Goal: Task Accomplishment & Management: Use online tool/utility

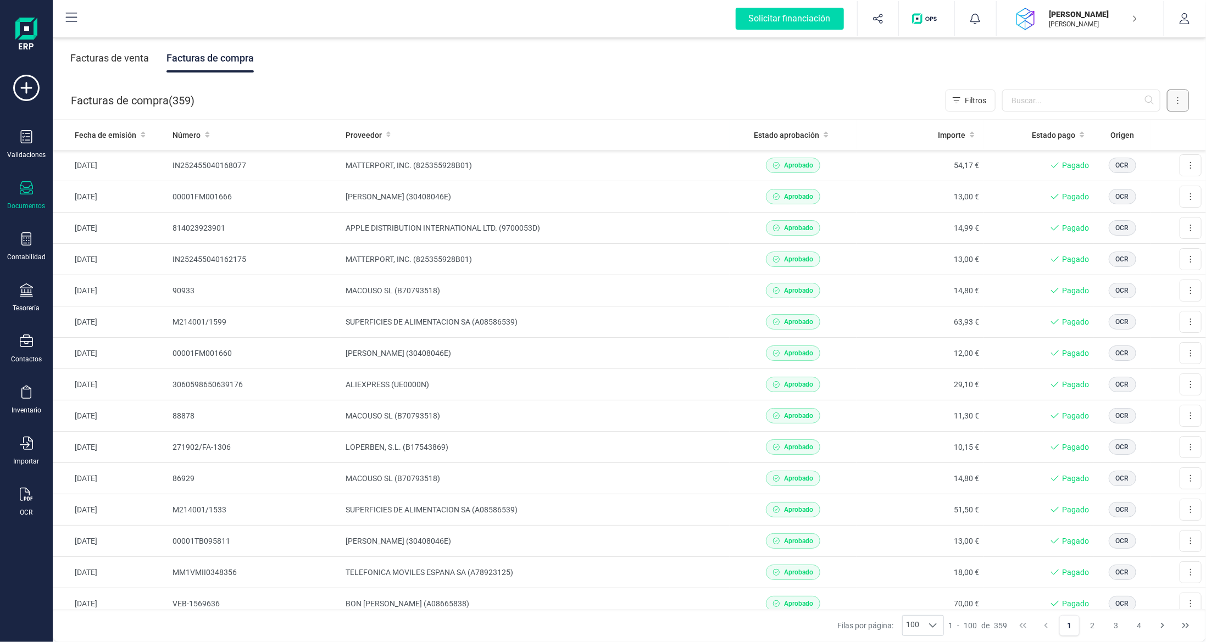
click at [1169, 102] on button at bounding box center [1178, 101] width 22 height 22
click at [1099, 189] on span "Escanear (OCR)" at bounding box center [1102, 193] width 54 height 11
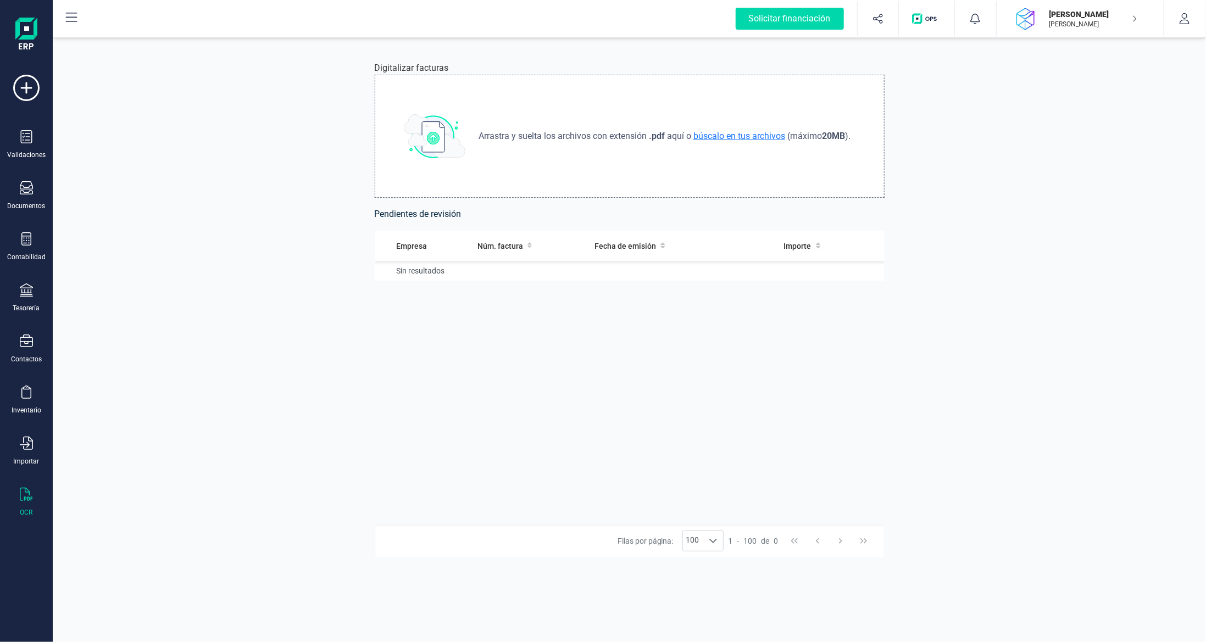
click at [757, 134] on span "búscalo en tus archivos" at bounding box center [739, 136] width 96 height 10
type input "C:\fakepath\Sete.pdf"
click at [555, 281] on td at bounding box center [560, 276] width 106 height 31
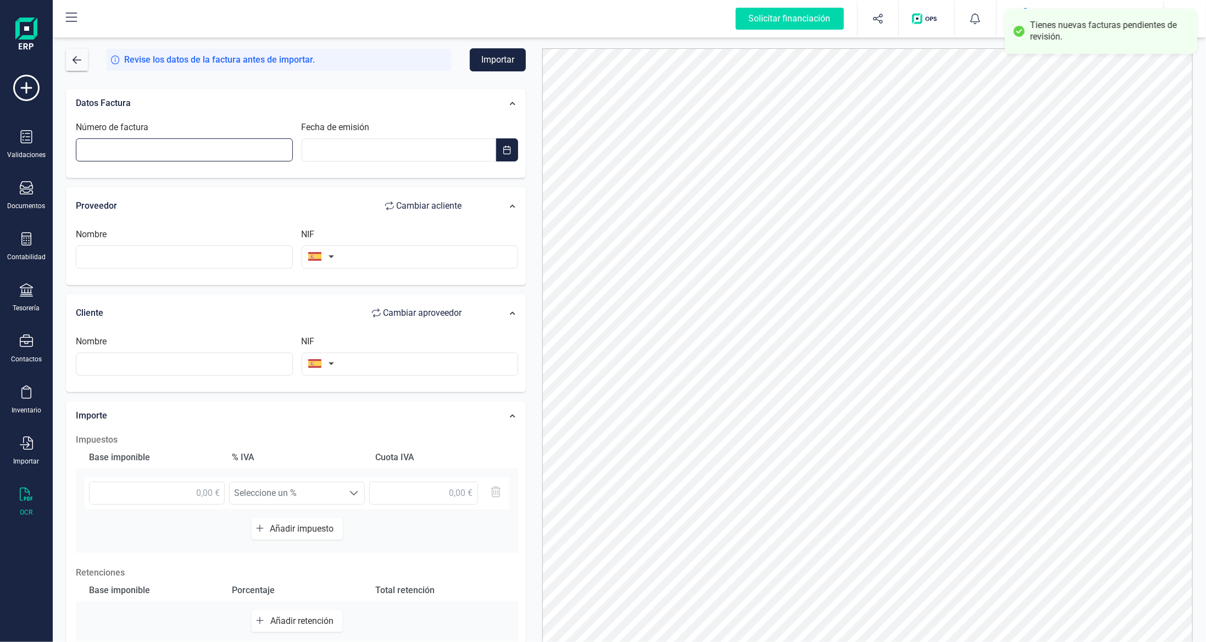
click at [231, 154] on input "Número de factura" at bounding box center [184, 149] width 217 height 23
type input "00001FM001672"
type input "__/__/____"
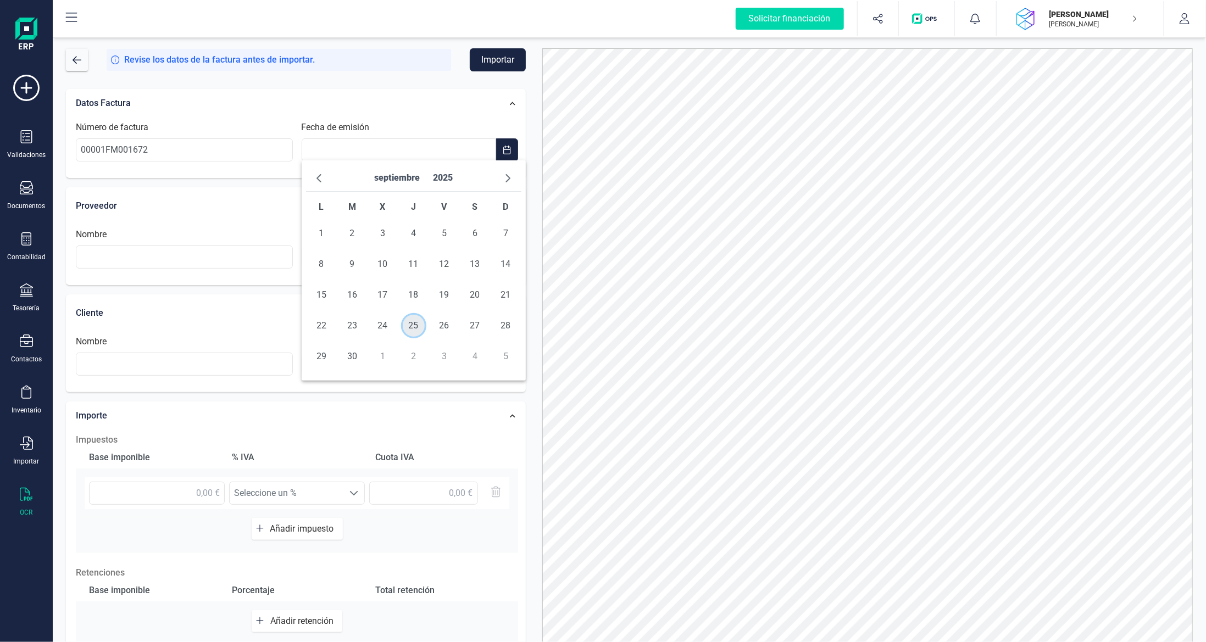
click at [407, 329] on span "25" at bounding box center [414, 326] width 22 height 22
type input "[DATE]"
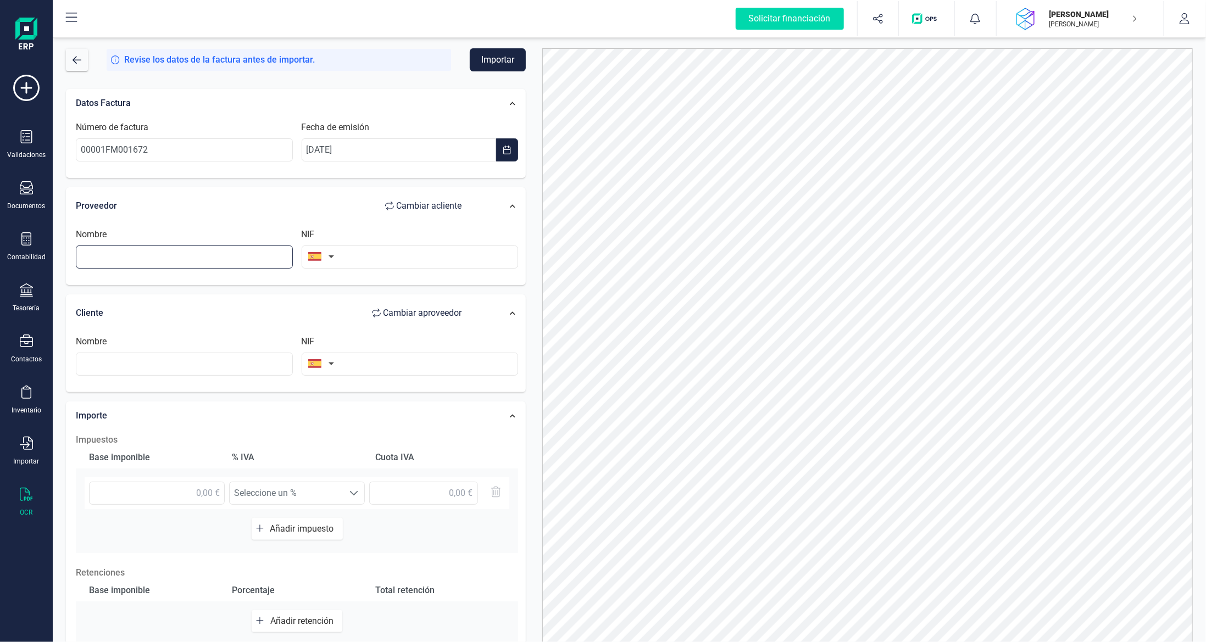
click at [235, 259] on input "text" at bounding box center [184, 257] width 217 height 23
type input "S"
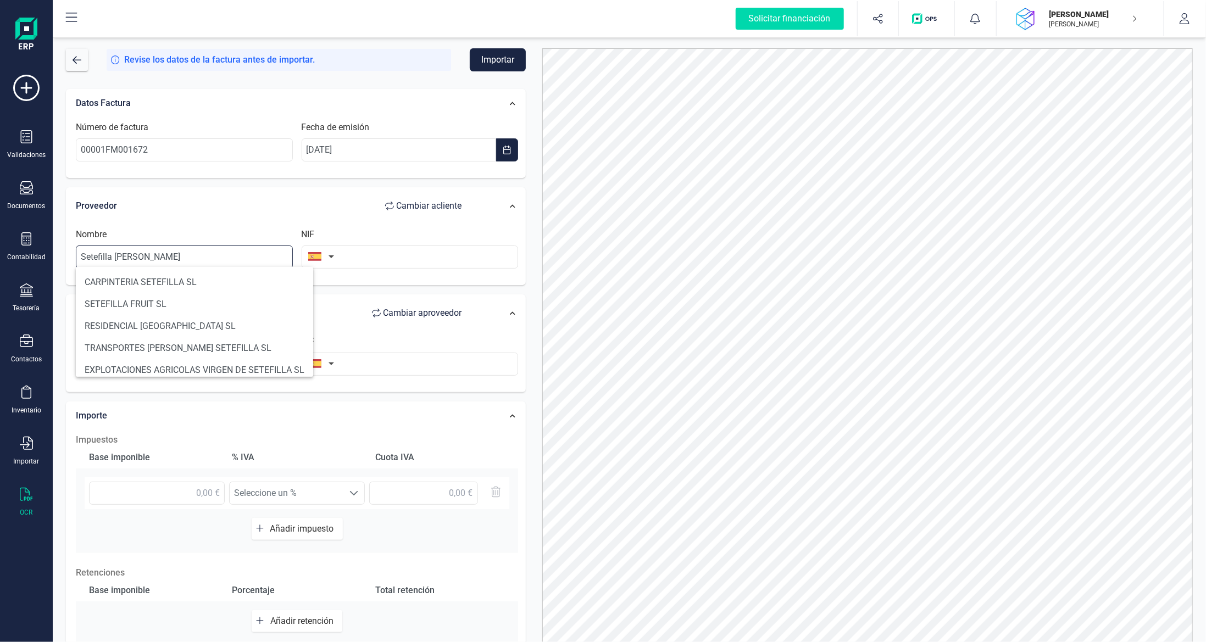
type input "Setefilla [PERSON_NAME]"
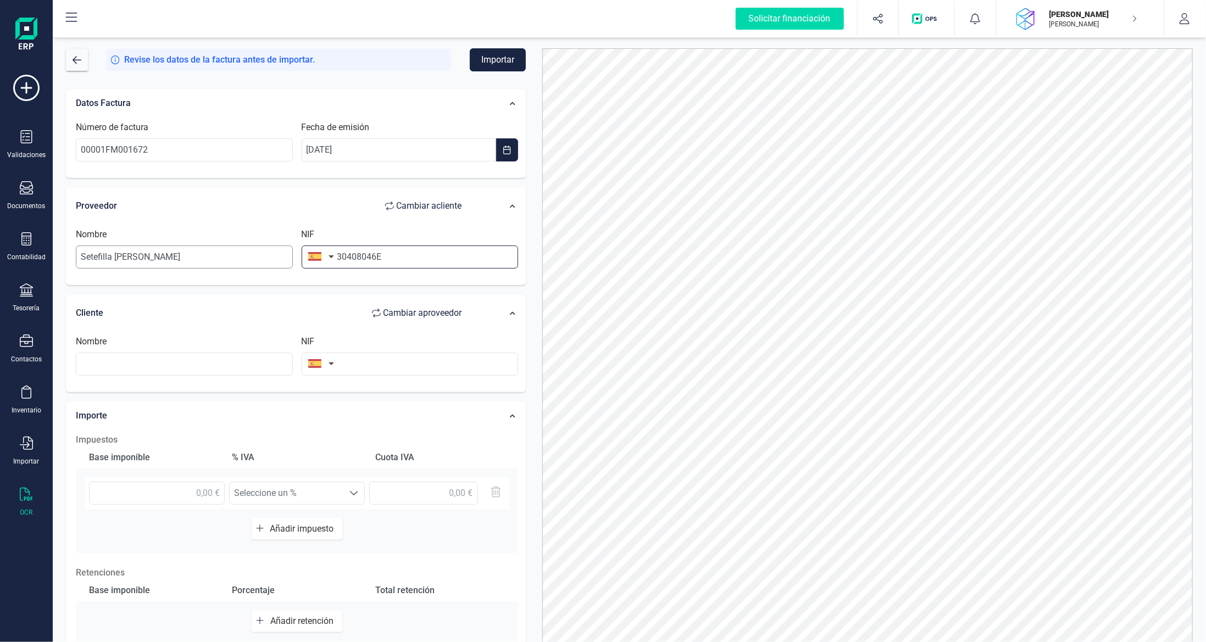
type input "30408046E"
type input "[PERSON_NAME]"
type input "40342114E"
click at [175, 494] on input "text" at bounding box center [157, 493] width 136 height 23
type input "21,82 €"
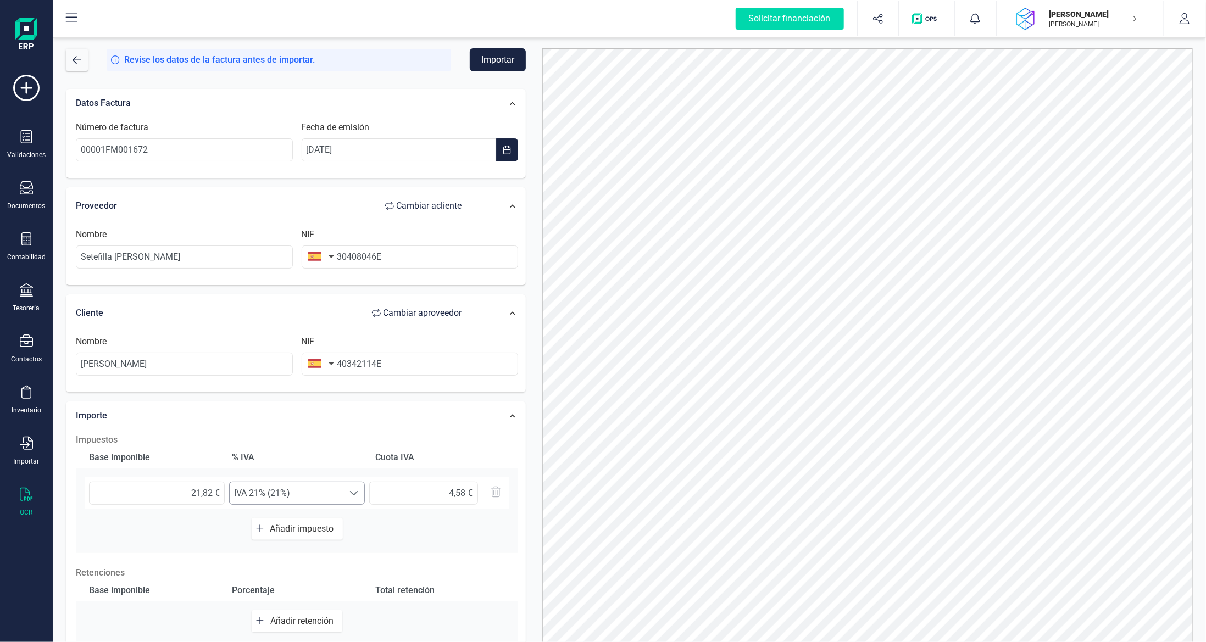
click at [328, 483] on span "IVA 21% (21%)" at bounding box center [287, 493] width 114 height 22
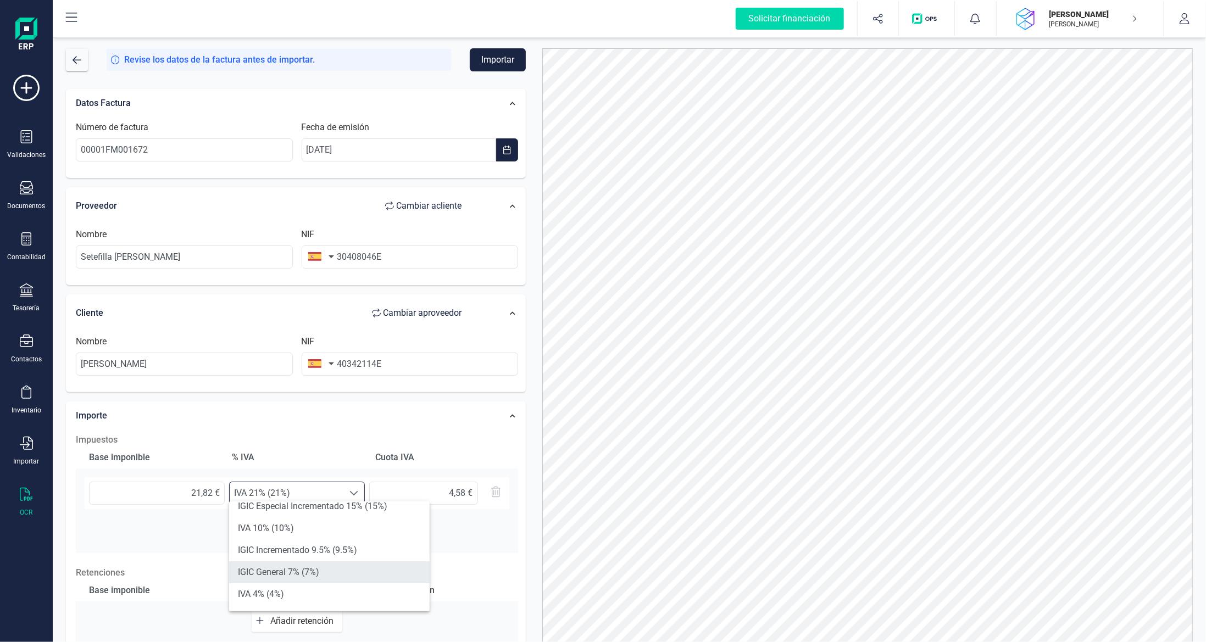
scroll to position [55, 0]
click at [327, 545] on li "IVA 10% (10%)" at bounding box center [329, 550] width 201 height 22
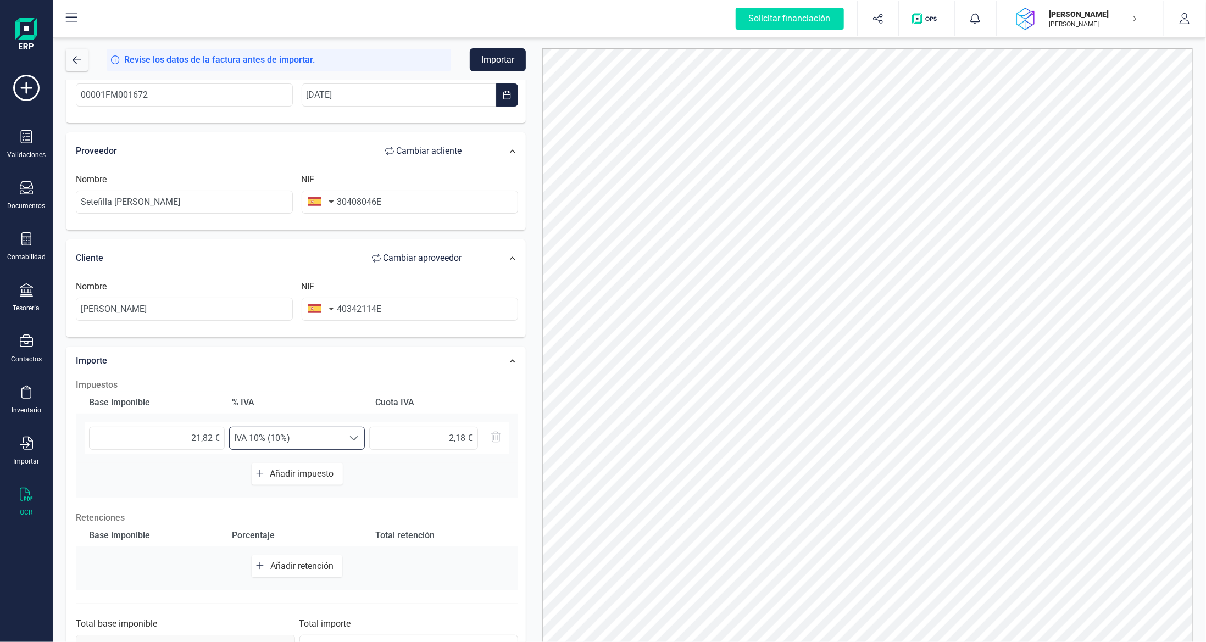
scroll to position [88, 0]
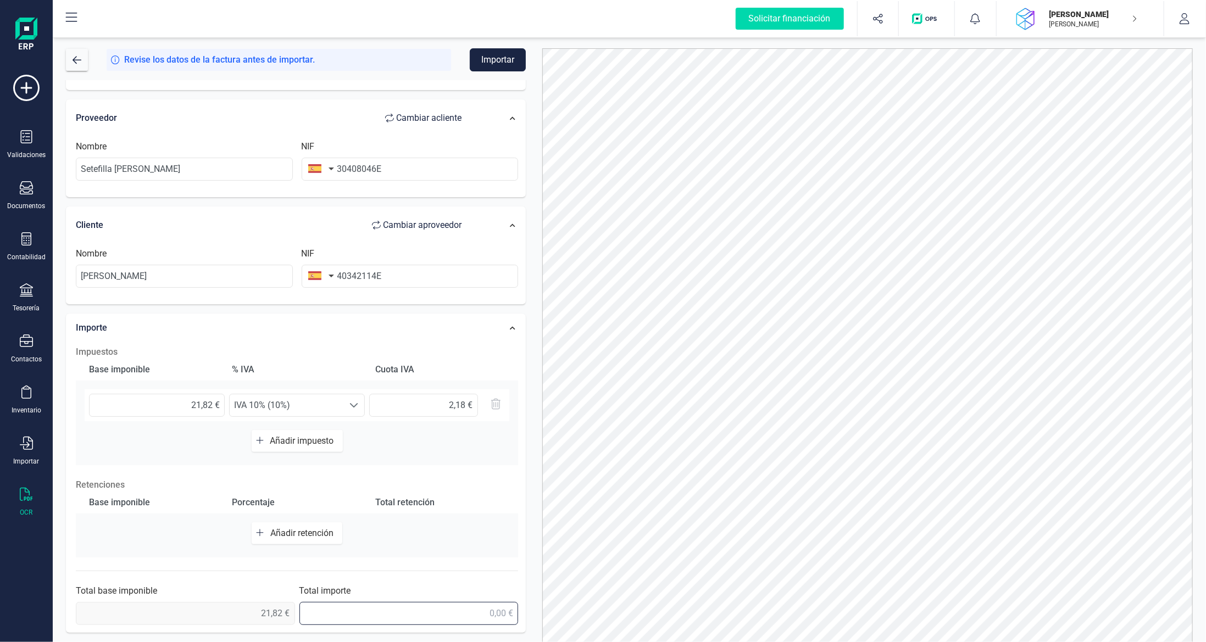
click at [465, 607] on input "text" at bounding box center [408, 613] width 219 height 23
type input "24,00 €"
click at [508, 64] on button "Importar" at bounding box center [498, 59] width 56 height 23
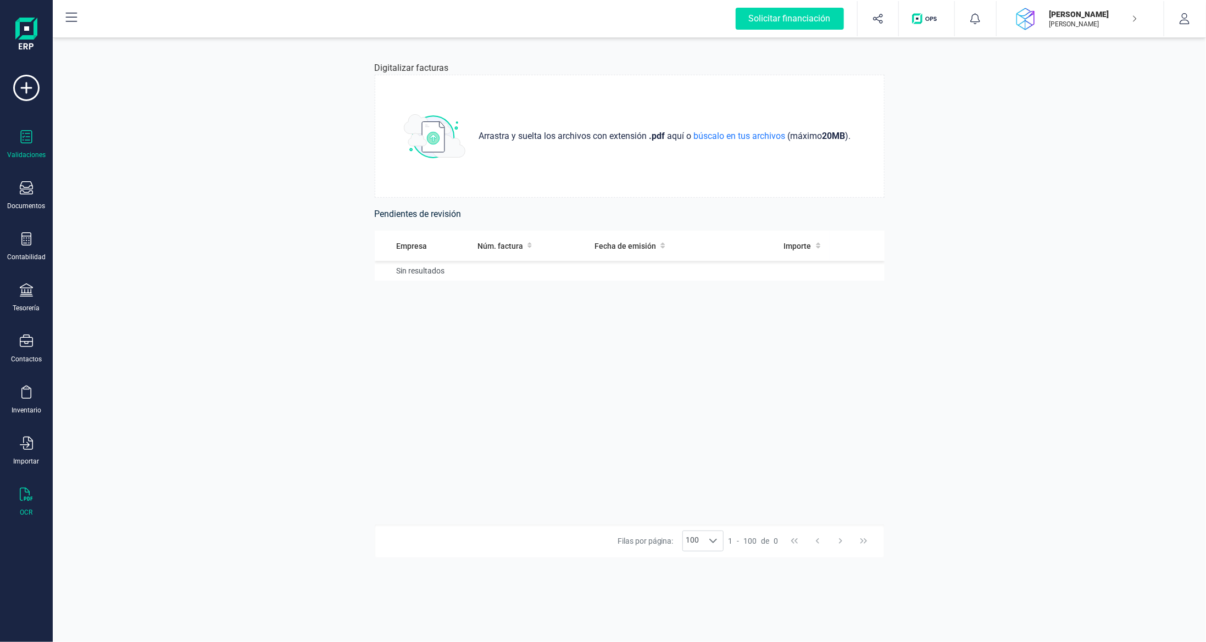
click at [30, 145] on div at bounding box center [26, 138] width 13 height 16
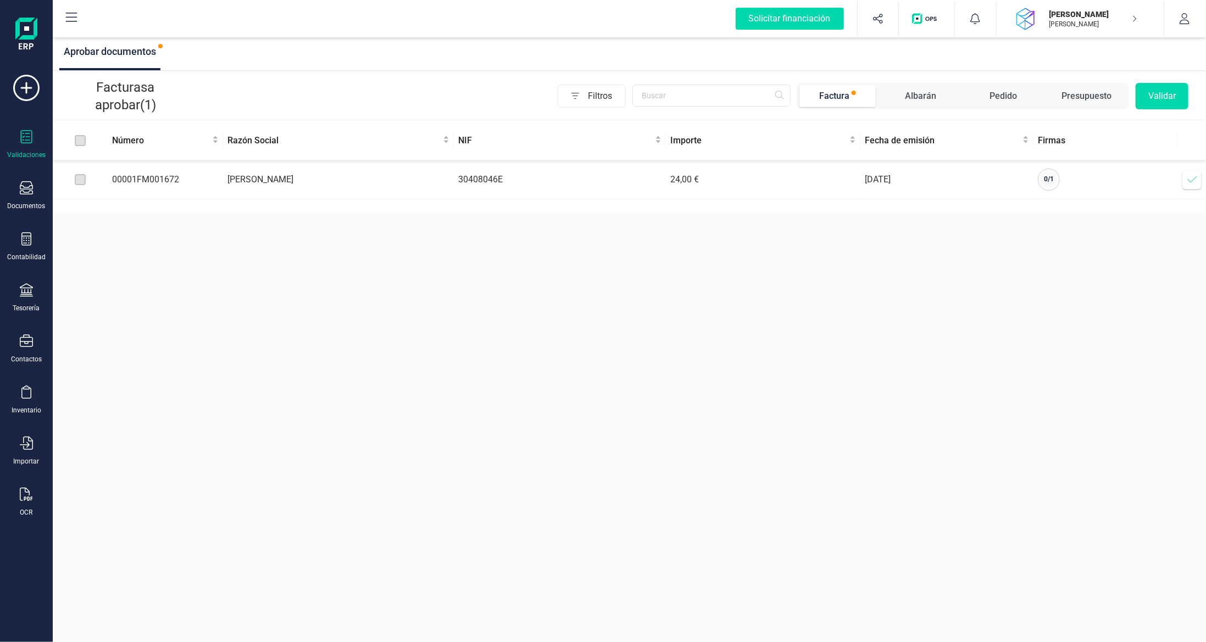
click at [1192, 186] on span at bounding box center [1192, 180] width 22 height 22
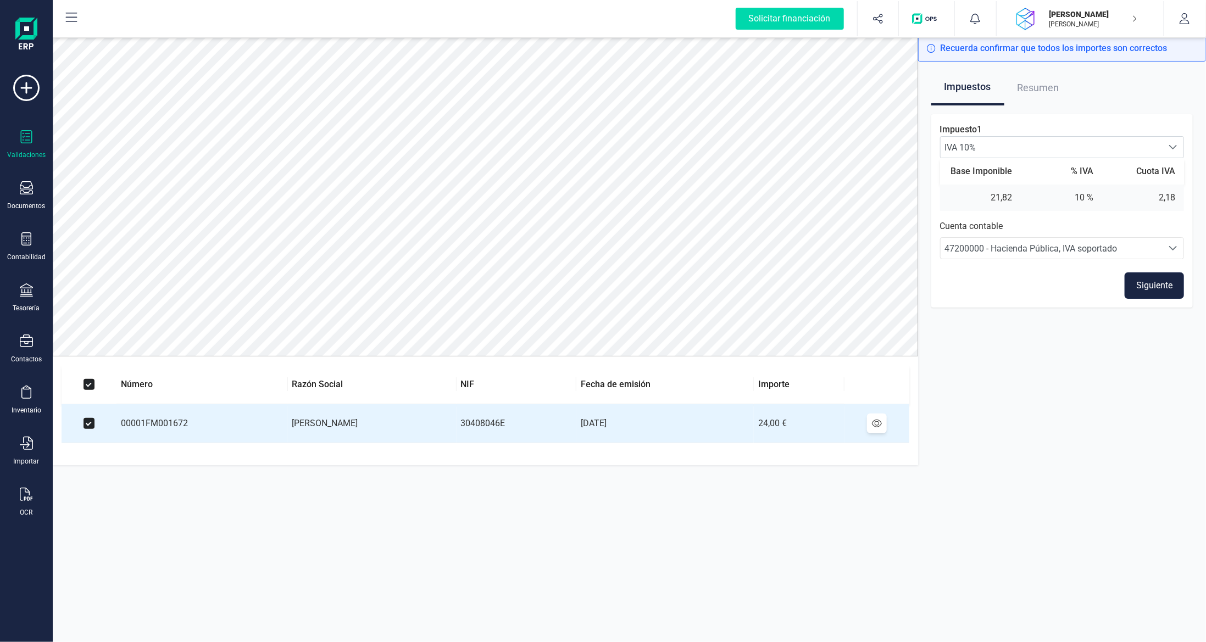
click at [1161, 294] on button "Siguiente" at bounding box center [1154, 286] width 59 height 26
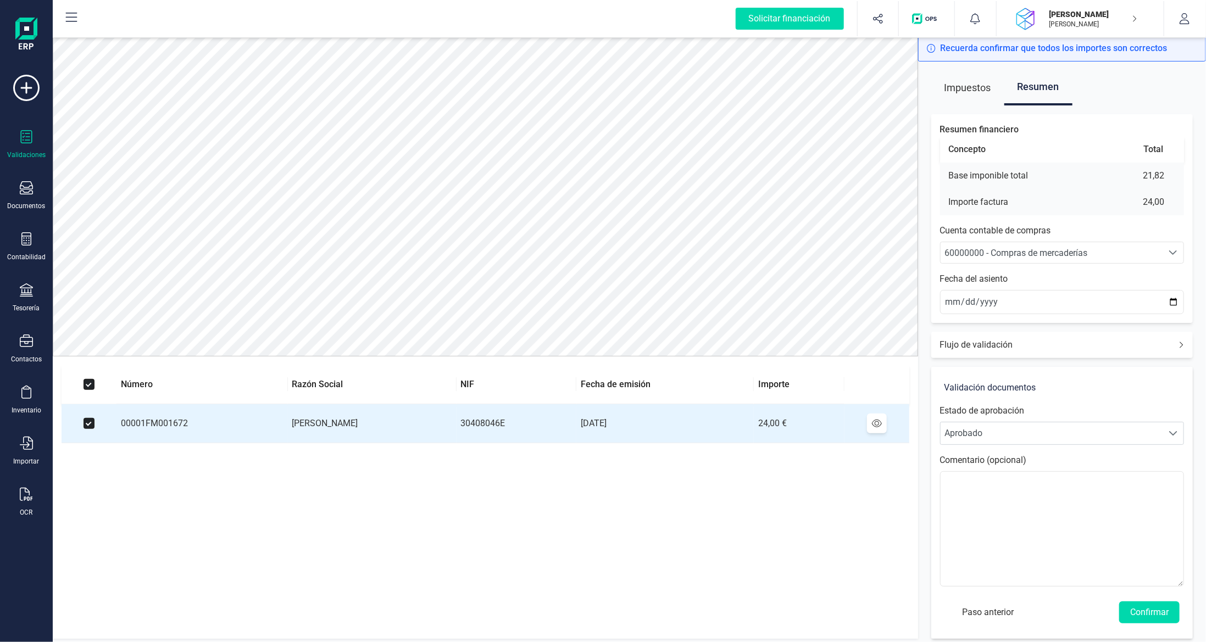
click at [1041, 250] on span "60000000 - Compras de mercaderías" at bounding box center [1016, 253] width 143 height 10
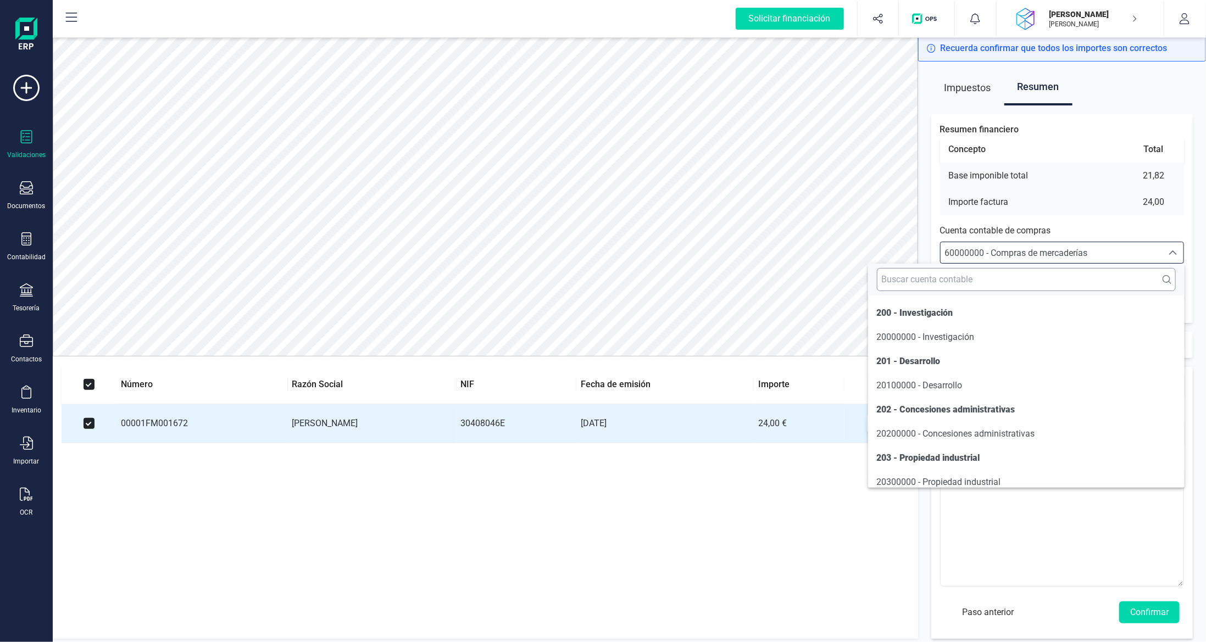
scroll to position [5254, 0]
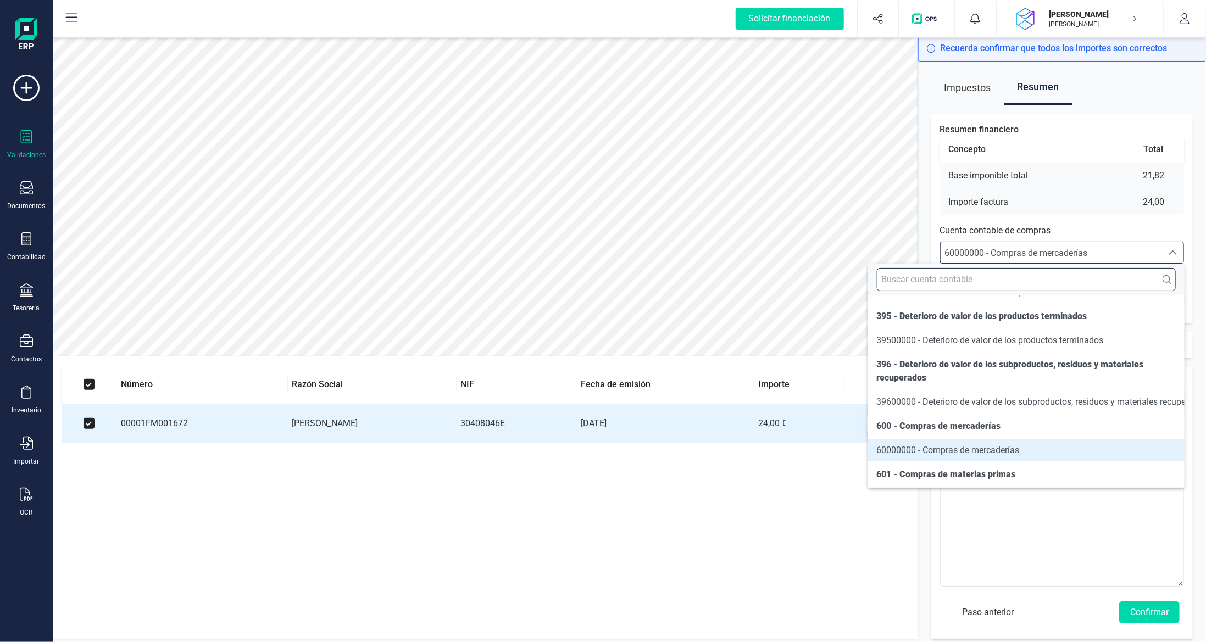
click at [1029, 279] on input "text" at bounding box center [1026, 279] width 299 height 23
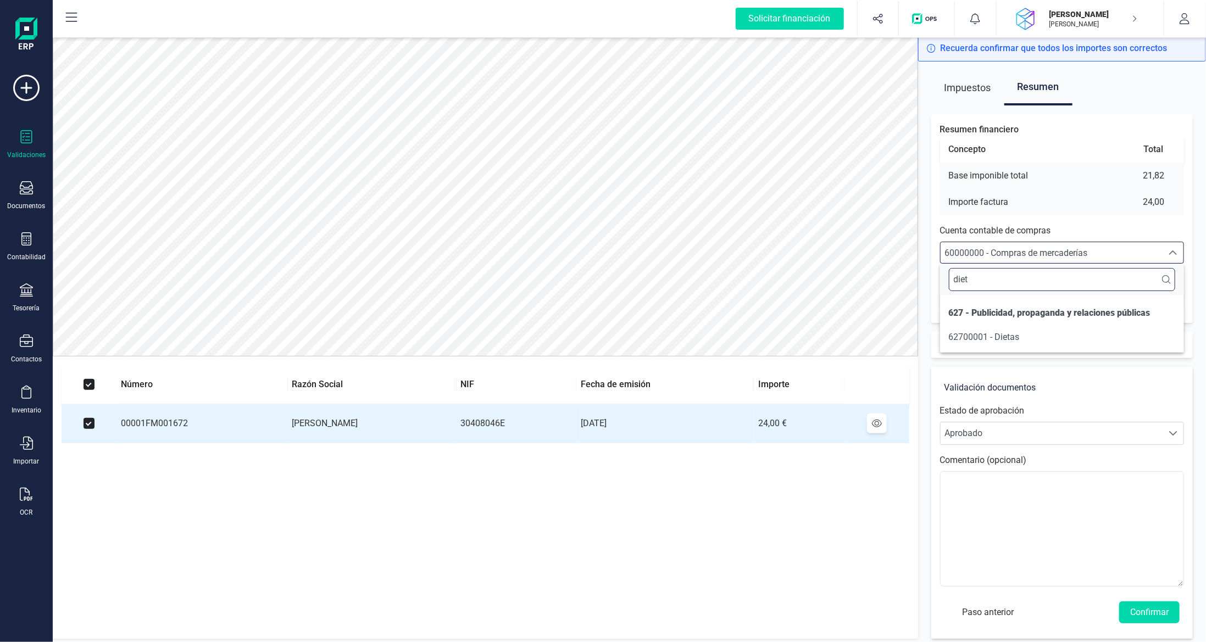
scroll to position [0, 0]
type input "dieta"
click at [1012, 331] on span "62700001 - Dietas" at bounding box center [984, 337] width 71 height 13
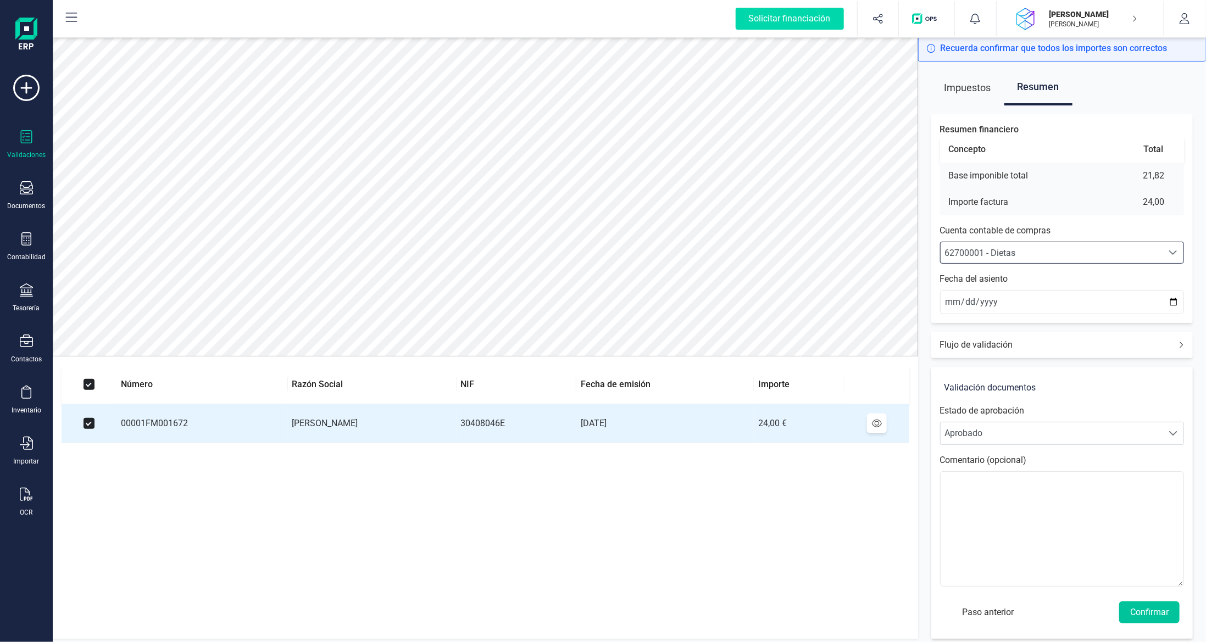
click at [1150, 611] on button "Confirmar" at bounding box center [1149, 613] width 60 height 22
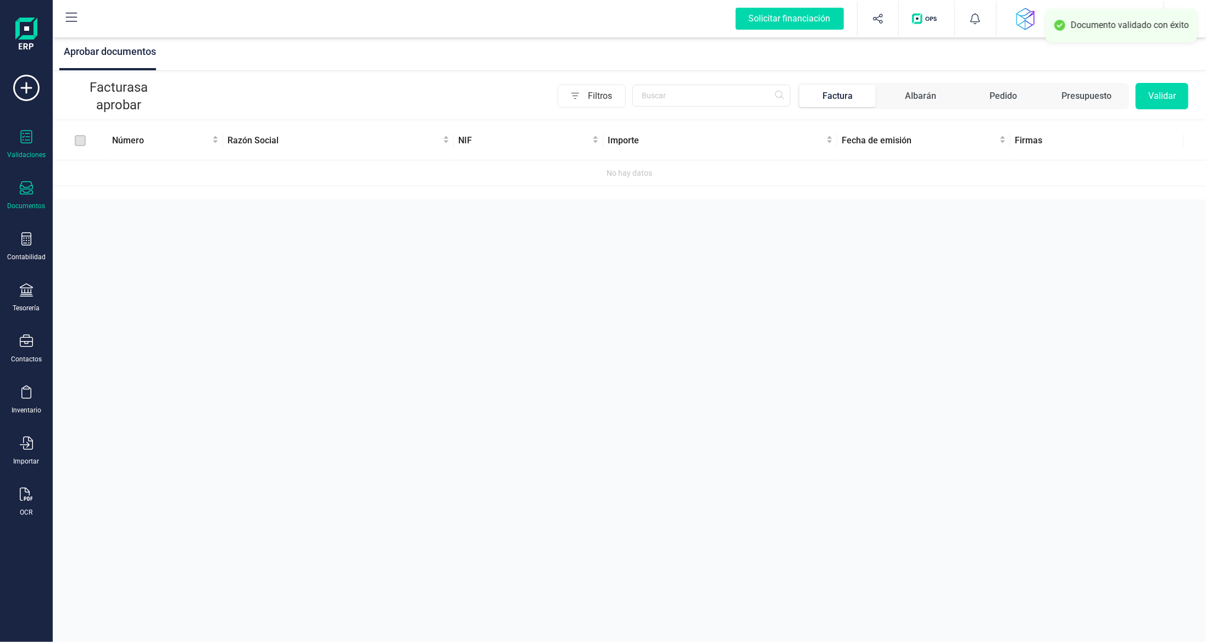
click at [15, 199] on div "Documentos" at bounding box center [26, 195] width 44 height 29
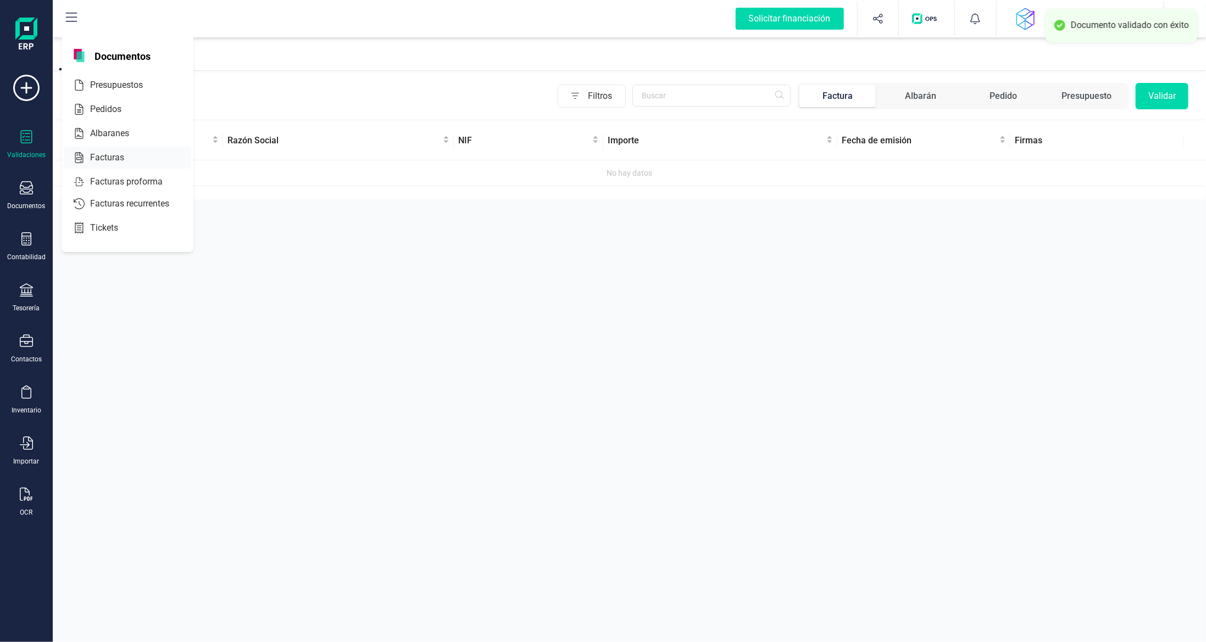
click at [96, 160] on span "Facturas" at bounding box center [115, 157] width 58 height 13
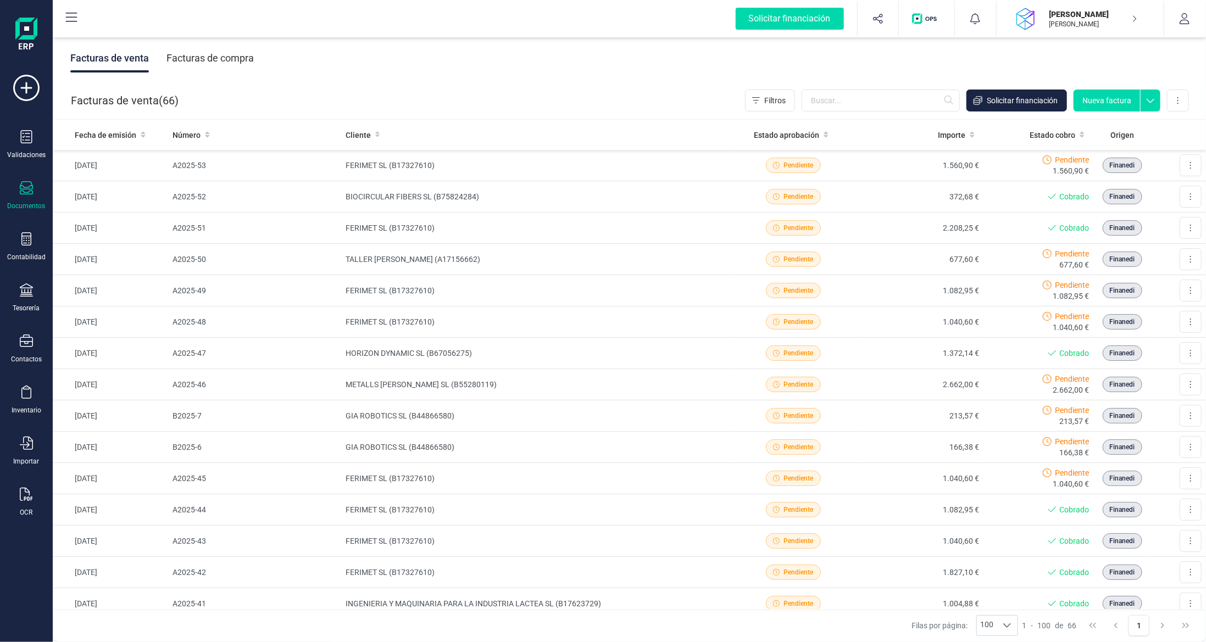
click at [242, 63] on div "Facturas de compra" at bounding box center [209, 58] width 87 height 29
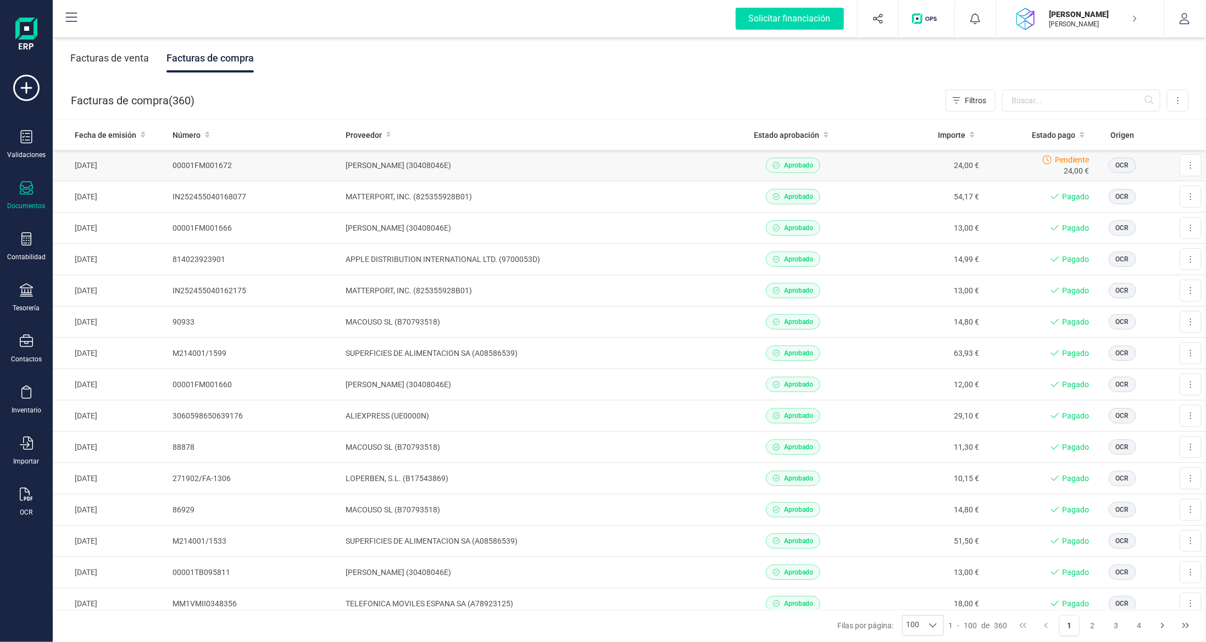
click at [702, 160] on td "[PERSON_NAME] (30408046E)" at bounding box center [535, 165] width 389 height 31
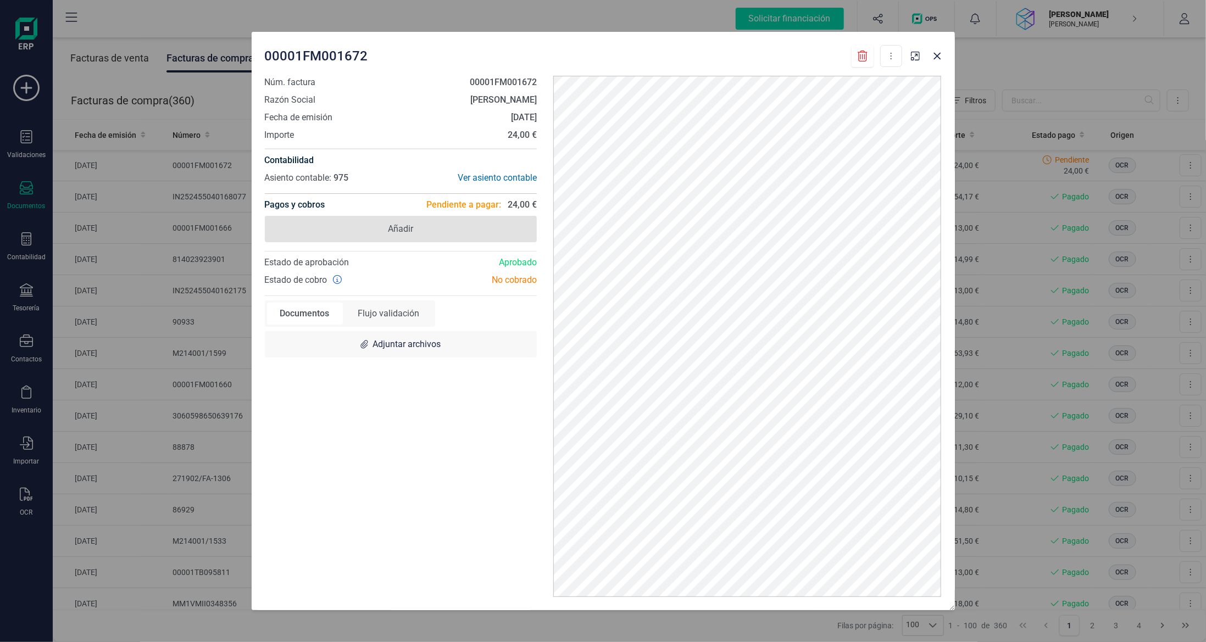
click at [442, 241] on span "Añadir" at bounding box center [401, 229] width 273 height 26
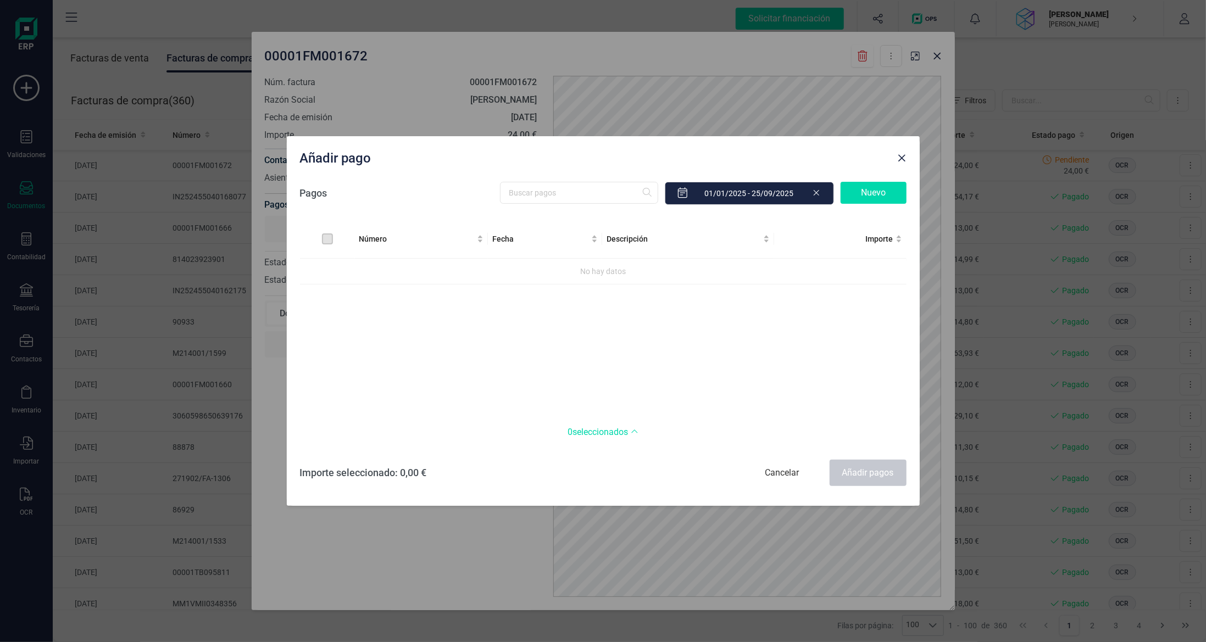
click at [862, 194] on div "Nuevo" at bounding box center [874, 193] width 66 height 22
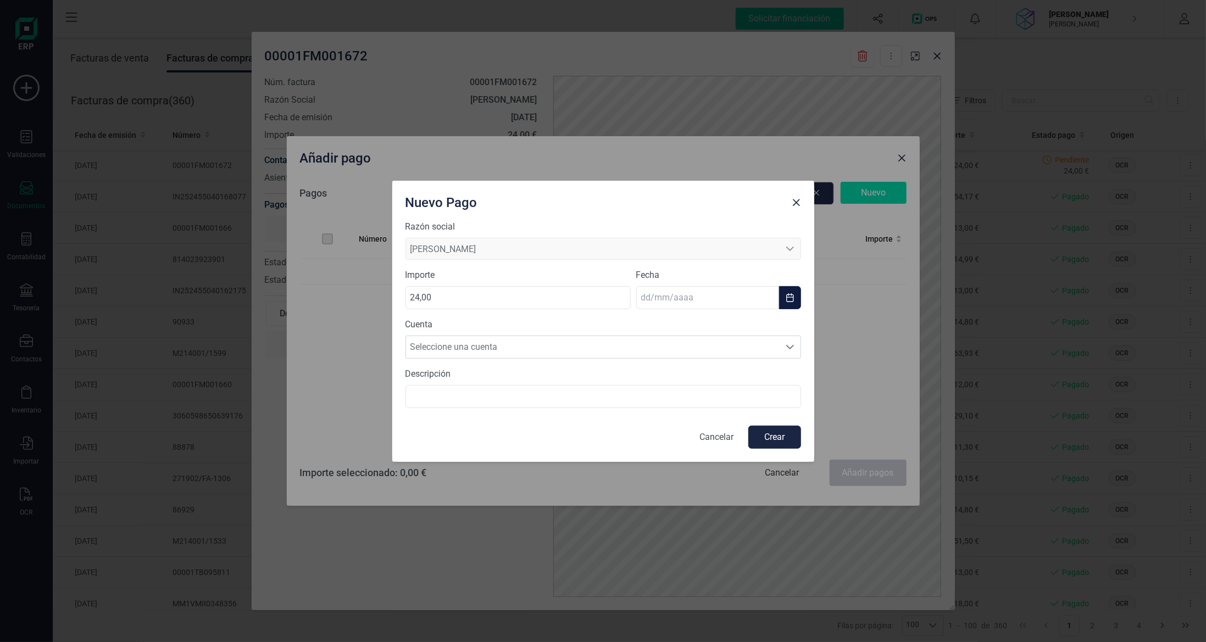
click at [703, 298] on input "text" at bounding box center [707, 297] width 143 height 23
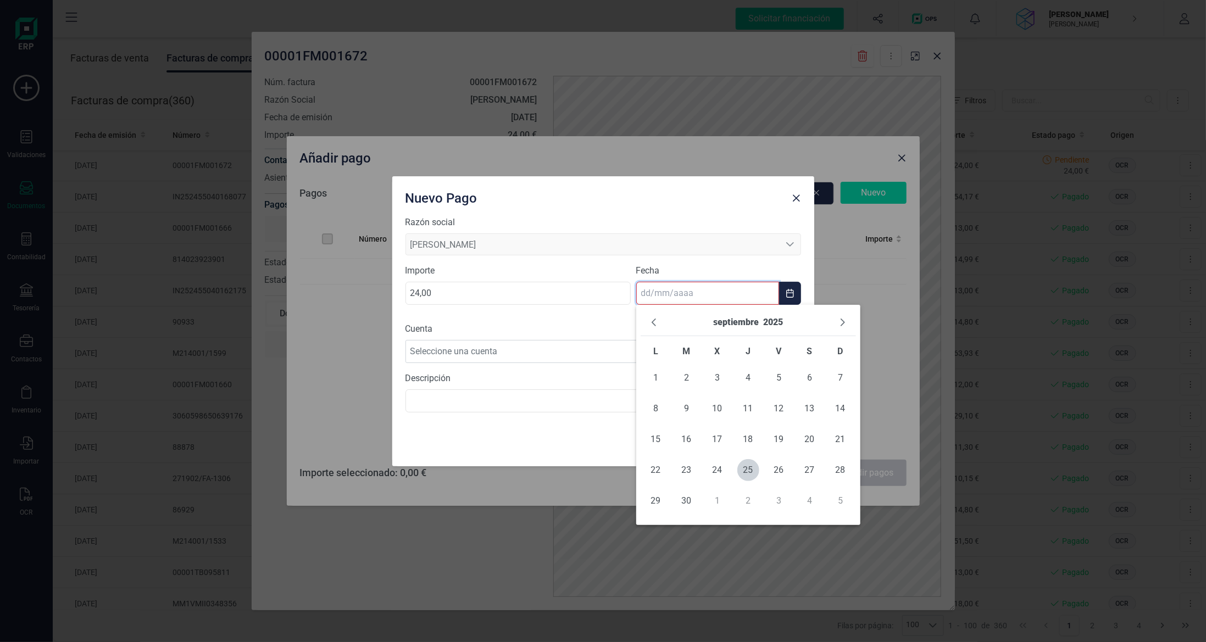
click at [761, 476] on td "25" at bounding box center [748, 470] width 31 height 31
click at [750, 477] on span "25" at bounding box center [748, 470] width 22 height 22
type input "[DATE]"
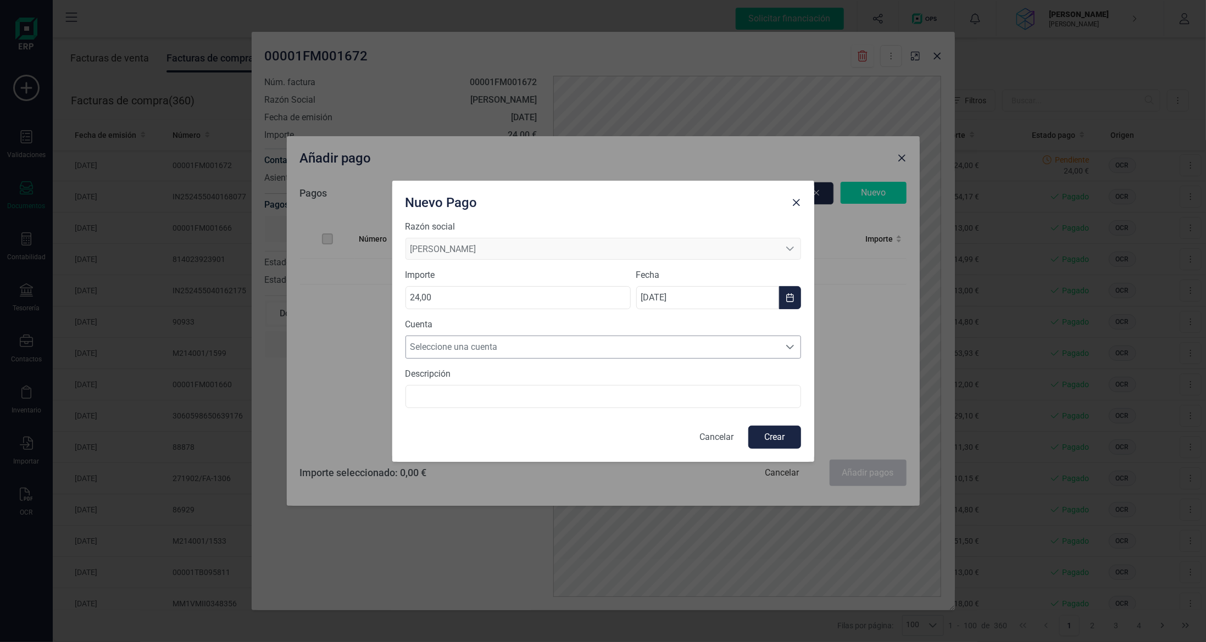
click at [616, 342] on span "Seleccione una cuenta" at bounding box center [593, 347] width 374 height 22
click at [615, 379] on li "[FINANCIAL_ID]" at bounding box center [604, 374] width 396 height 22
click at [771, 432] on button "Crear" at bounding box center [774, 437] width 53 height 23
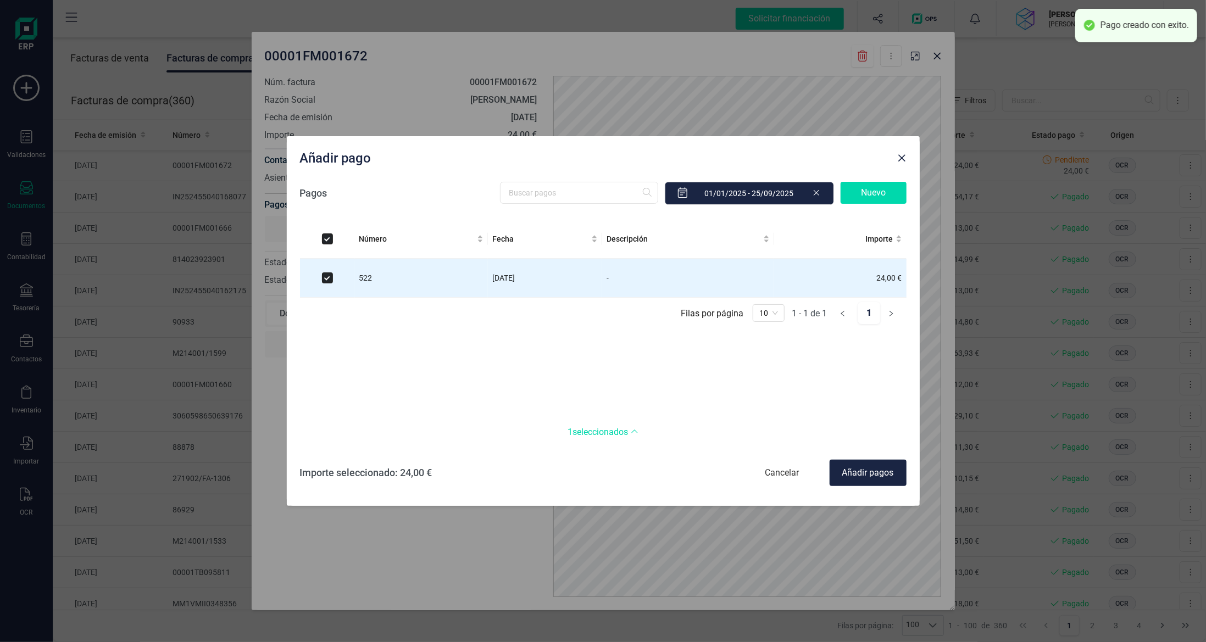
click at [859, 470] on div "Añadir pagos" at bounding box center [868, 473] width 77 height 26
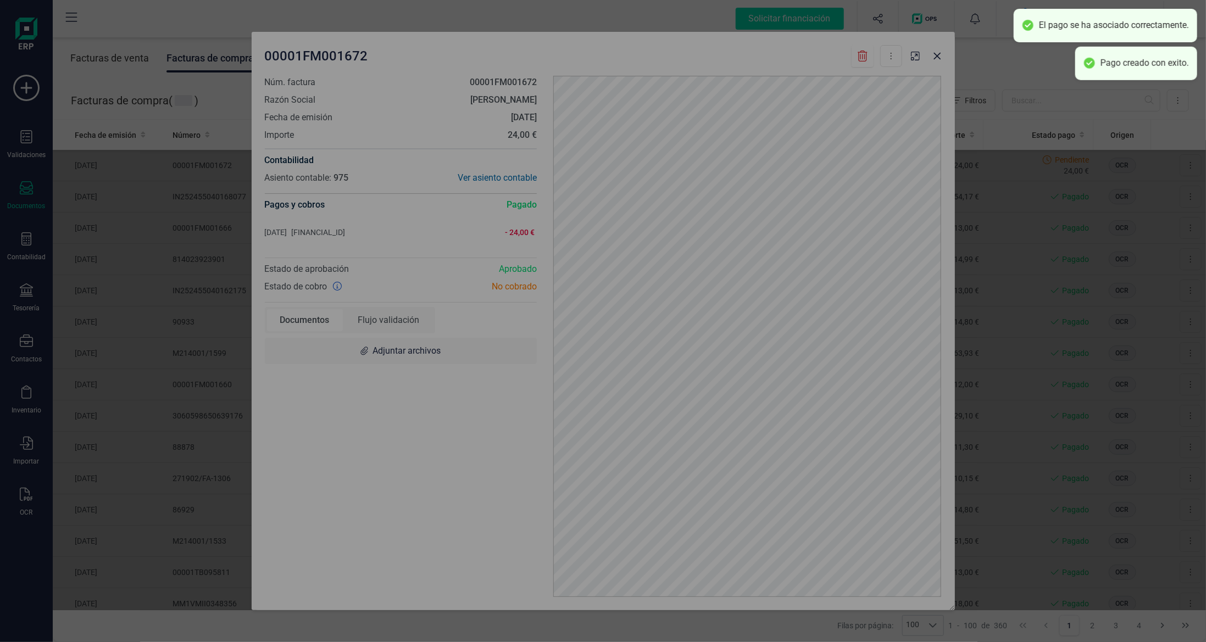
checkbox input "false"
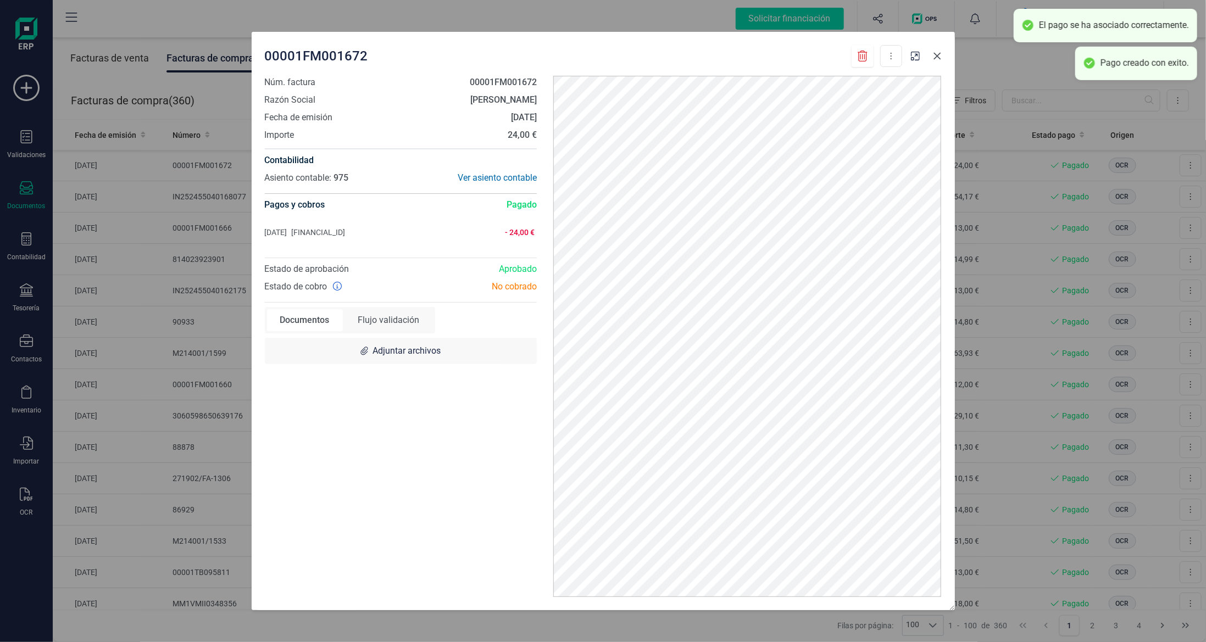
click at [937, 52] on icon "Close" at bounding box center [937, 56] width 9 height 9
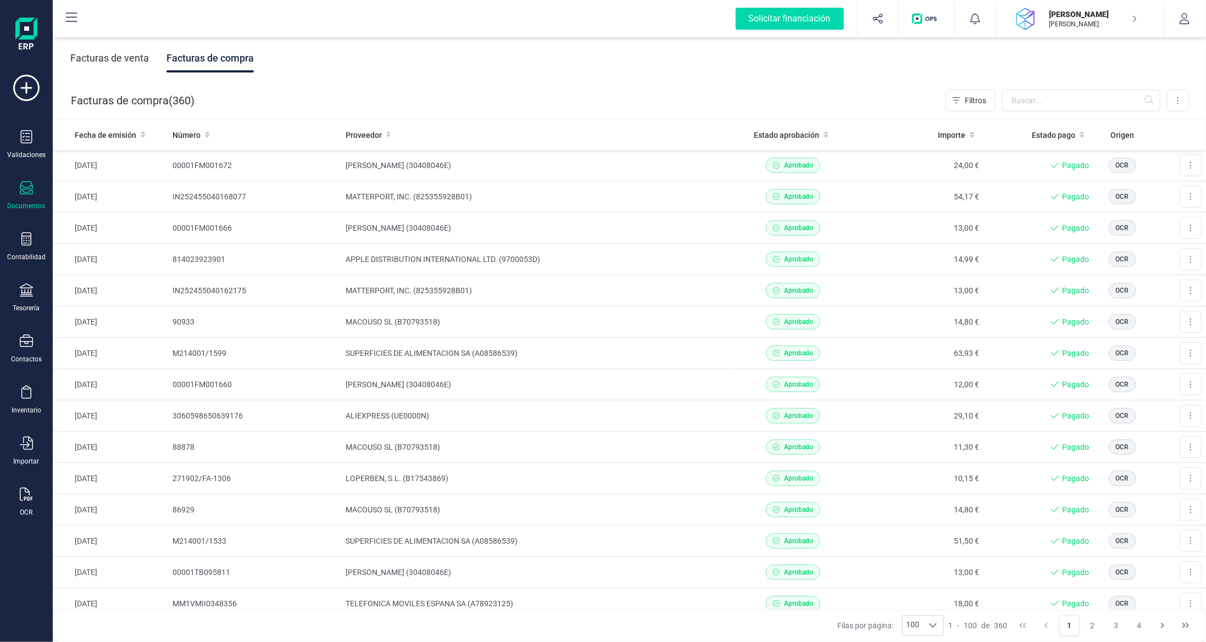
click at [99, 54] on div "Facturas de venta" at bounding box center [109, 58] width 79 height 29
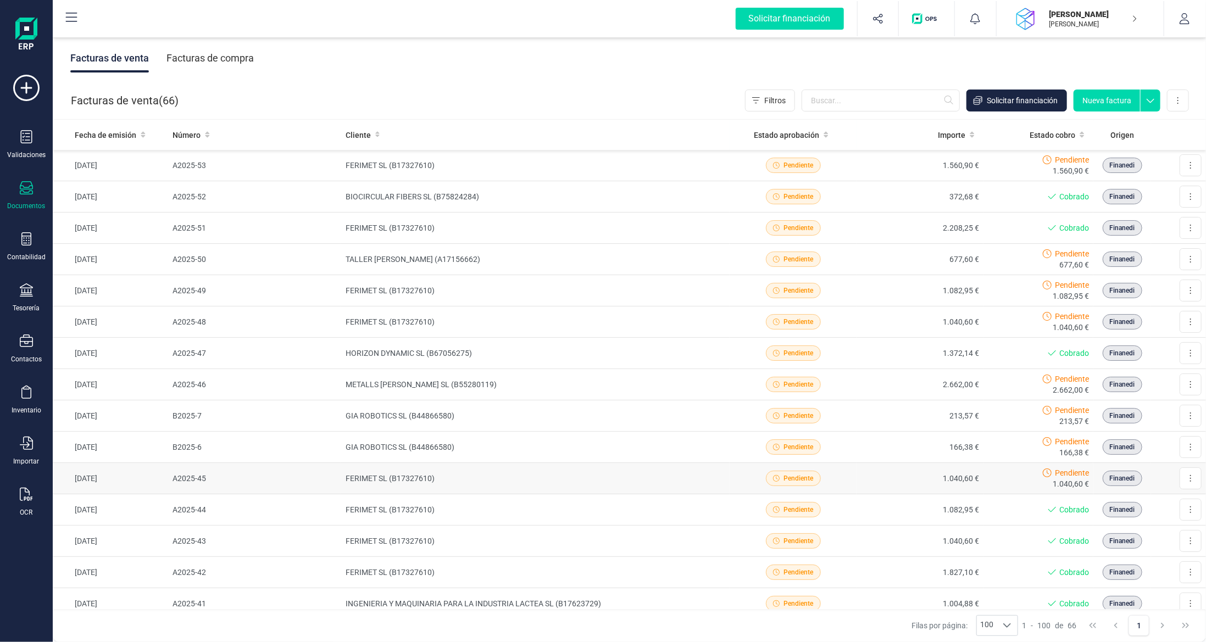
click at [491, 480] on td "FERIMET SL (B17327610)" at bounding box center [535, 478] width 389 height 31
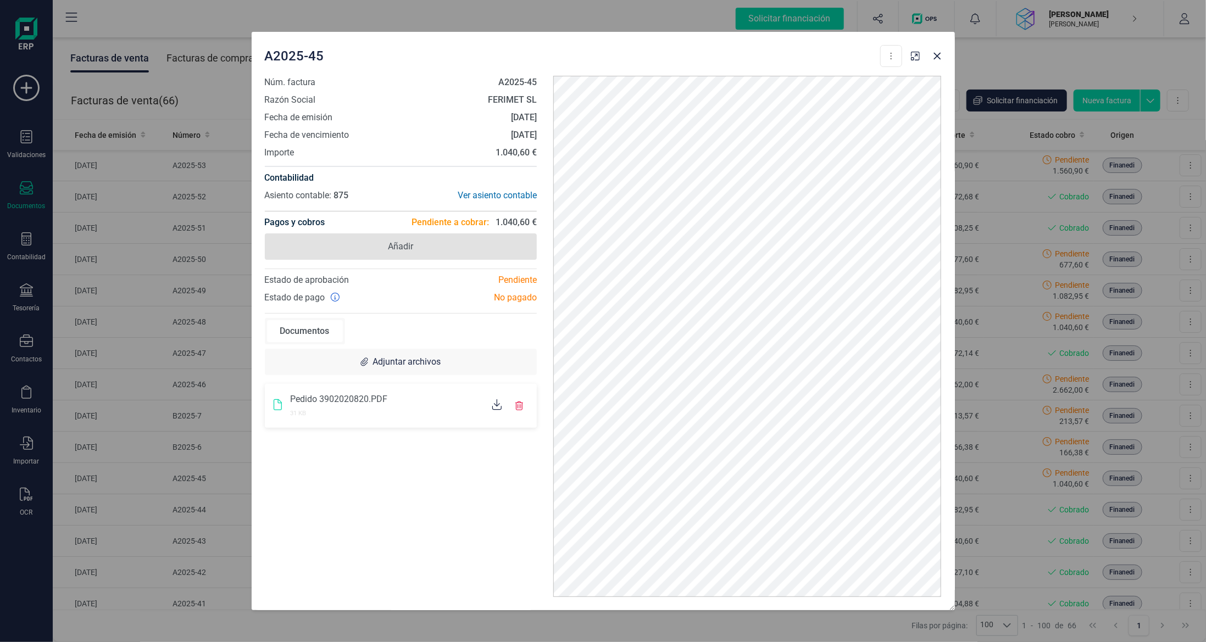
click at [477, 249] on span "Añadir" at bounding box center [401, 247] width 273 height 26
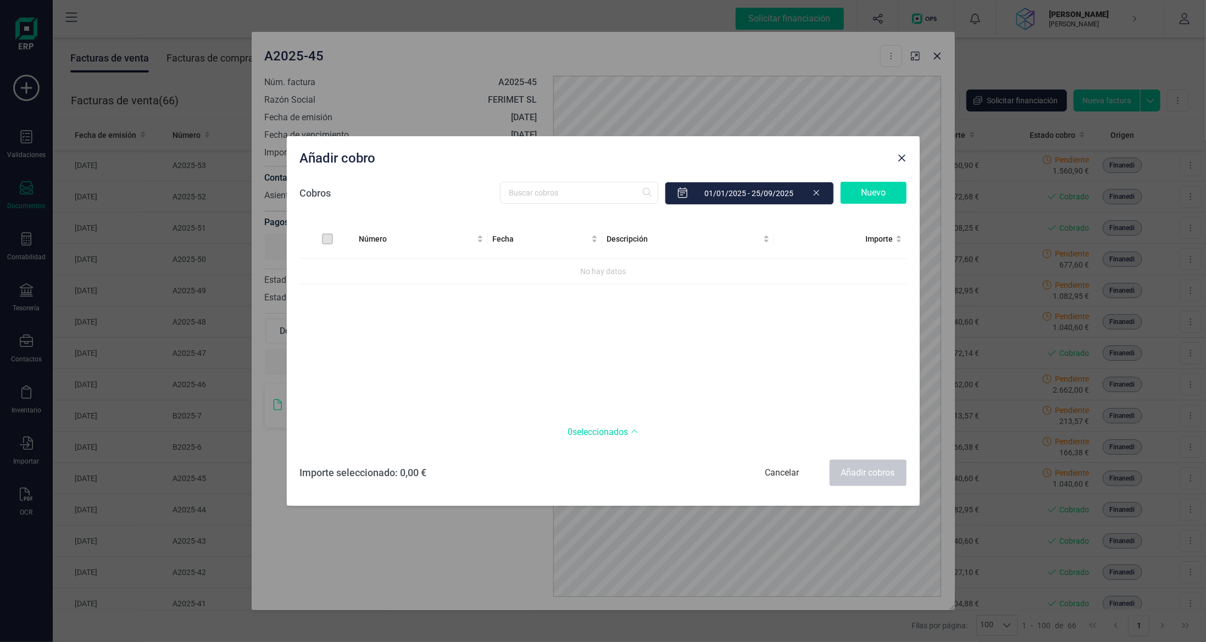
click at [863, 199] on div "Nuevo" at bounding box center [874, 193] width 66 height 22
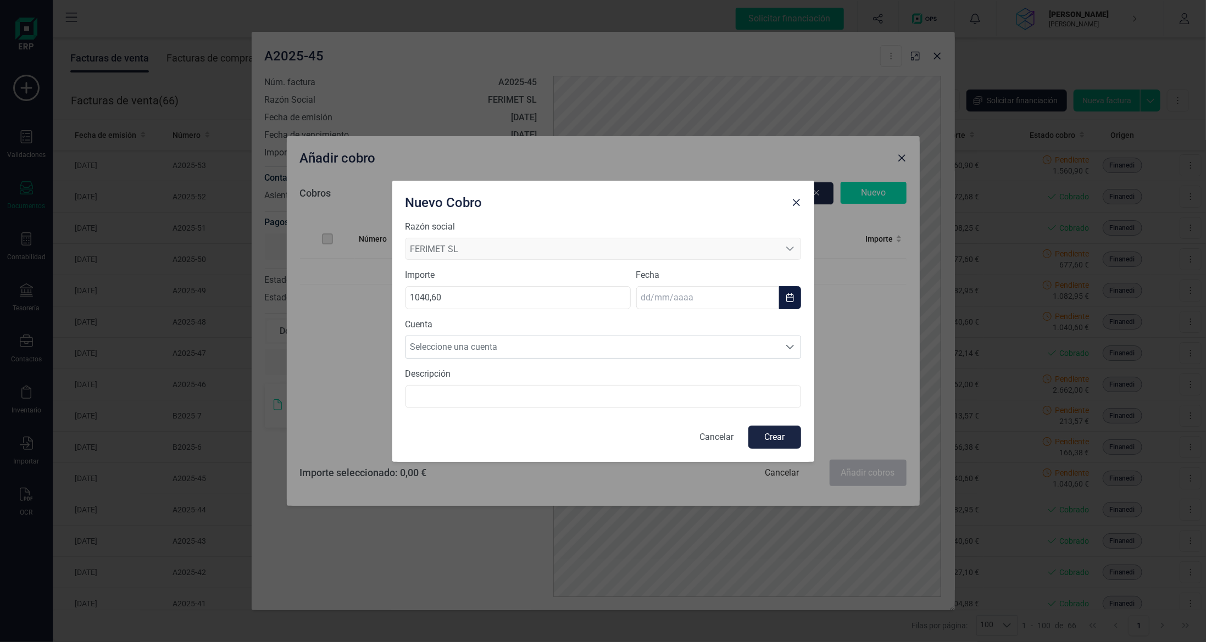
click at [673, 292] on input "text" at bounding box center [707, 297] width 143 height 23
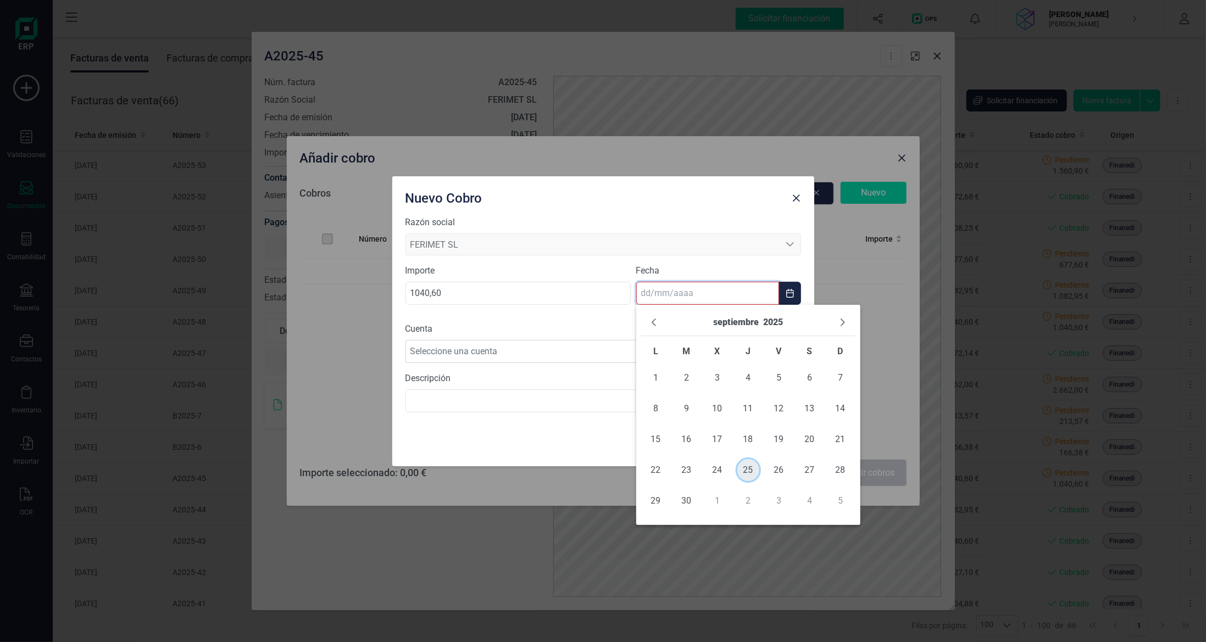
click at [753, 465] on span "25" at bounding box center [748, 470] width 22 height 22
type input "[DATE]"
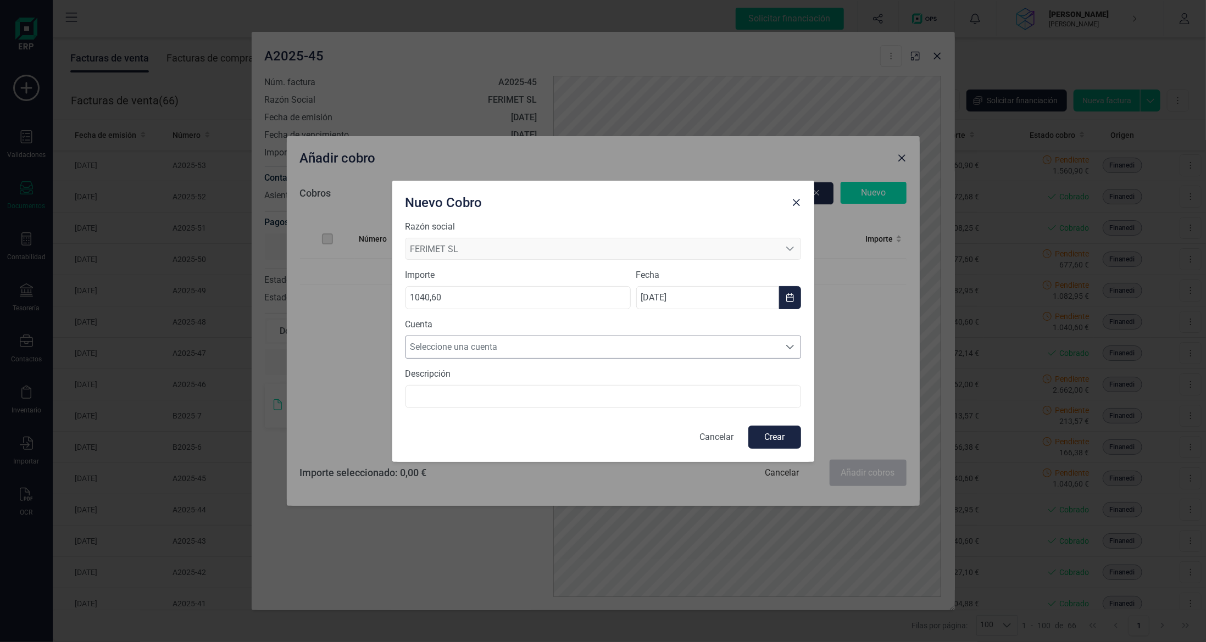
click at [624, 343] on span "Seleccione una cuenta" at bounding box center [593, 347] width 374 height 22
click at [612, 379] on li "[FINANCIAL_ID]" at bounding box center [604, 374] width 396 height 22
click at [777, 435] on button "Crear" at bounding box center [774, 437] width 53 height 23
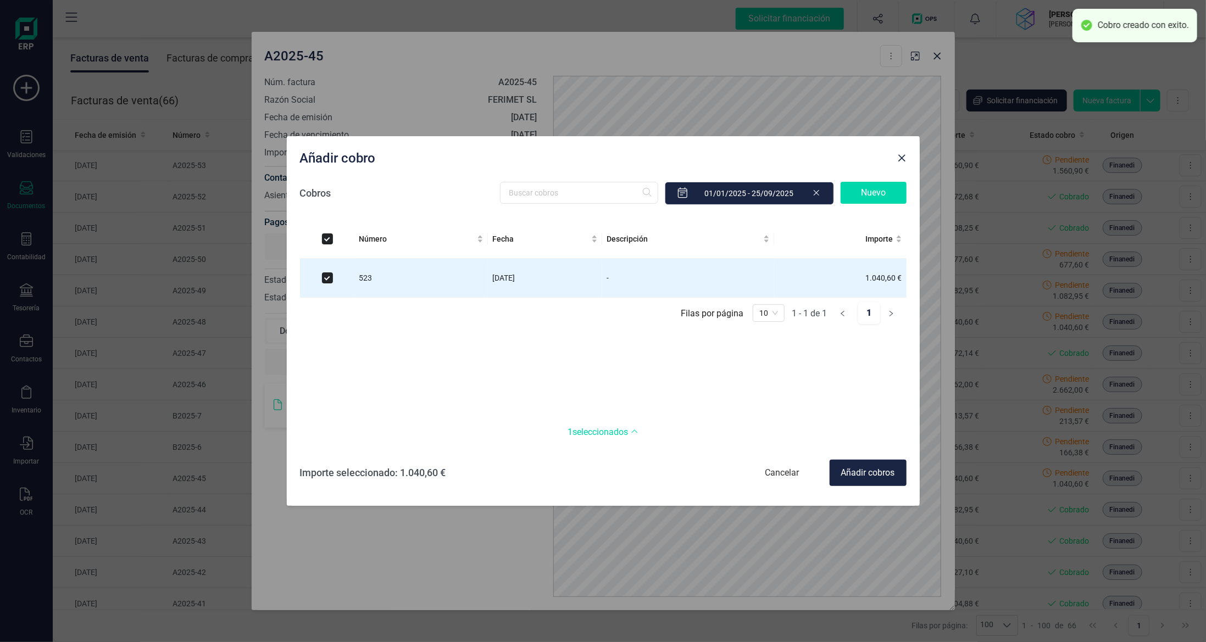
click at [870, 471] on div "Añadir cobros" at bounding box center [868, 473] width 77 height 26
checkbox input "false"
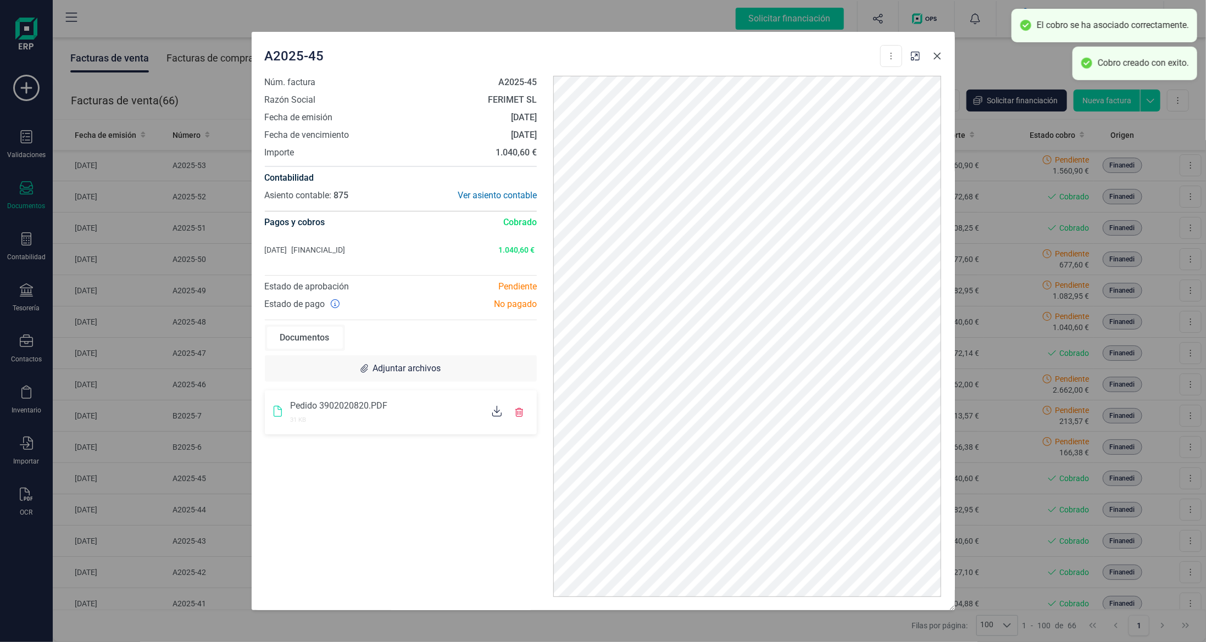
click at [939, 54] on icon "Close" at bounding box center [937, 56] width 7 height 7
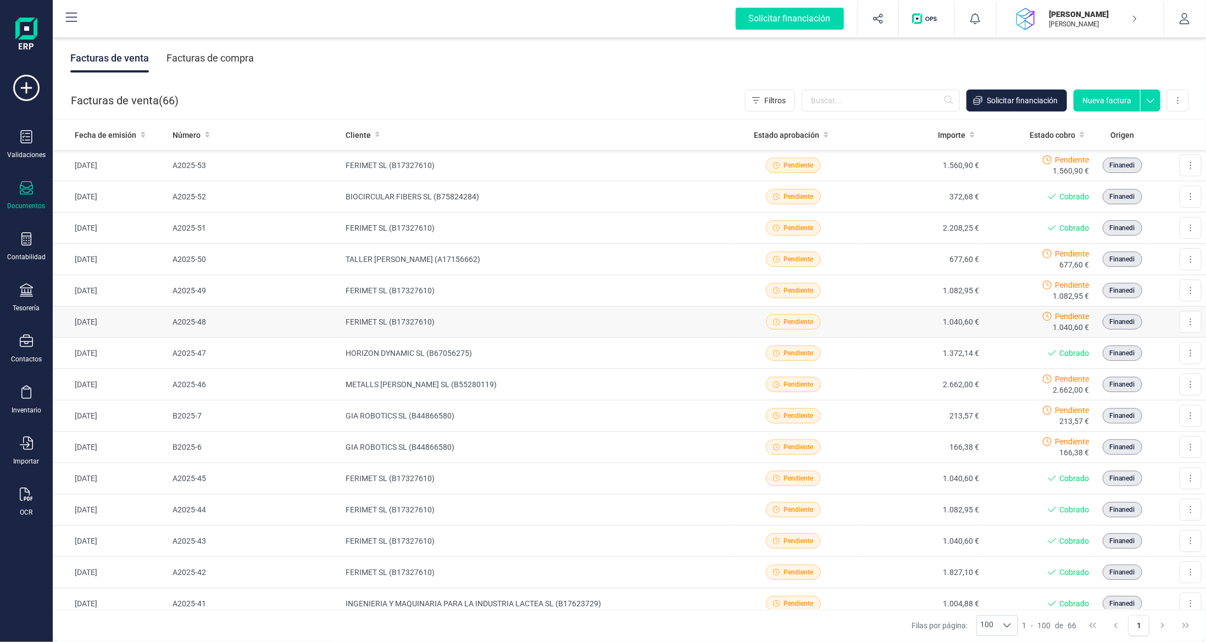
click at [906, 323] on td "1.040,60 €" at bounding box center [920, 322] width 127 height 31
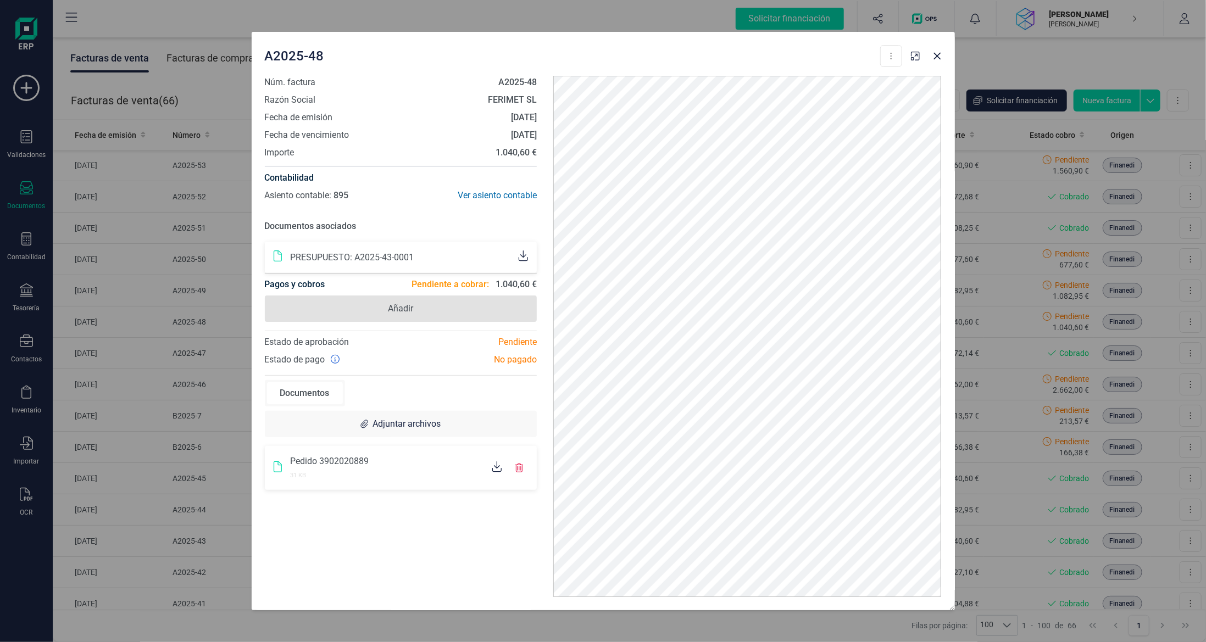
click at [455, 304] on span "Añadir" at bounding box center [401, 309] width 273 height 26
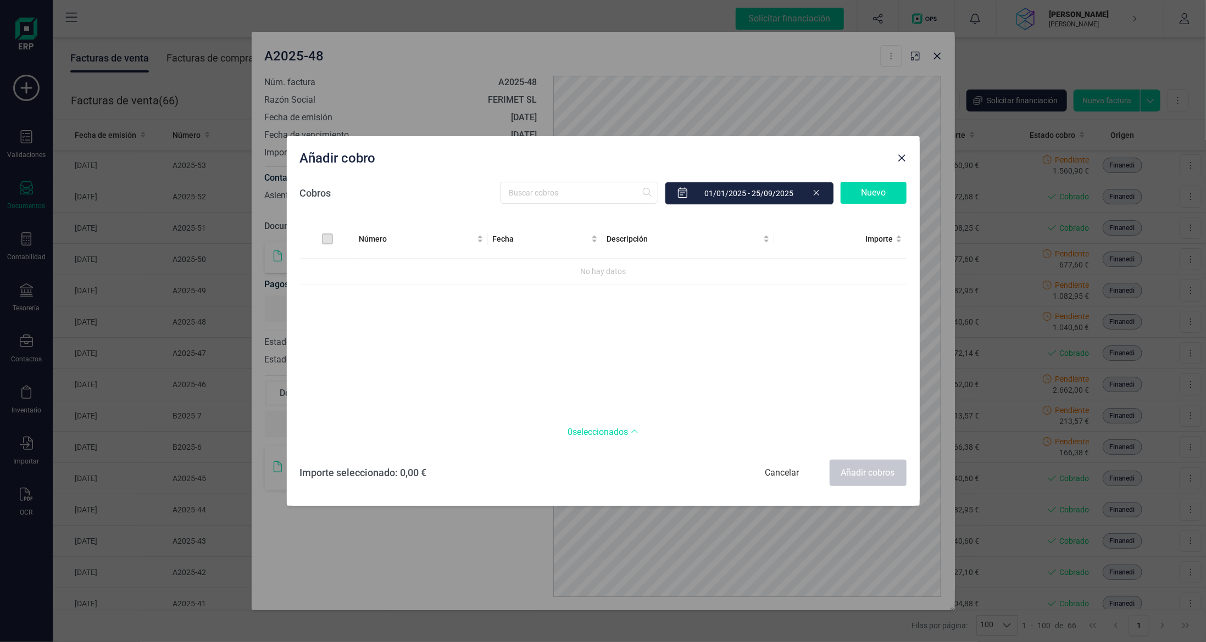
click at [864, 197] on div "Nuevo" at bounding box center [874, 193] width 66 height 22
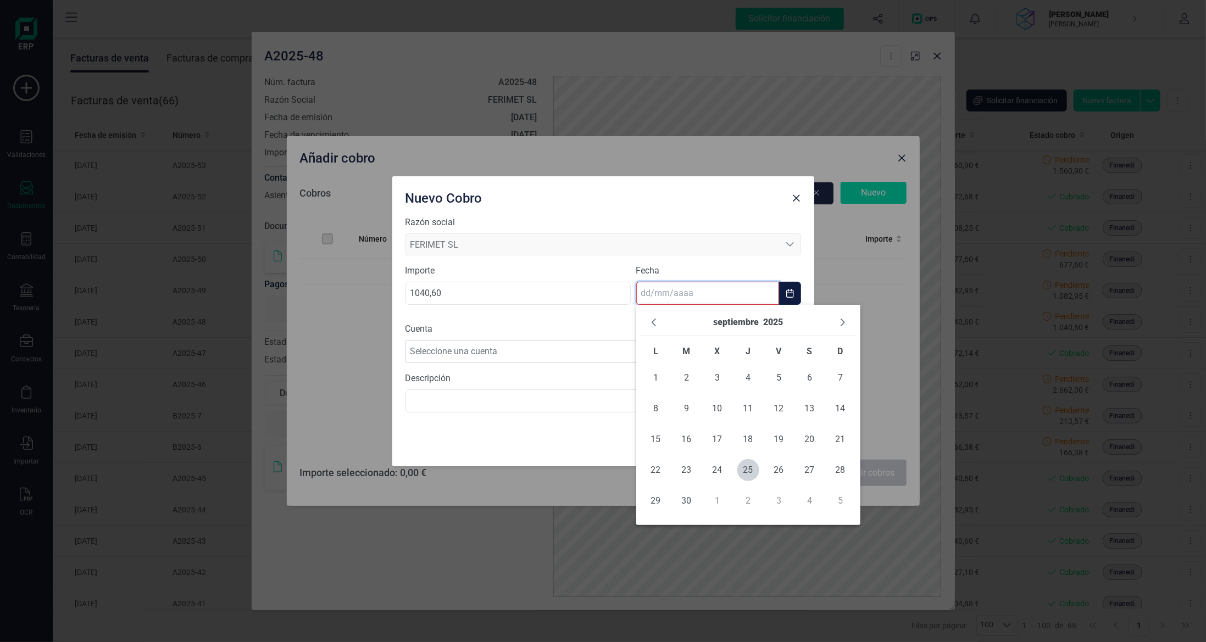
click at [734, 295] on input "text" at bounding box center [707, 293] width 143 height 23
click at [752, 474] on span "25" at bounding box center [748, 470] width 22 height 22
type input "[DATE]"
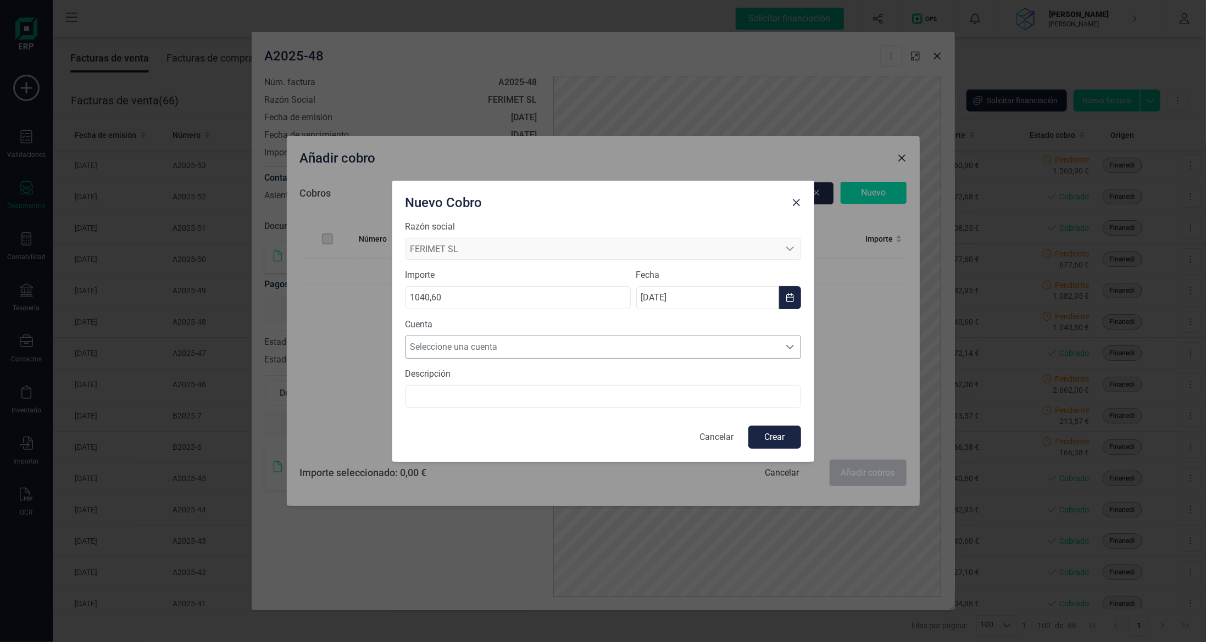
click at [667, 345] on span "Seleccione una cuenta" at bounding box center [593, 347] width 374 height 22
click at [656, 380] on li "[FINANCIAL_ID]" at bounding box center [604, 374] width 396 height 22
click at [790, 438] on button "Crear" at bounding box center [774, 437] width 53 height 23
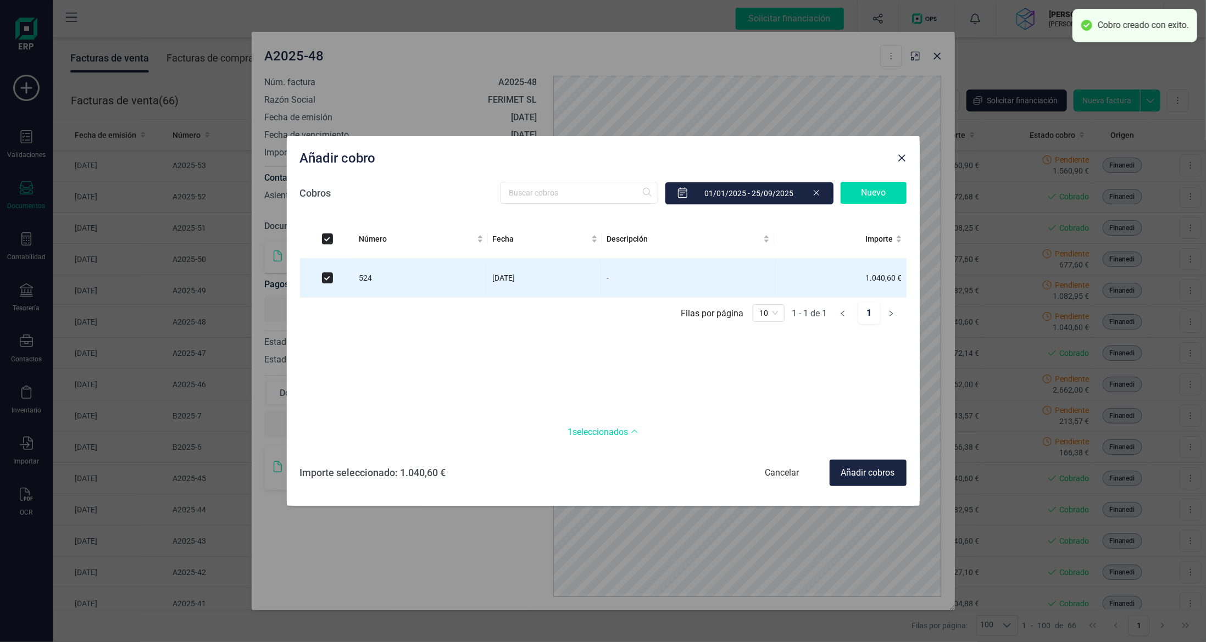
click at [869, 474] on div "Añadir cobros" at bounding box center [868, 473] width 77 height 26
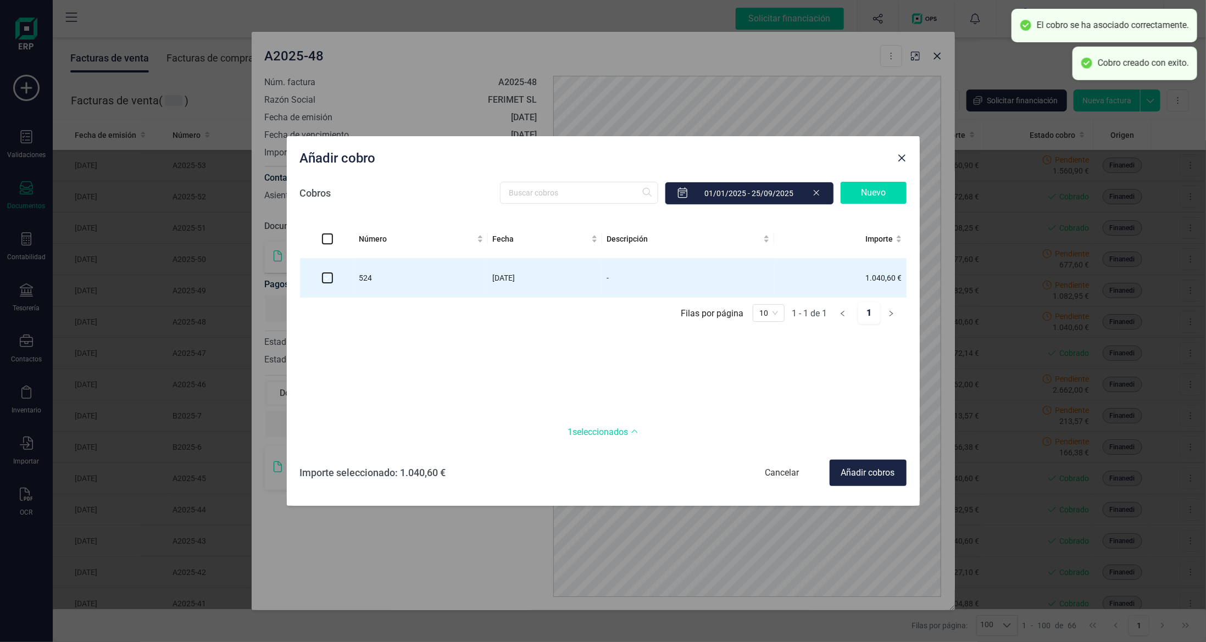
checkbox input "false"
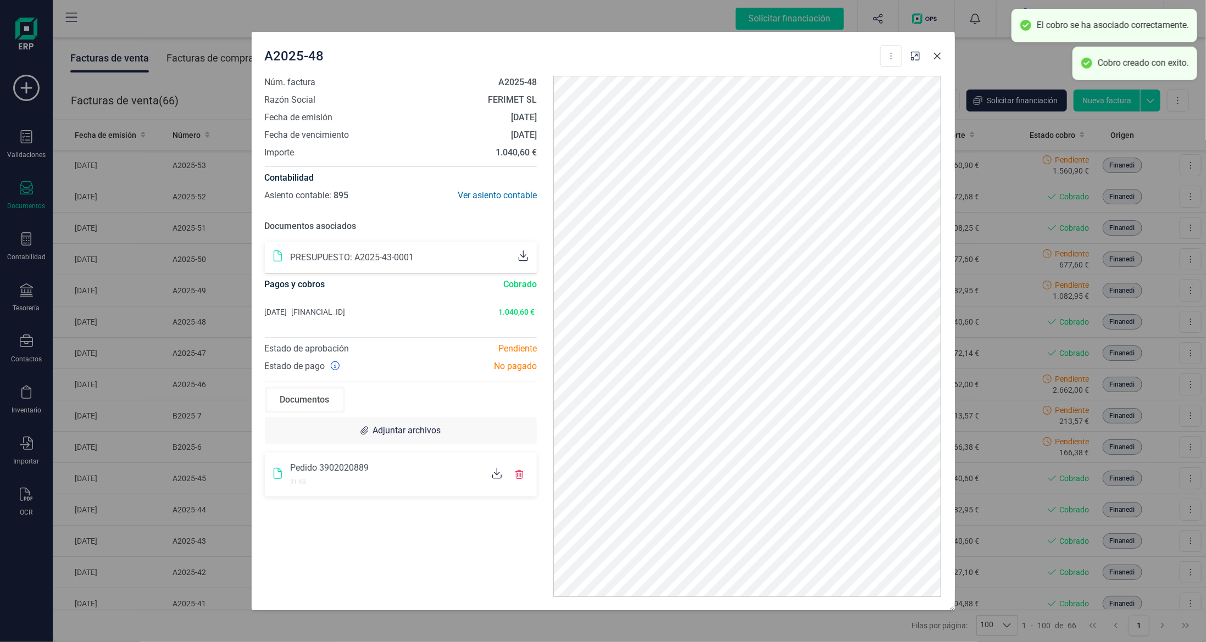
click at [932, 60] on button "Close" at bounding box center [938, 56] width 18 height 18
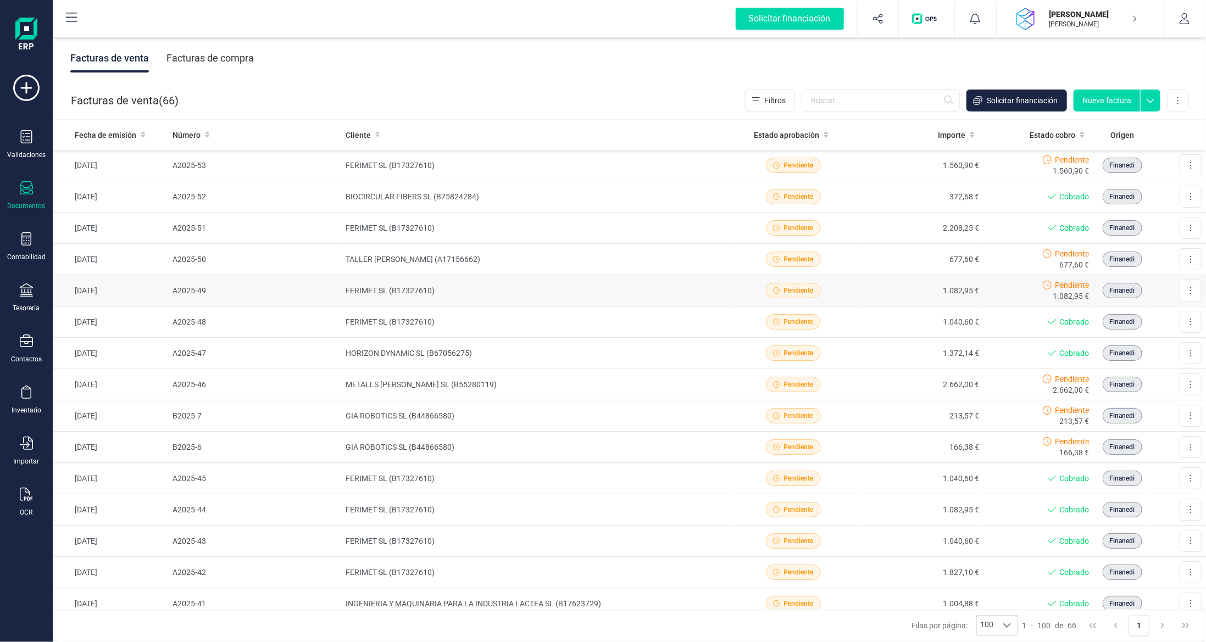
click at [495, 287] on td "FERIMET SL (B17327610)" at bounding box center [535, 290] width 389 height 31
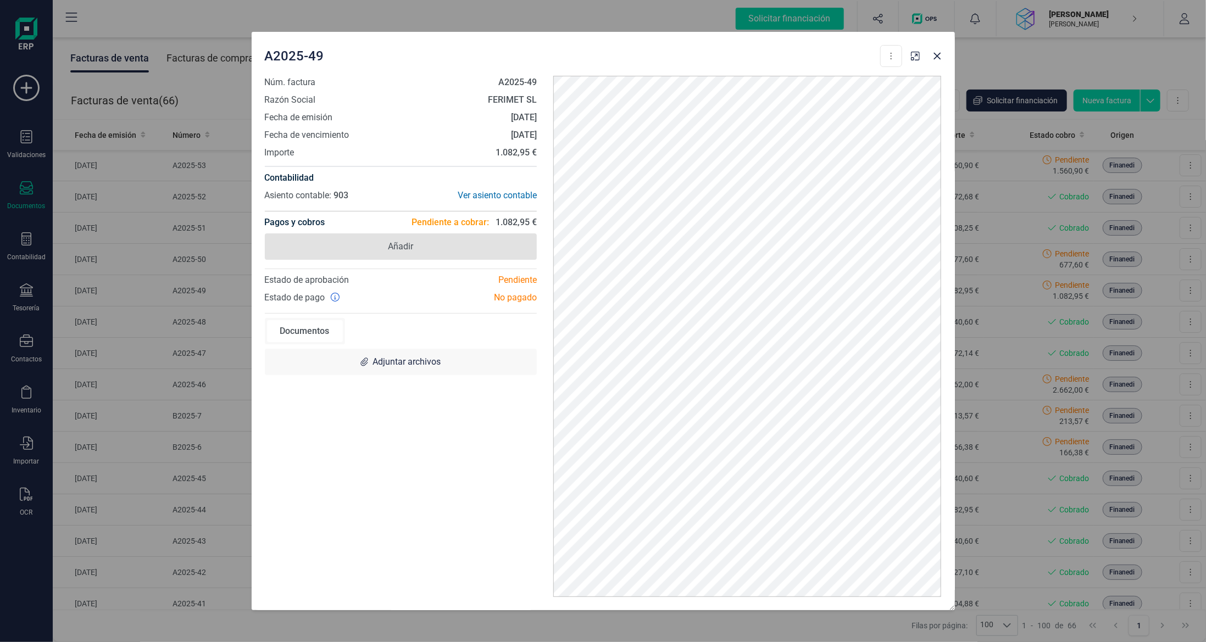
click at [408, 240] on span "Añadir" at bounding box center [400, 246] width 25 height 13
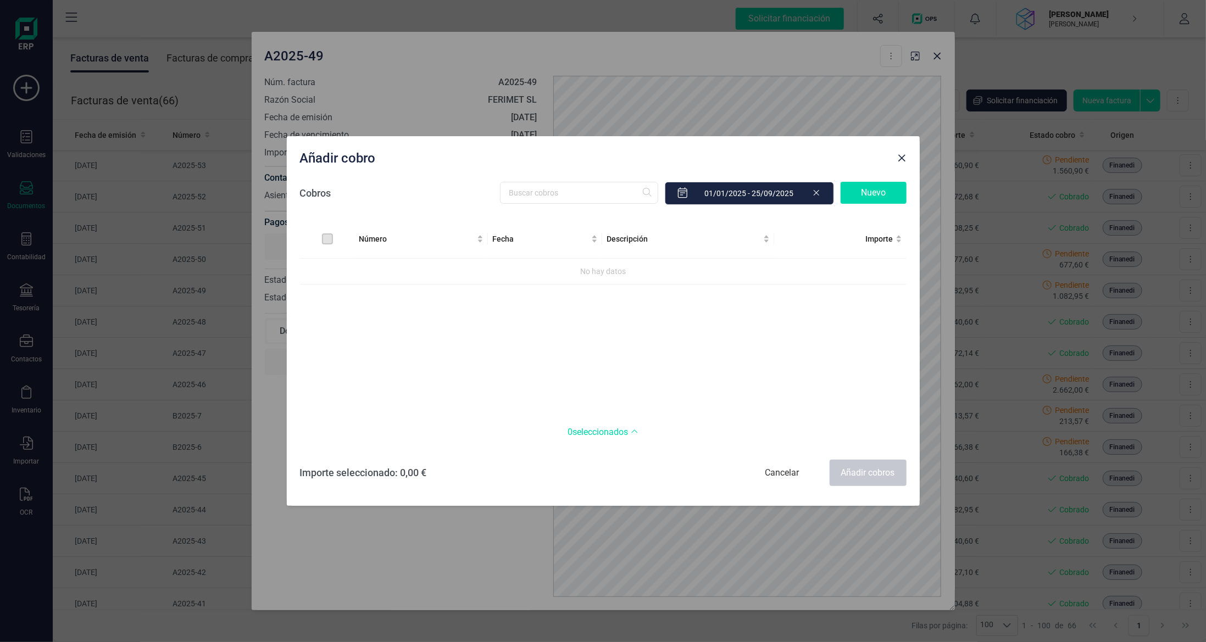
click at [864, 179] on div "Cobros Nuevo" at bounding box center [603, 193] width 607 height 35
click at [859, 187] on div "Nuevo" at bounding box center [874, 193] width 66 height 22
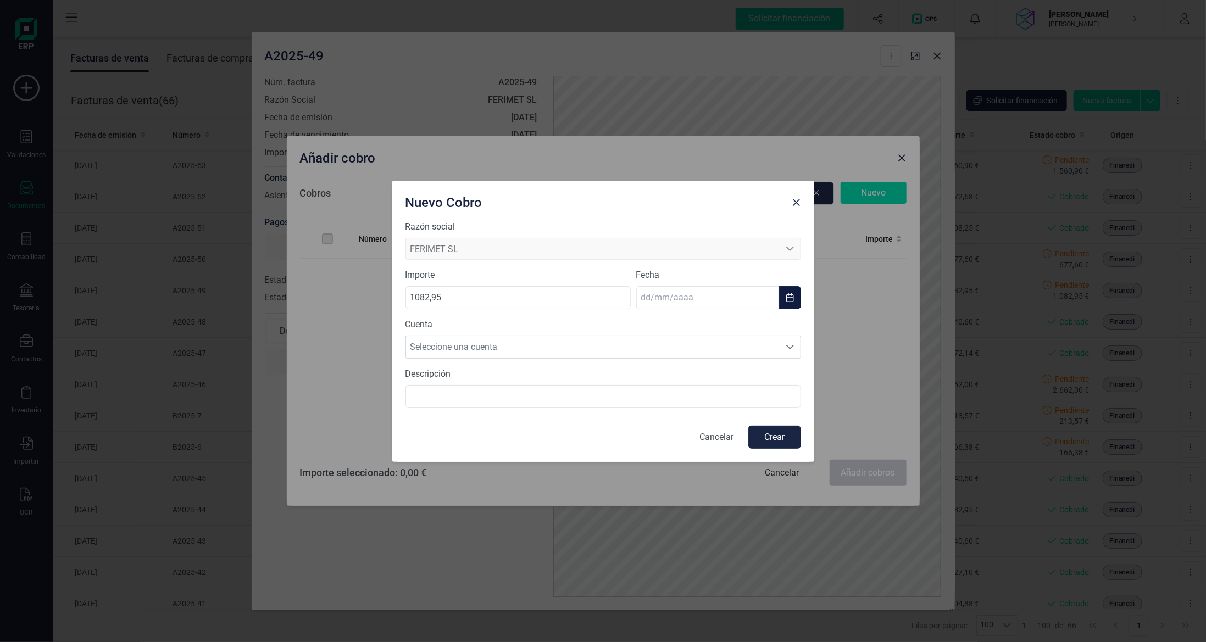
click at [701, 299] on input "text" at bounding box center [707, 297] width 143 height 23
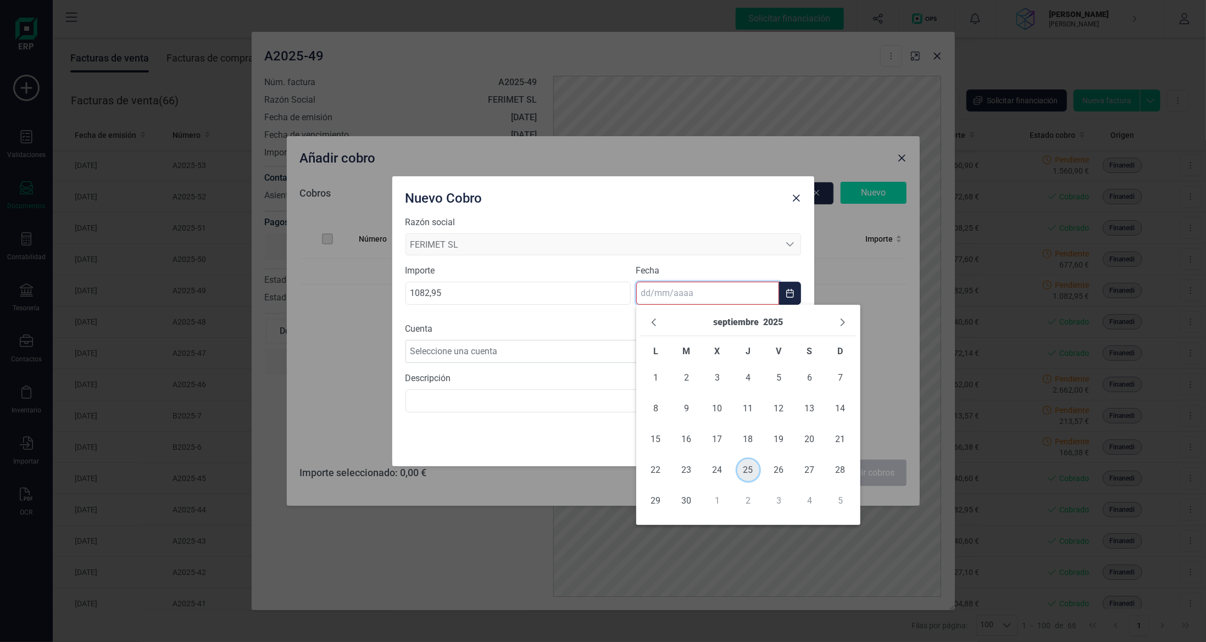
click at [752, 473] on span "25" at bounding box center [748, 470] width 22 height 22
type input "[DATE]"
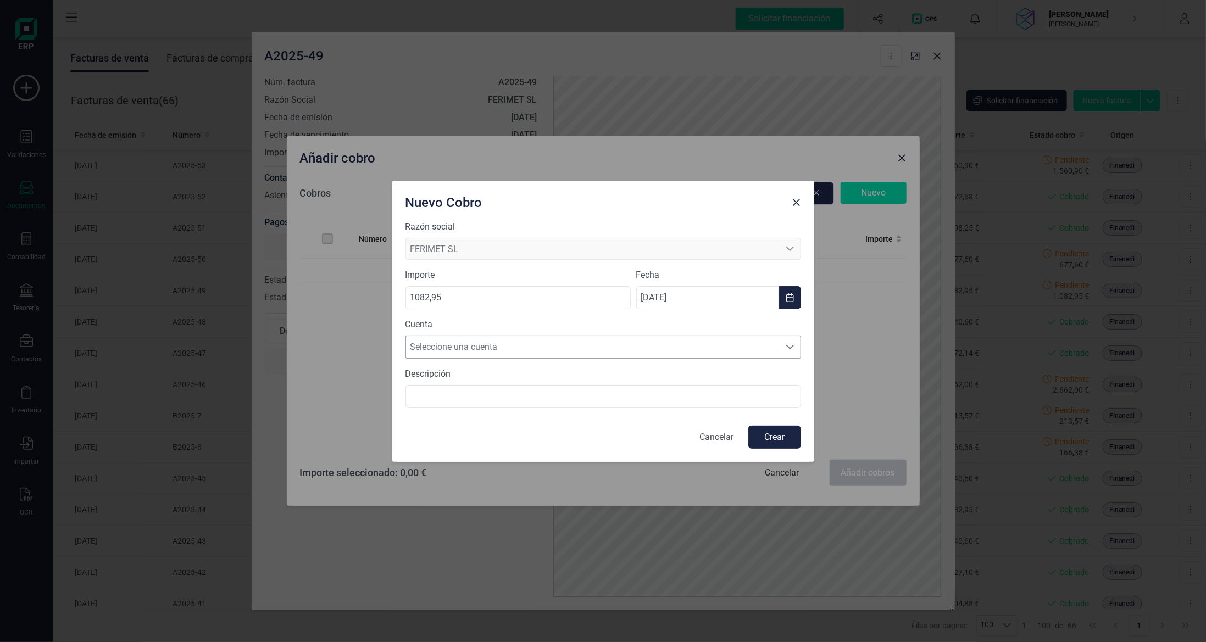
click at [620, 341] on span "Seleccione una cuenta" at bounding box center [593, 347] width 374 height 22
click at [609, 380] on li "[FINANCIAL_ID]" at bounding box center [604, 374] width 396 height 22
click at [778, 440] on button "Crear" at bounding box center [774, 437] width 53 height 23
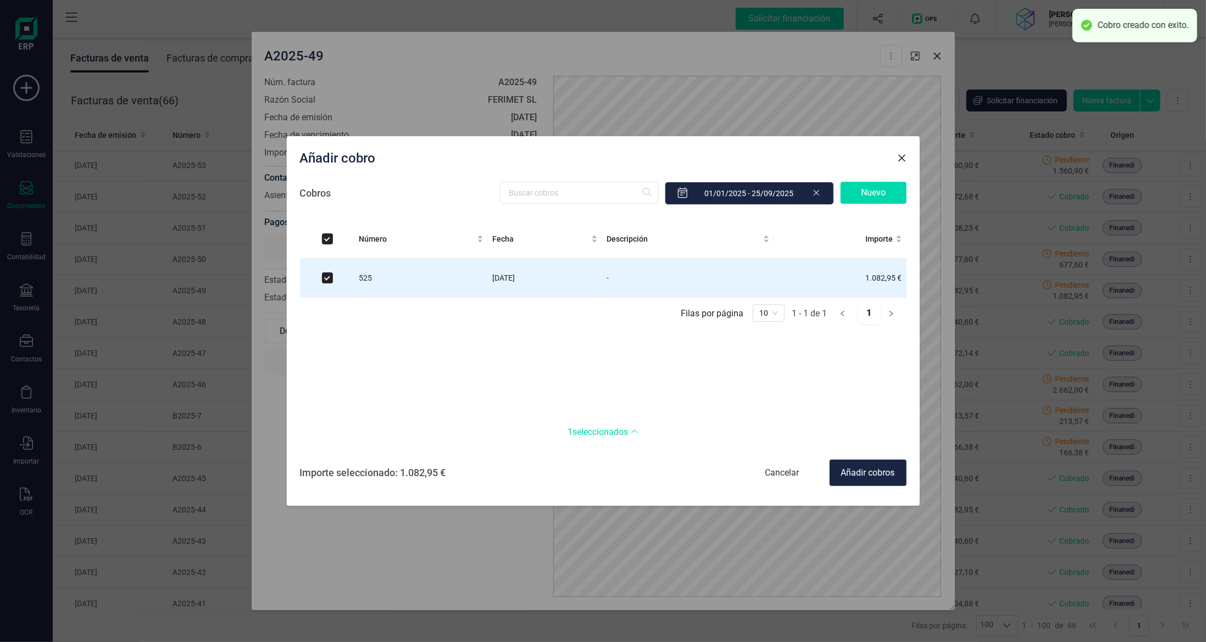
click at [877, 474] on div "Añadir cobros" at bounding box center [868, 473] width 77 height 26
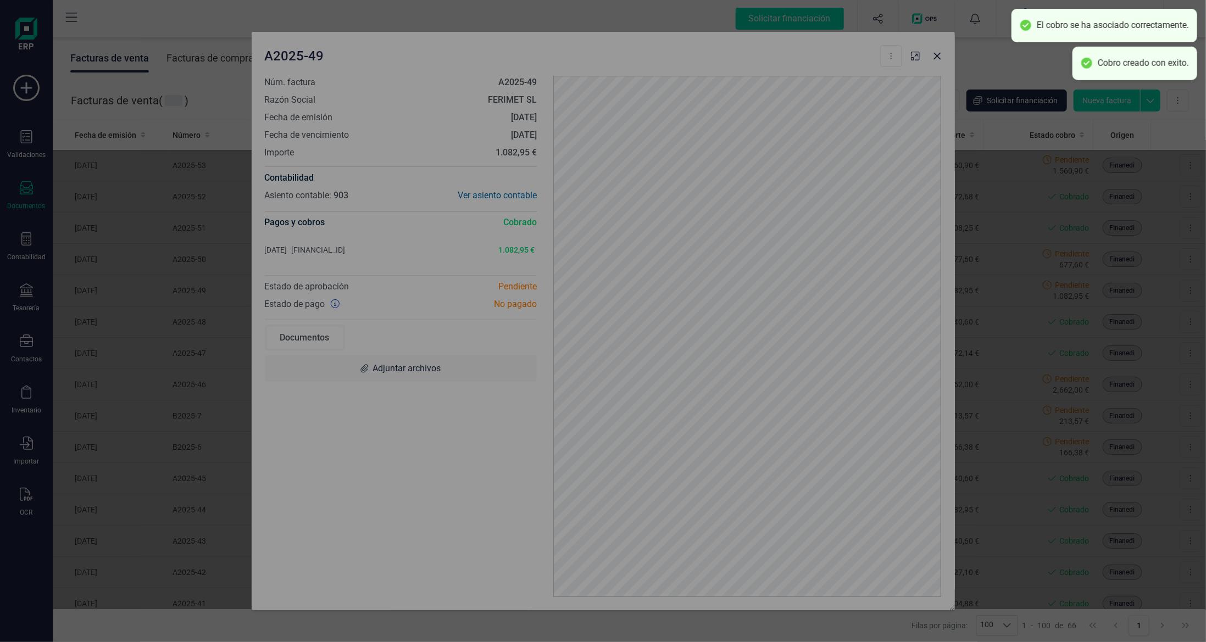
checkbox input "false"
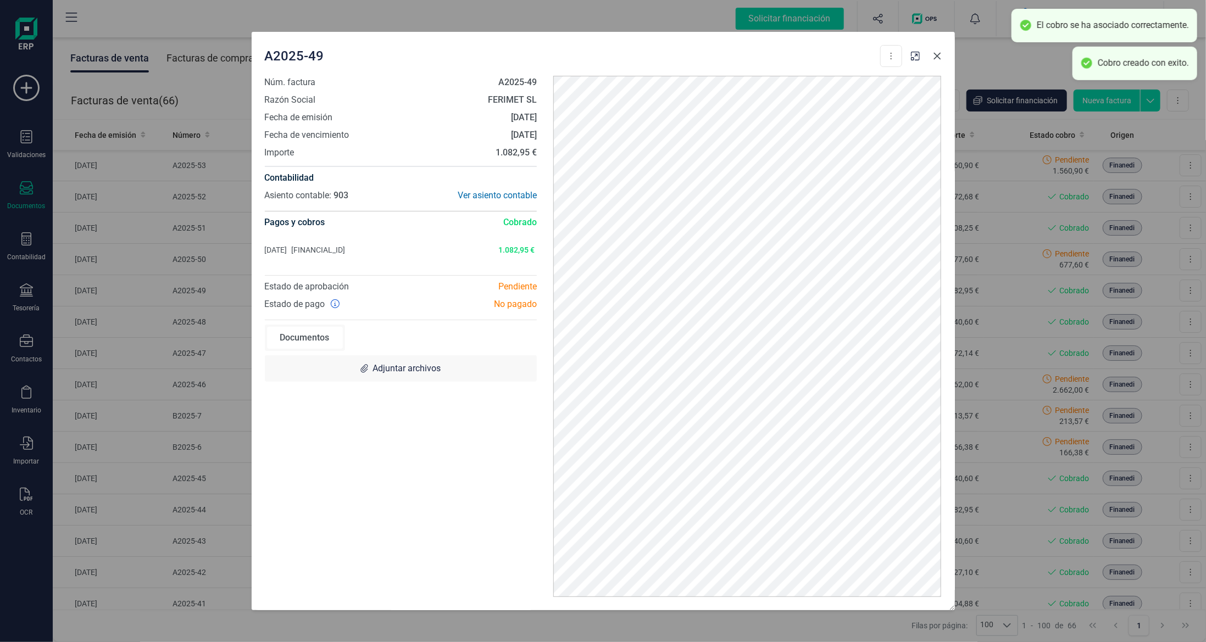
click at [935, 48] on button "Close" at bounding box center [938, 56] width 18 height 18
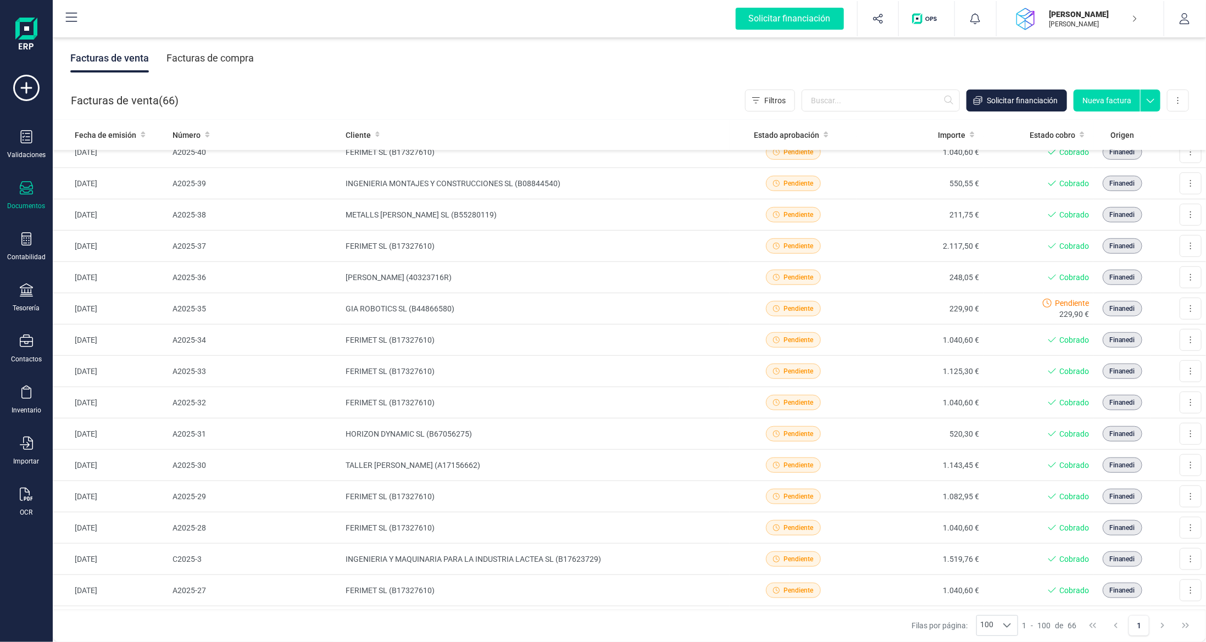
scroll to position [440, 0]
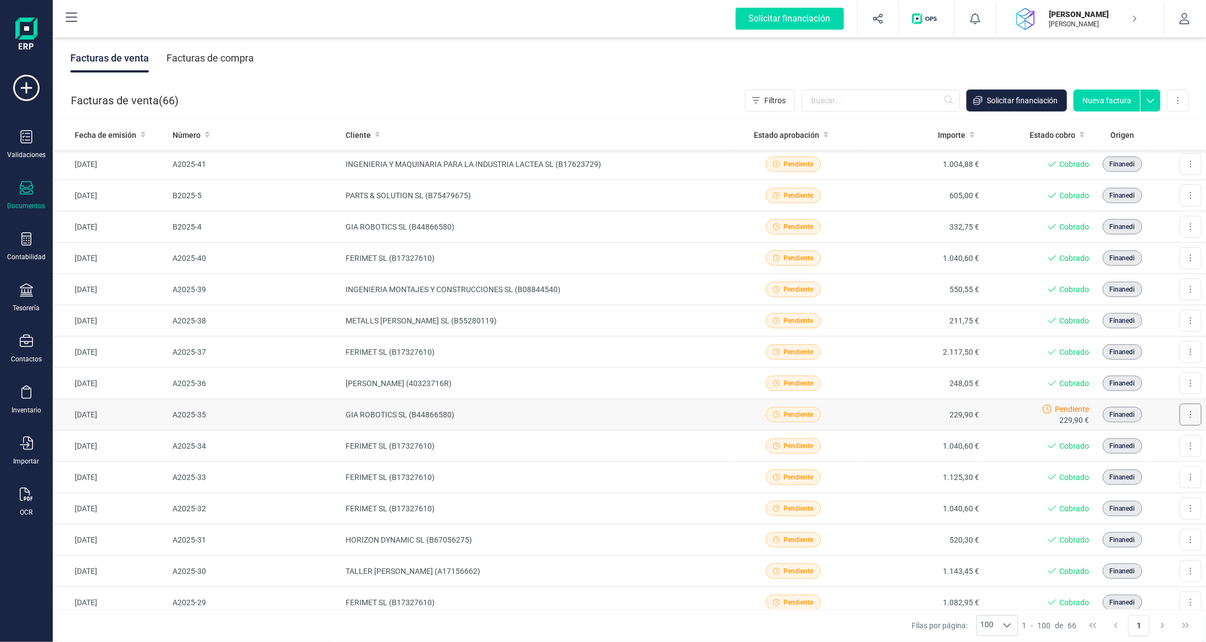
click at [1185, 409] on button at bounding box center [1191, 415] width 22 height 22
click at [1141, 442] on button "Descargar documento" at bounding box center [1143, 442] width 116 height 22
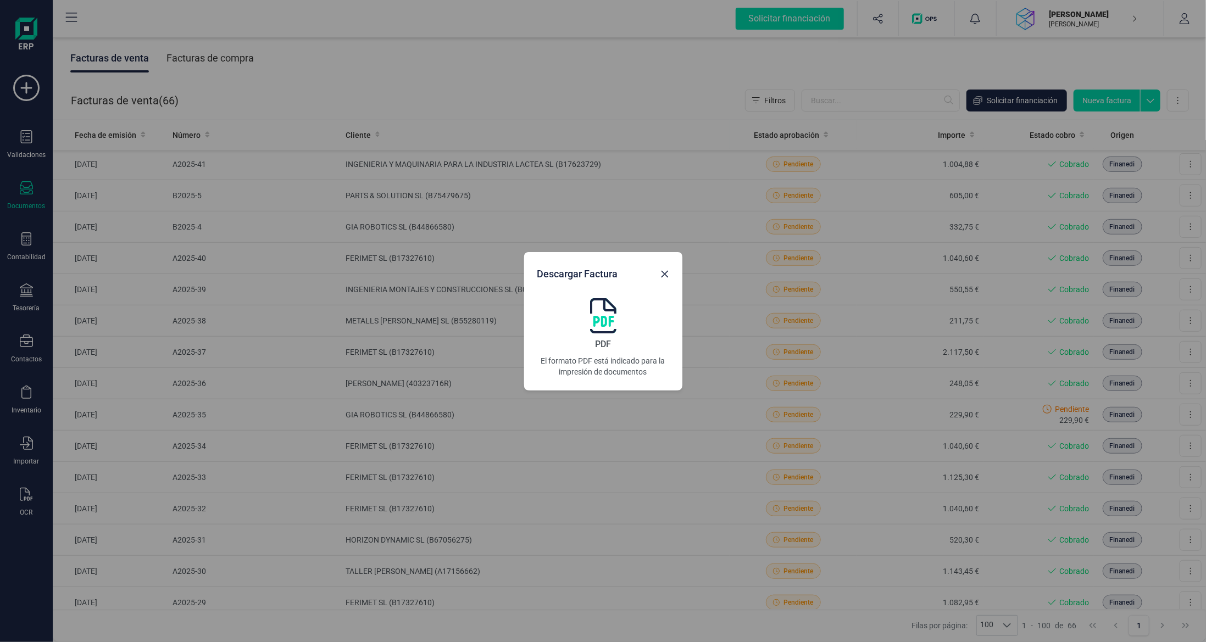
click at [614, 317] on img at bounding box center [603, 315] width 26 height 35
click at [666, 274] on icon "Close" at bounding box center [664, 274] width 9 height 9
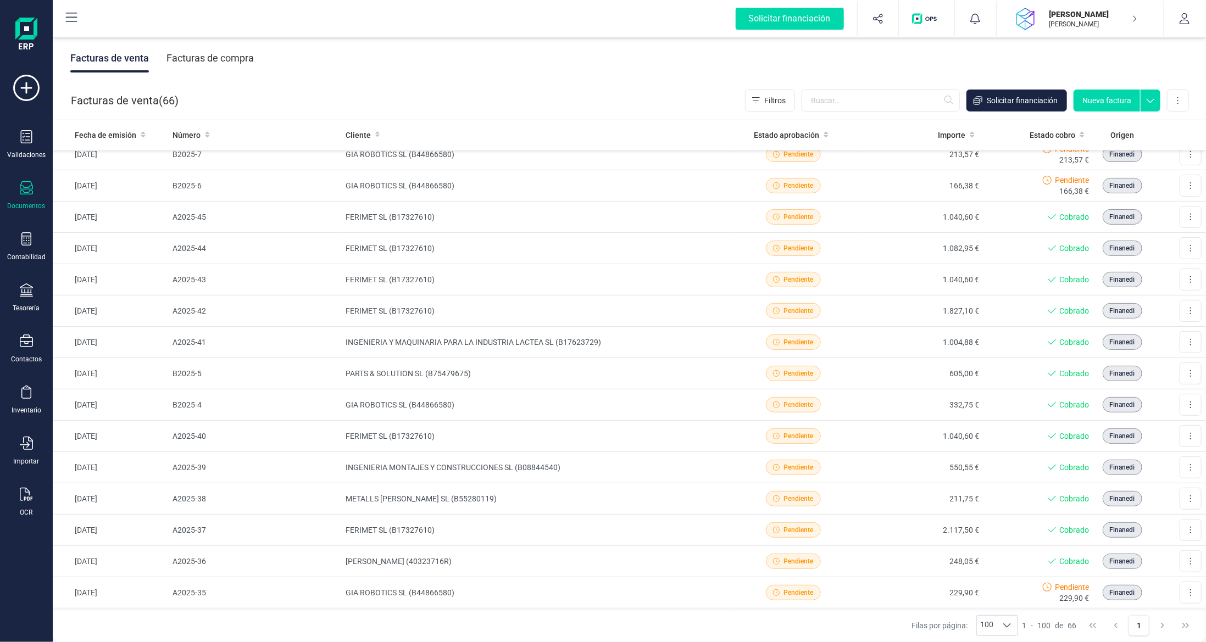
scroll to position [97, 0]
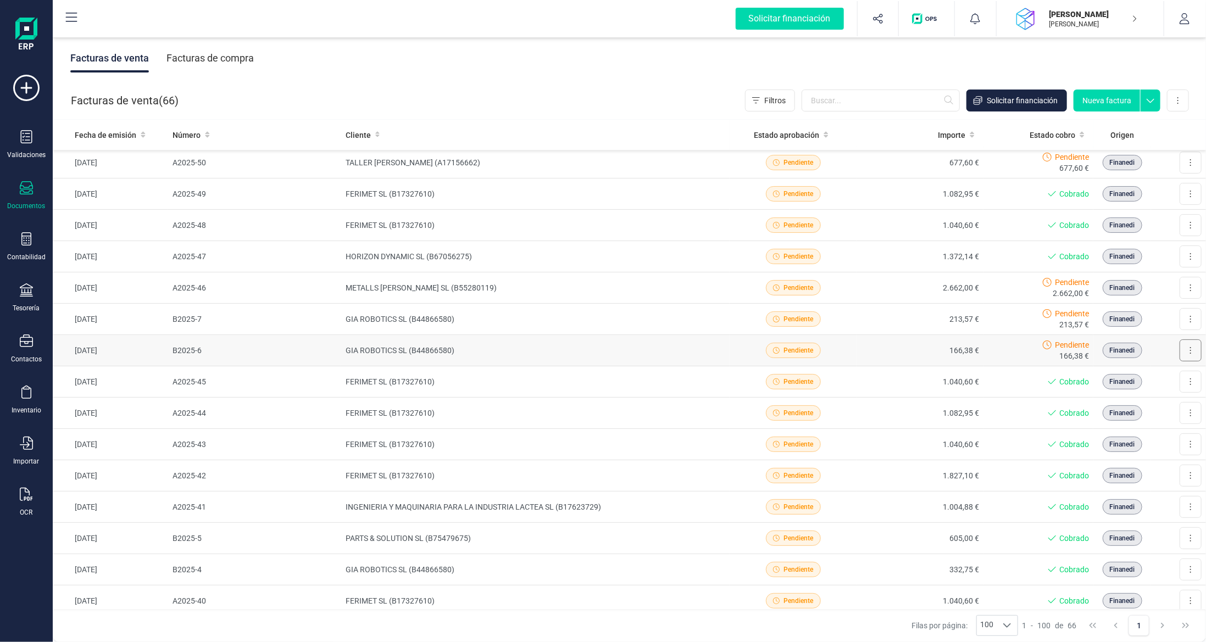
click at [1190, 349] on icon at bounding box center [1191, 350] width 2 height 9
click at [1128, 375] on span "Descargar documento" at bounding box center [1143, 377] width 76 height 11
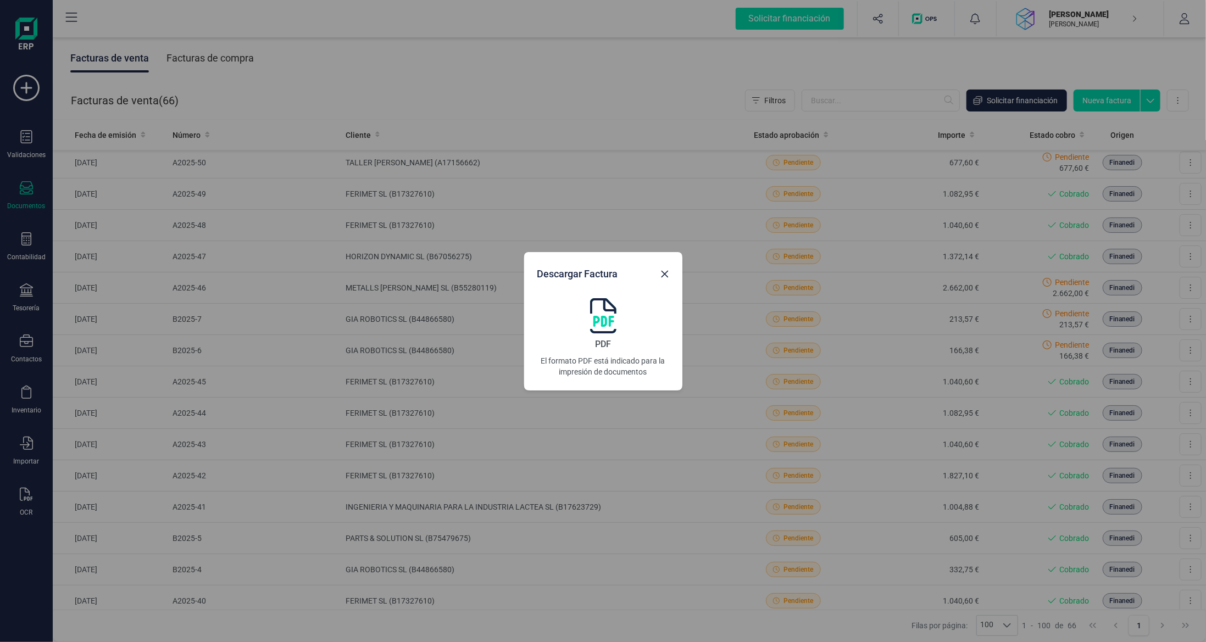
click at [600, 318] on img at bounding box center [603, 315] width 26 height 35
click at [663, 273] on icon "Close" at bounding box center [664, 274] width 9 height 9
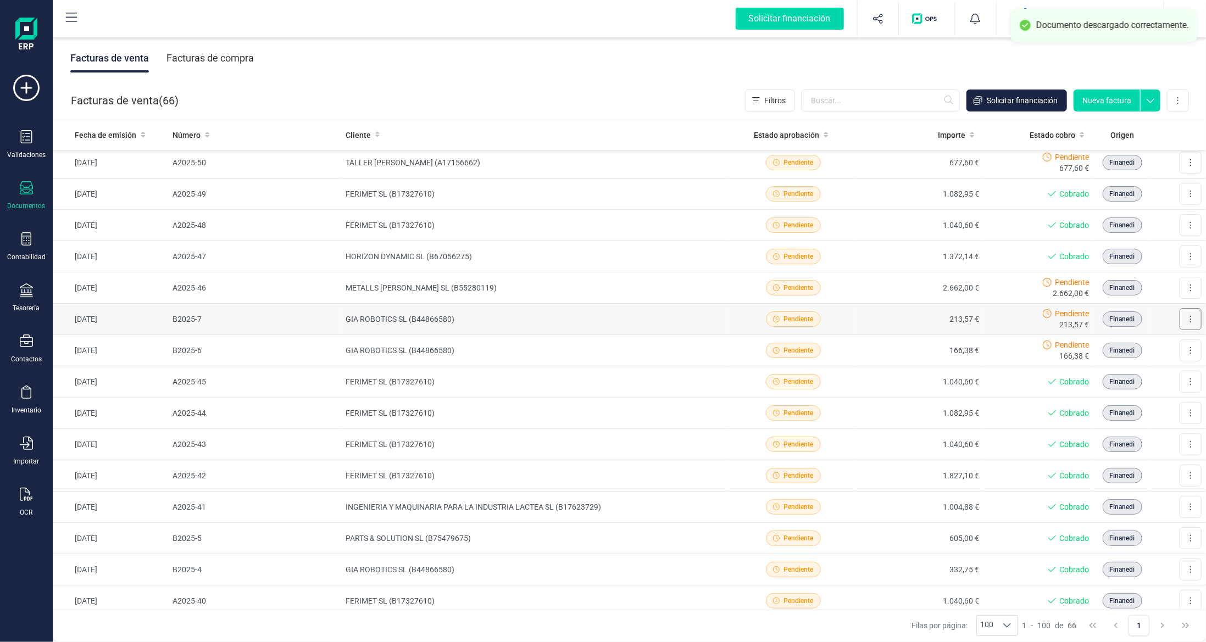
click at [1186, 317] on button at bounding box center [1191, 319] width 22 height 22
click at [1142, 346] on span "Descargar documento" at bounding box center [1143, 346] width 76 height 11
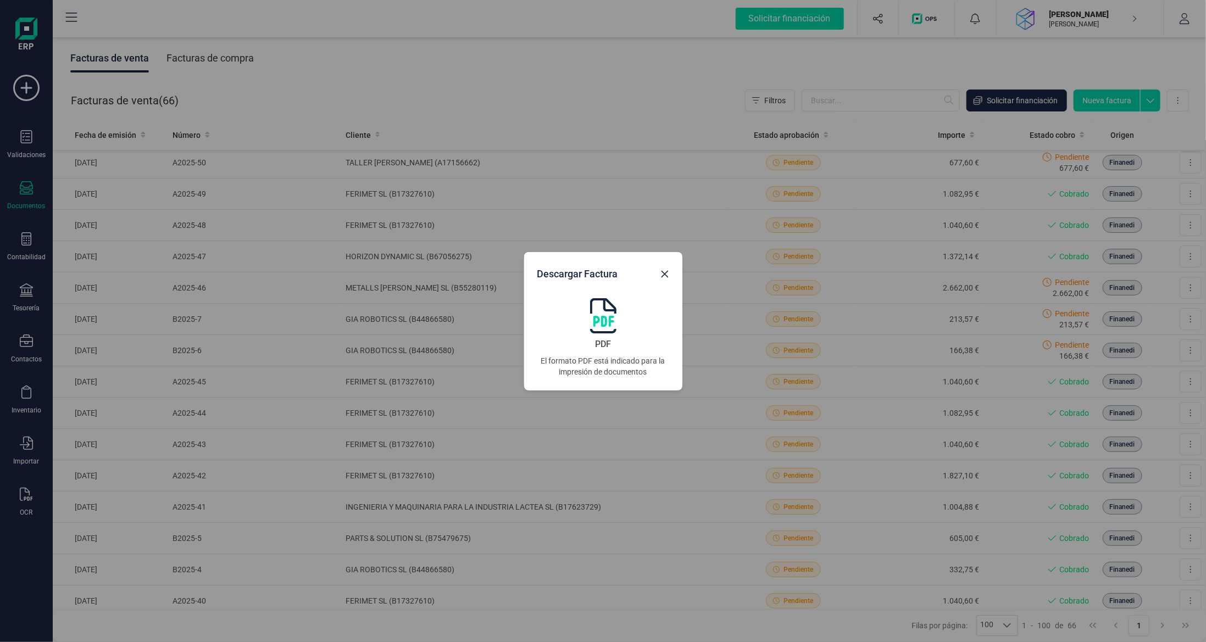
click at [601, 318] on img at bounding box center [603, 315] width 26 height 35
click at [663, 269] on button "Close" at bounding box center [665, 274] width 18 height 18
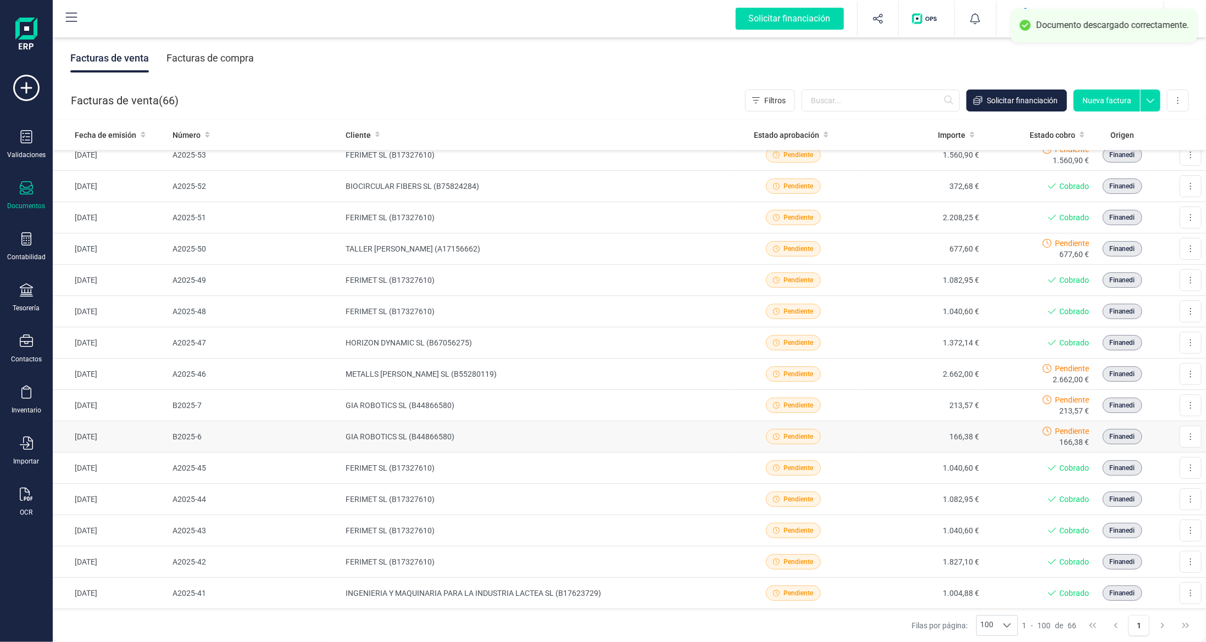
scroll to position [0, 0]
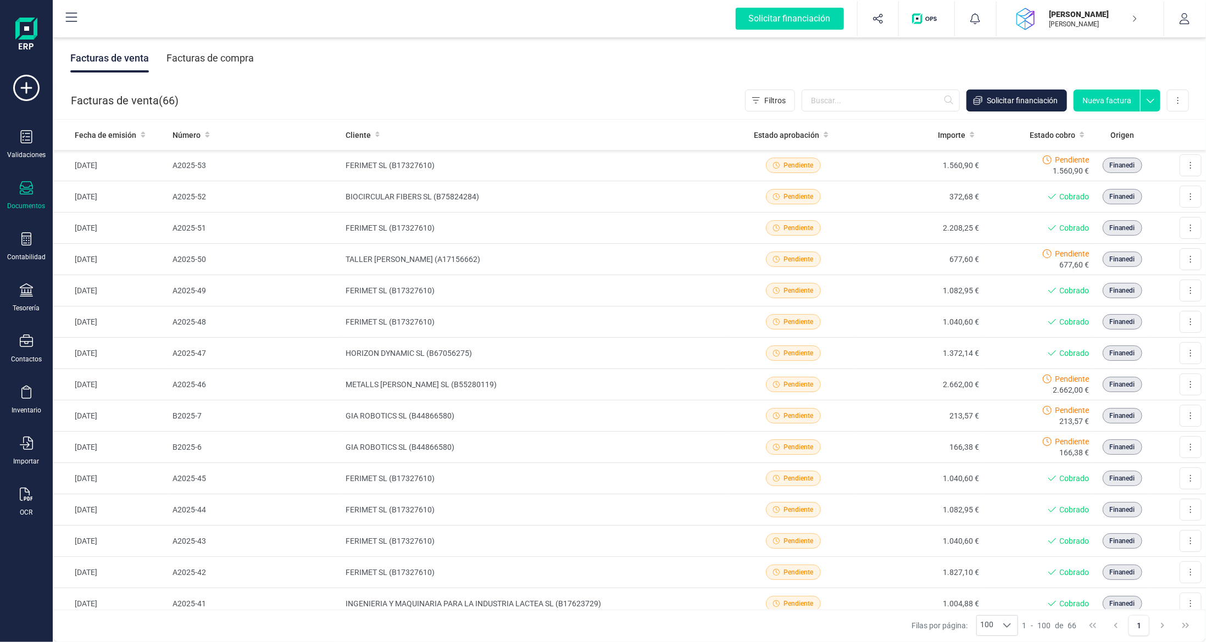
click at [251, 84] on div "Facturas de venta ( 66 ) Filtros Solicitar financiación Nueva factura Importar …" at bounding box center [629, 100] width 1153 height 37
click at [535, 160] on td "FERIMET SL (B17327610)" at bounding box center [535, 165] width 389 height 31
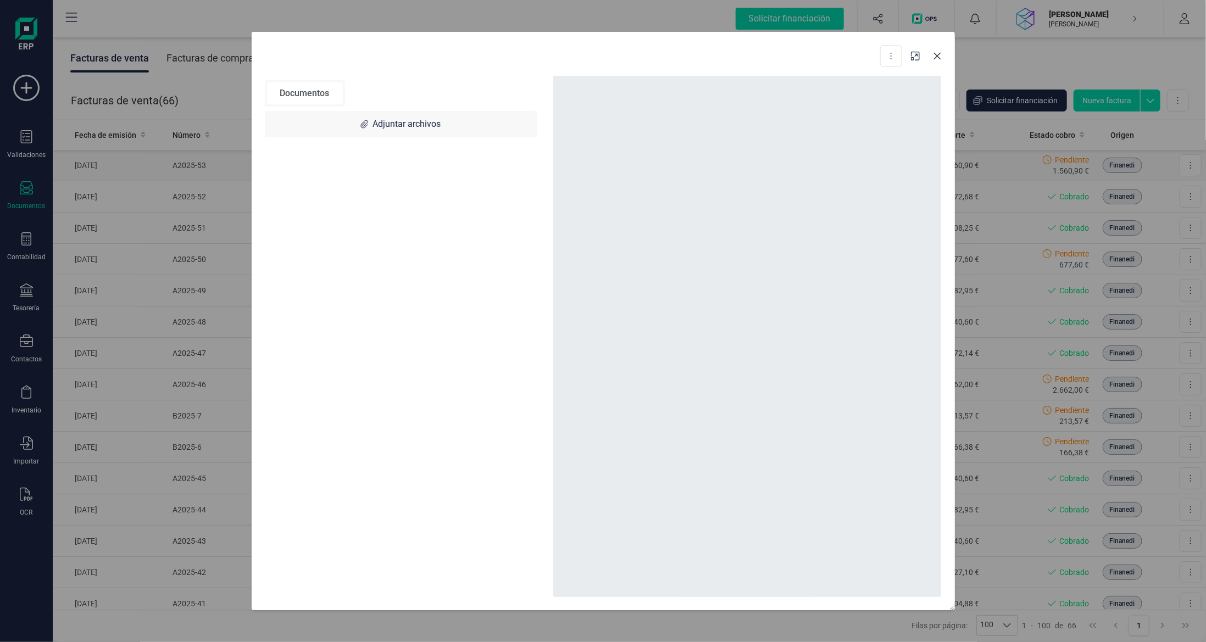
click at [185, 165] on div "Descargar documento Convertir a Factura Documentos Adjuntar archivos" at bounding box center [603, 321] width 1206 height 642
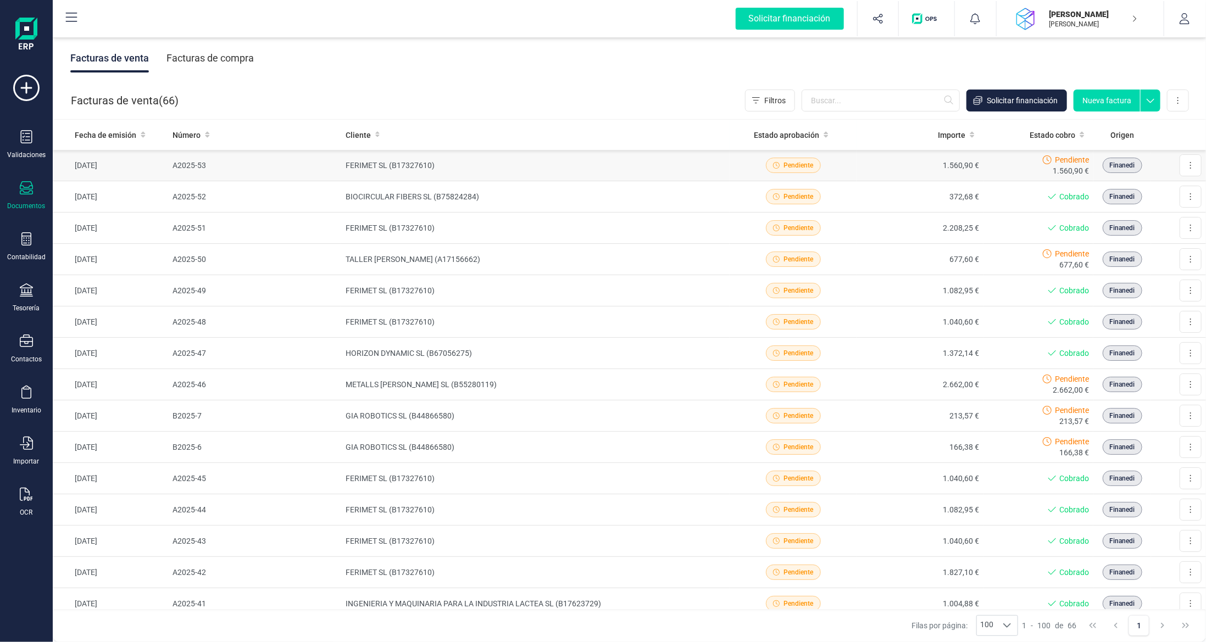
click at [224, 164] on td "A2025-53" at bounding box center [254, 165] width 173 height 31
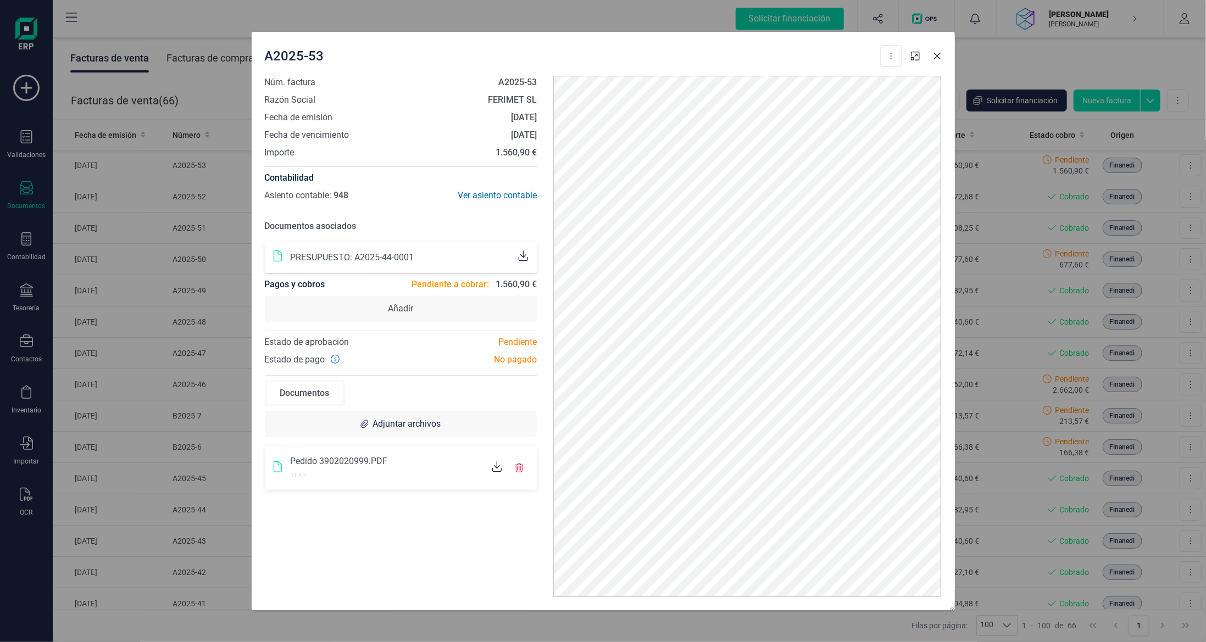
click at [934, 51] on button "Close" at bounding box center [938, 56] width 18 height 18
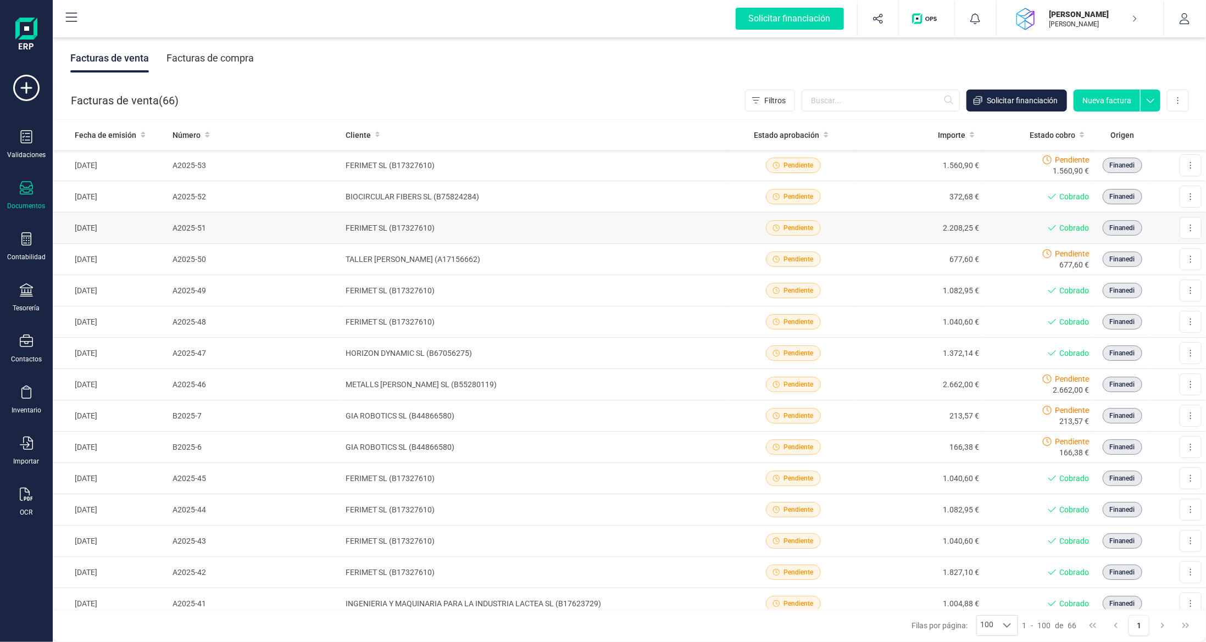
click at [518, 220] on td "FERIMET SL (B17327610)" at bounding box center [535, 228] width 389 height 31
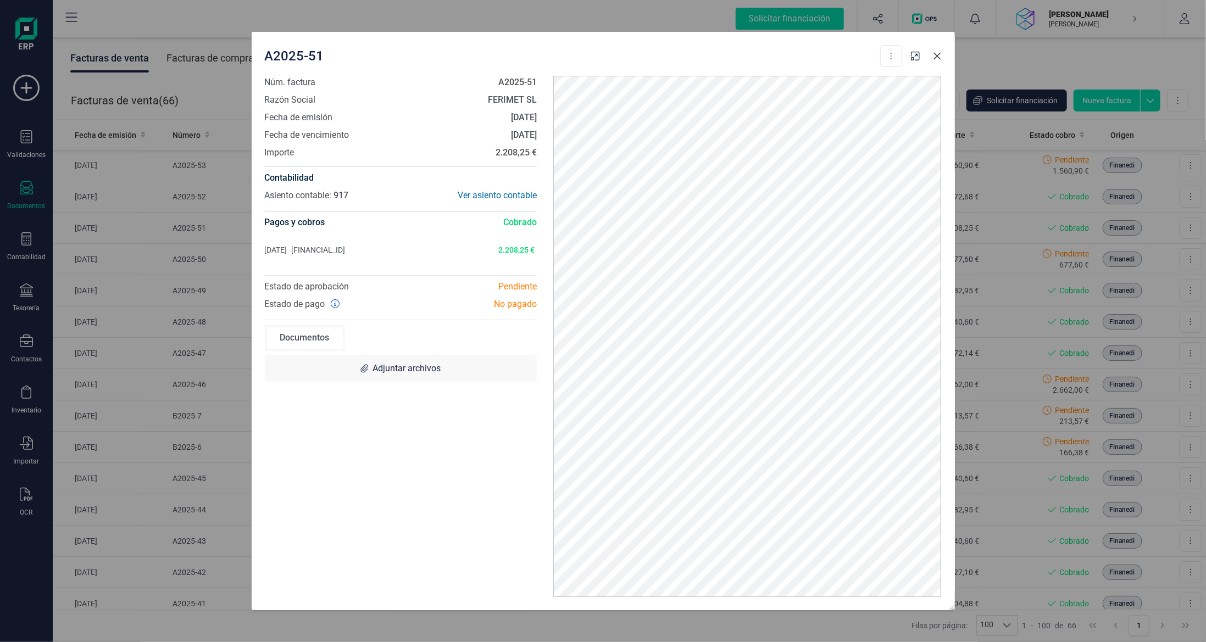
drag, startPoint x: 933, startPoint y: 55, endPoint x: 934, endPoint y: 75, distance: 19.2
click at [933, 55] on icon "Close" at bounding box center [937, 56] width 9 height 9
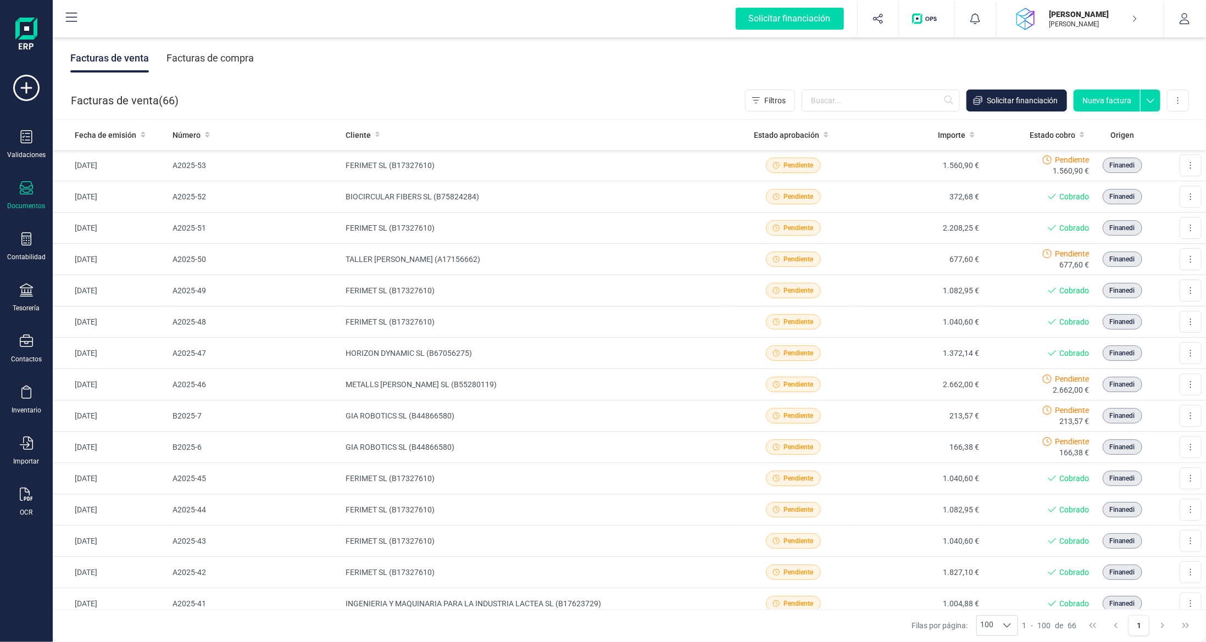
click at [293, 10] on div "Solicitar financiación Importaciones completadas 0 / 0 [PERSON_NAME] SAUBI [PER…" at bounding box center [629, 18] width 1151 height 35
click at [346, 19] on div "Solicitar financiación Importaciones completadas 0 / 0 [PERSON_NAME] SAUBI [PER…" at bounding box center [629, 18] width 1151 height 35
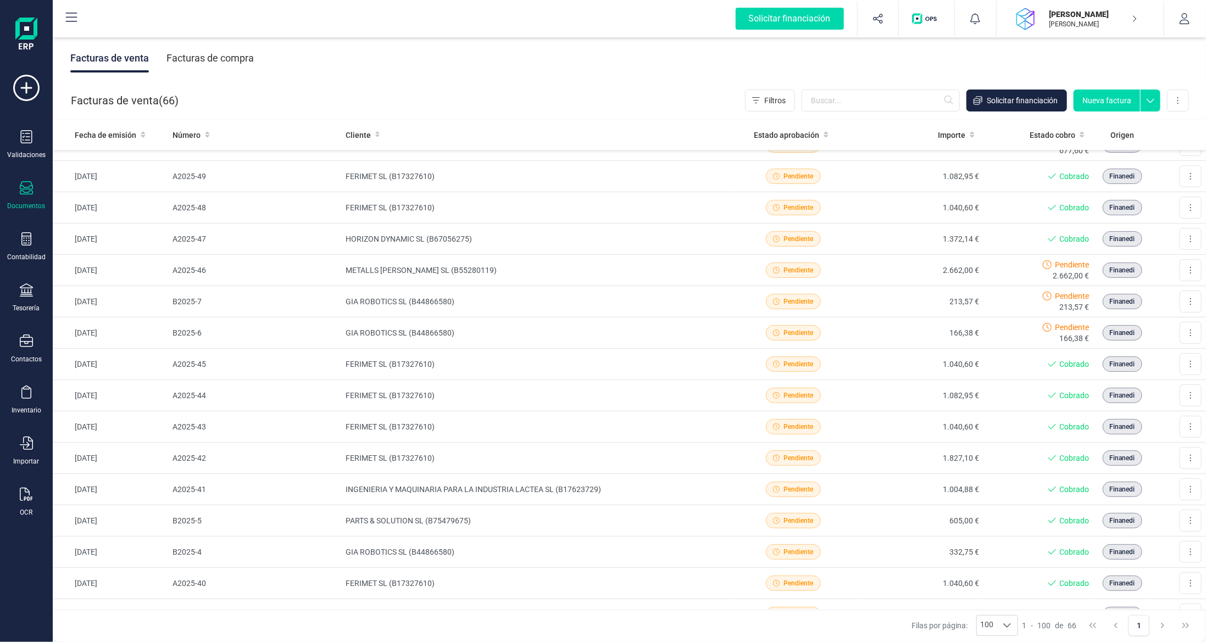
scroll to position [110, 0]
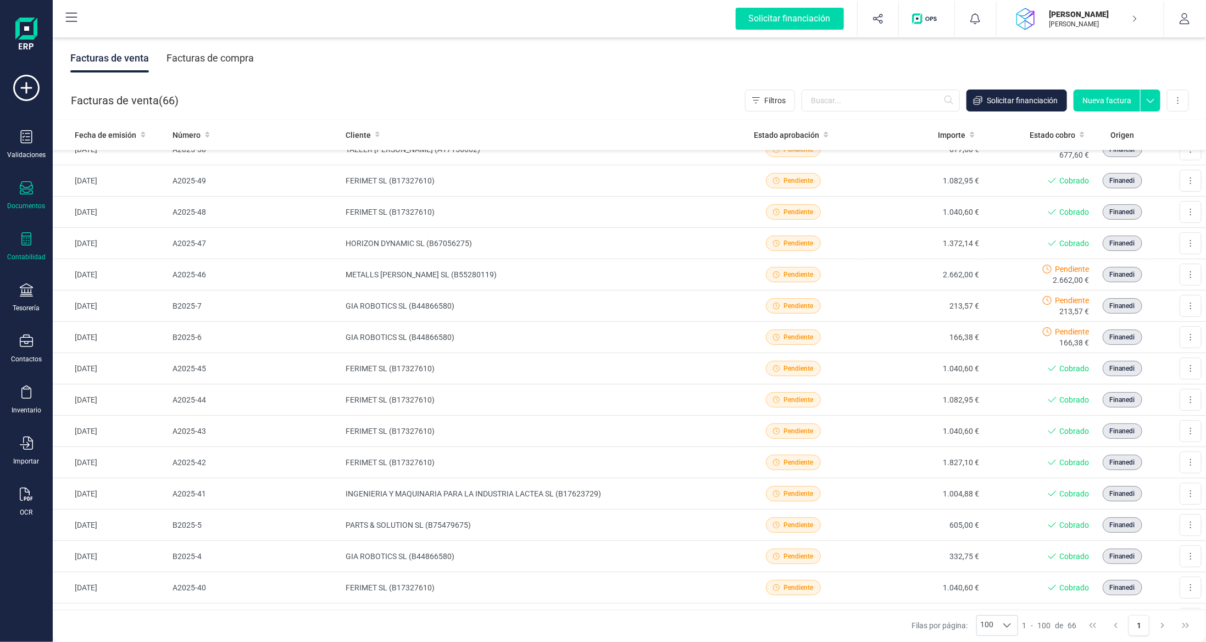
click at [31, 250] on div "Contabilidad" at bounding box center [26, 246] width 44 height 29
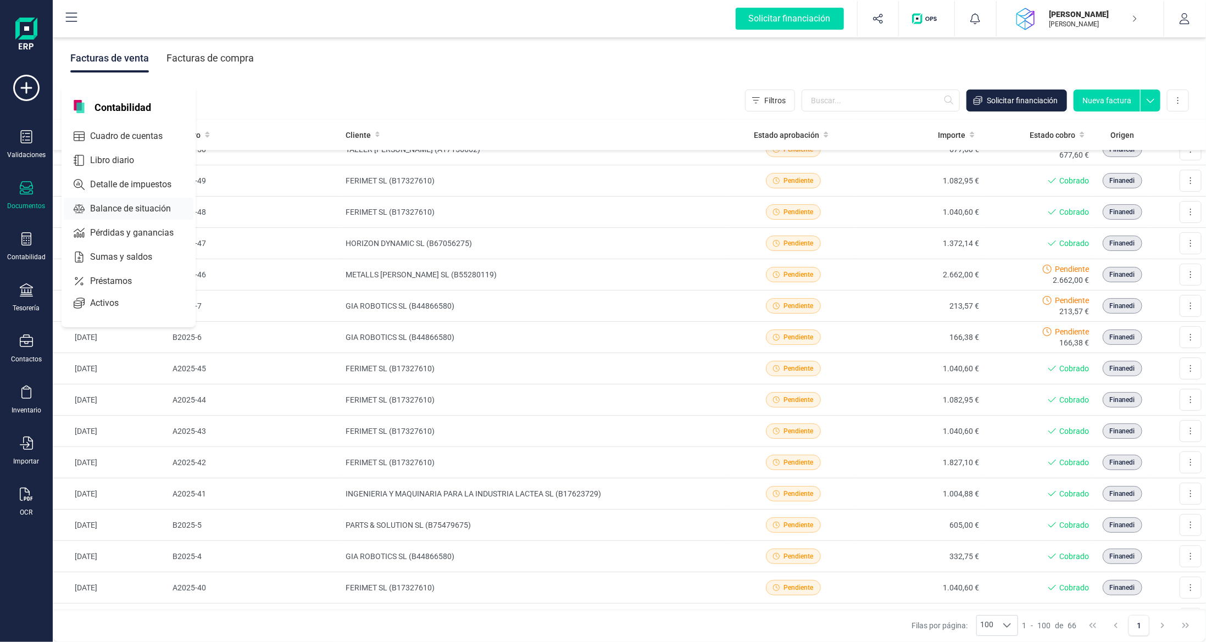
click at [135, 206] on span "Balance de situación" at bounding box center [138, 208] width 105 height 13
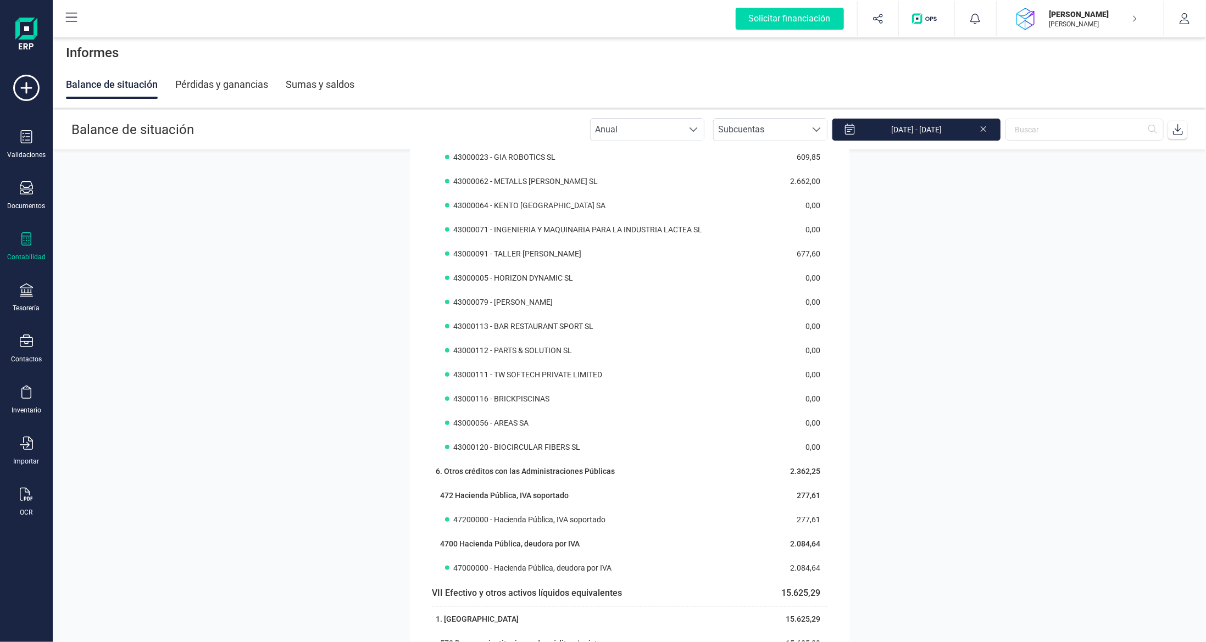
scroll to position [659, 0]
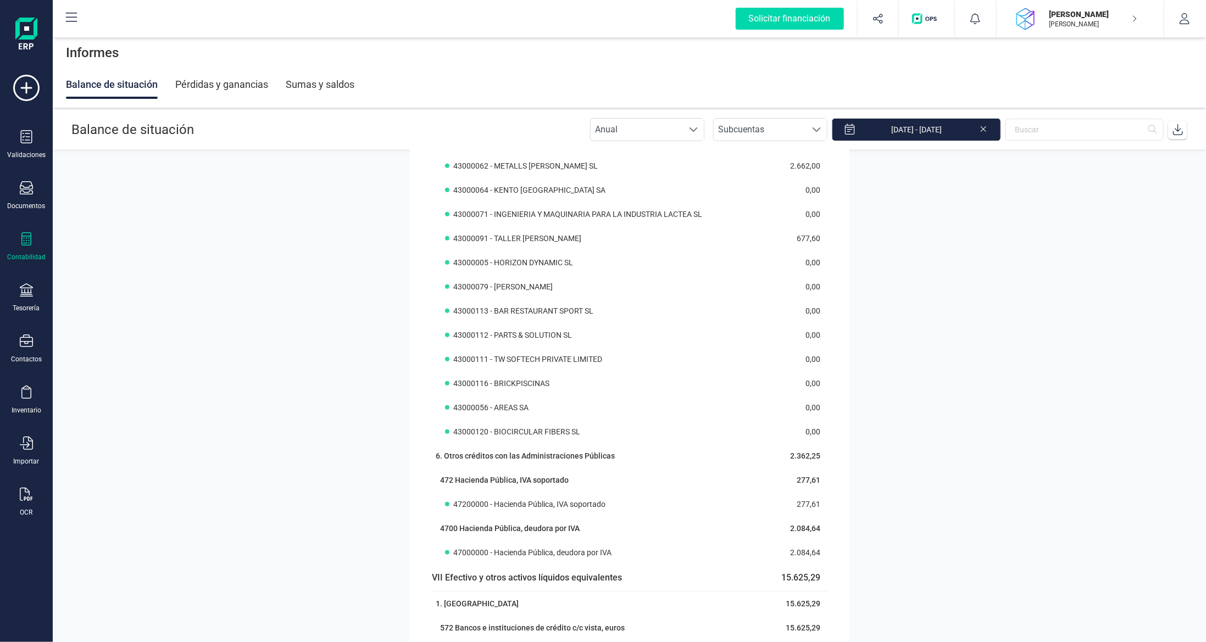
click at [935, 262] on section "Activo Activo no corriente 19.583,00 I. Inmovilizado intangible 127,88 3. Paten…" at bounding box center [629, 396] width 1153 height 492
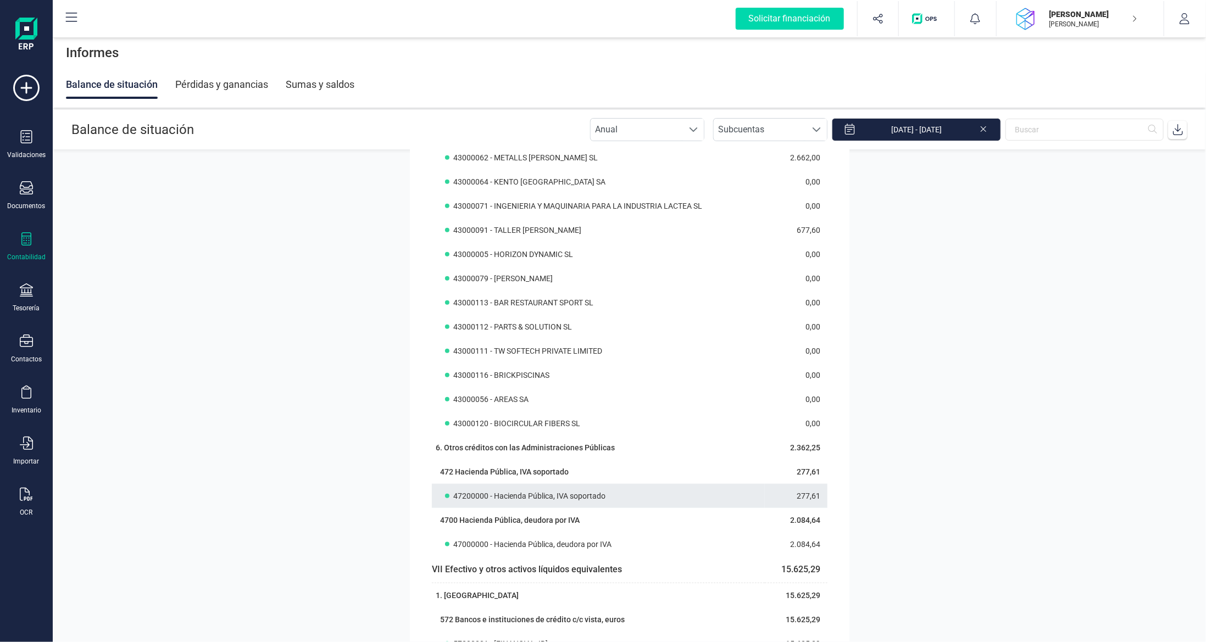
scroll to position [769, 0]
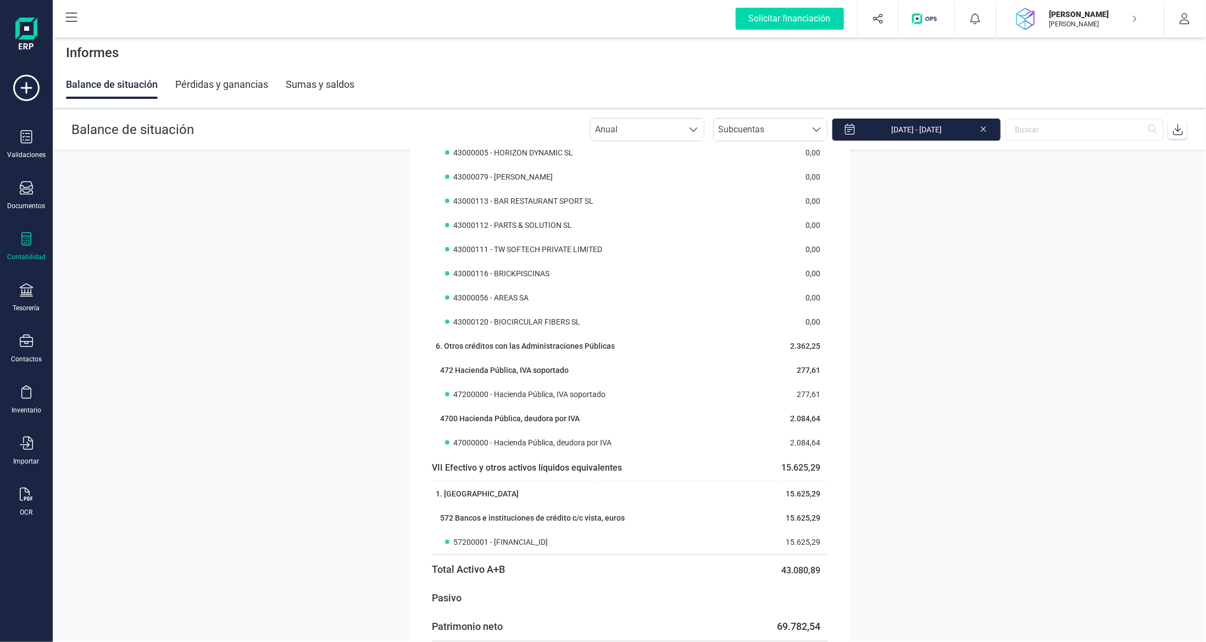
click at [25, 240] on icon at bounding box center [26, 238] width 13 height 13
click at [121, 182] on span "Detalle de impuestos" at bounding box center [139, 184] width 106 height 13
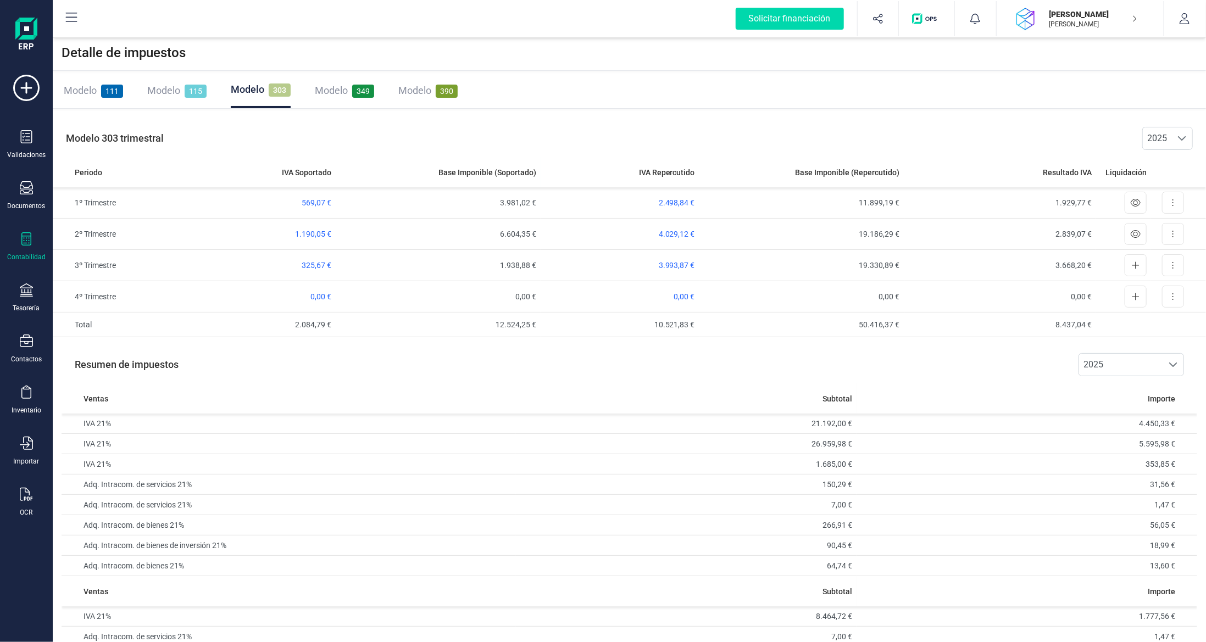
click at [321, 96] on span "Modelo" at bounding box center [331, 91] width 33 height 12
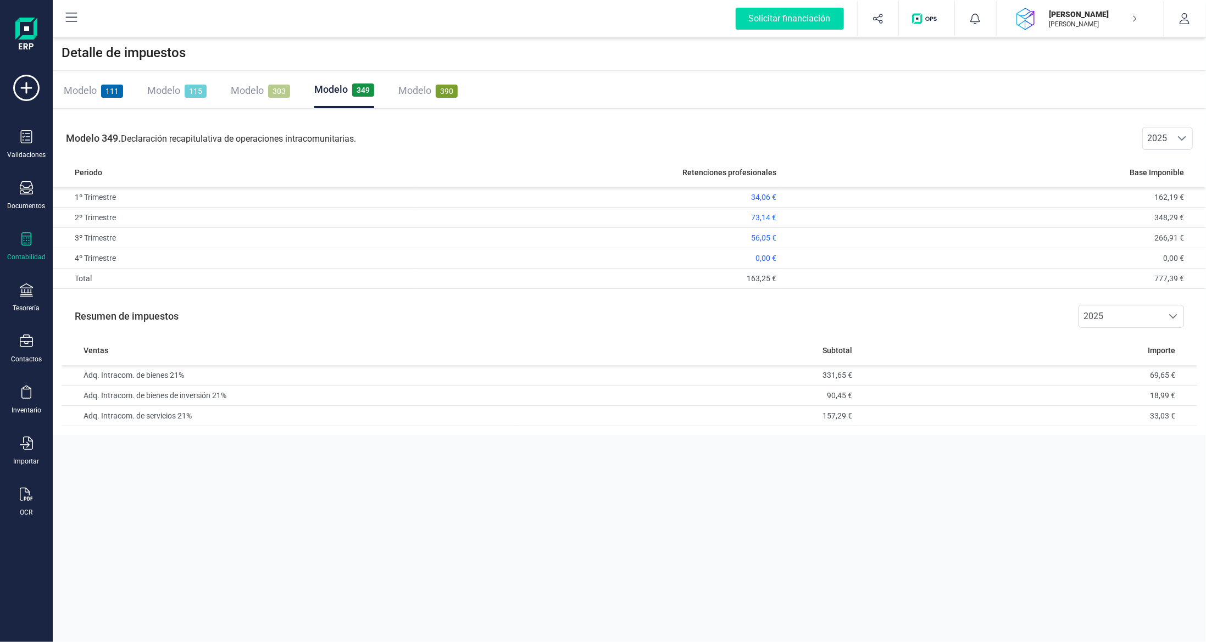
click at [243, 87] on span "Modelo" at bounding box center [247, 91] width 33 height 12
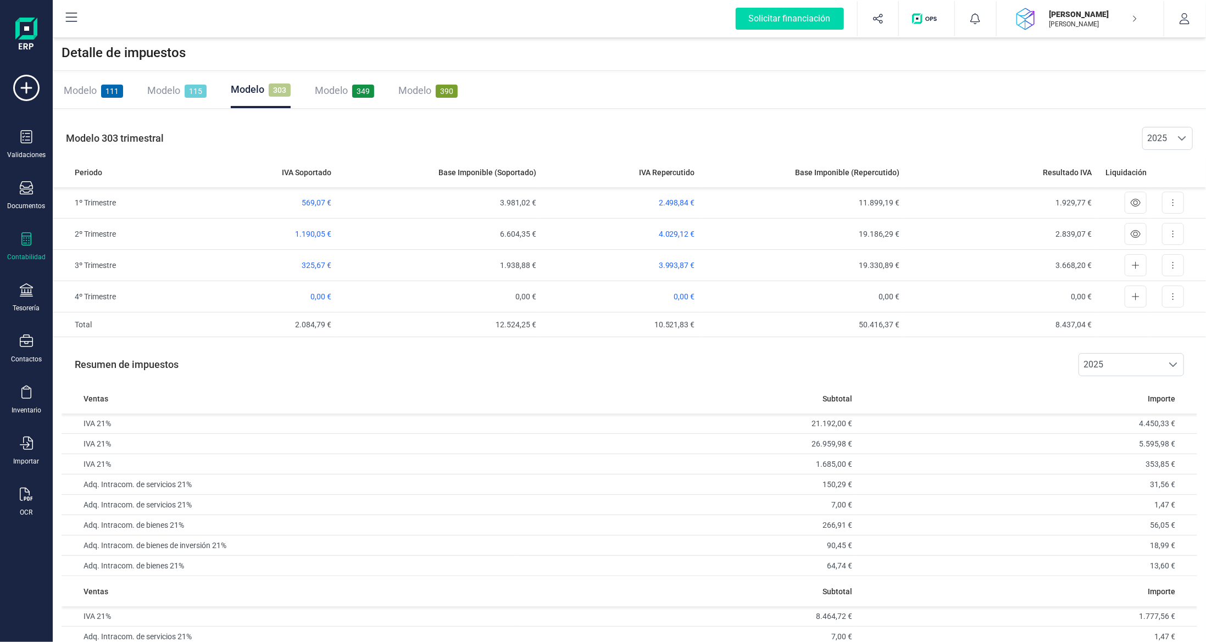
click at [22, 237] on icon at bounding box center [26, 238] width 13 height 13
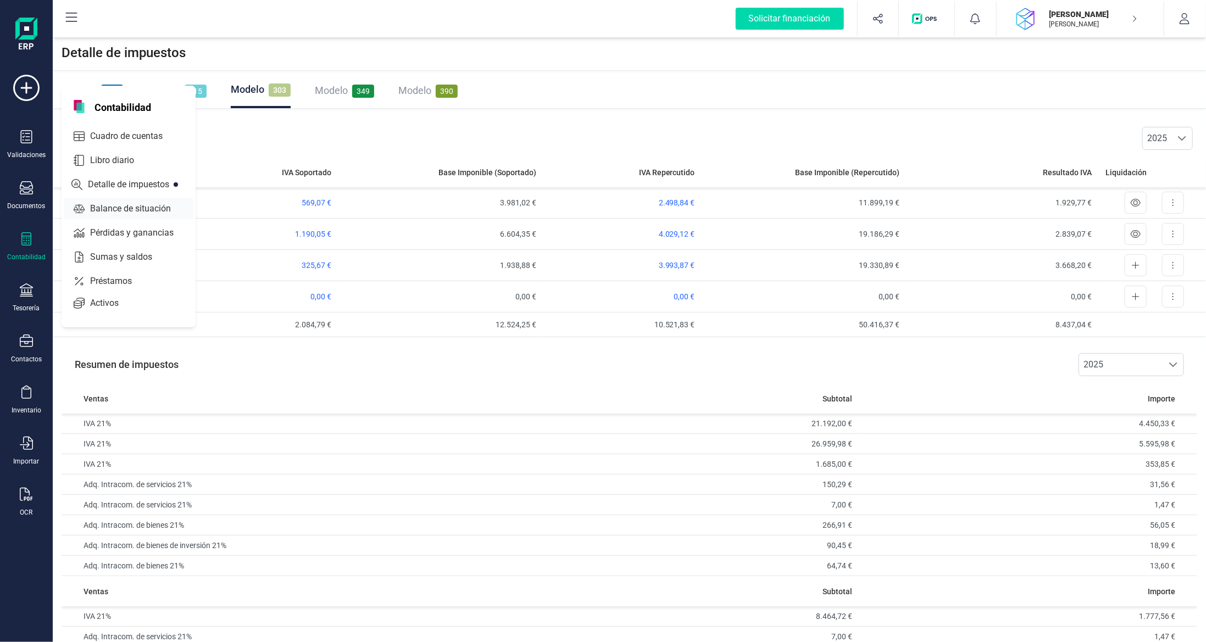
click at [109, 208] on span "Balance de situación" at bounding box center [138, 208] width 105 height 13
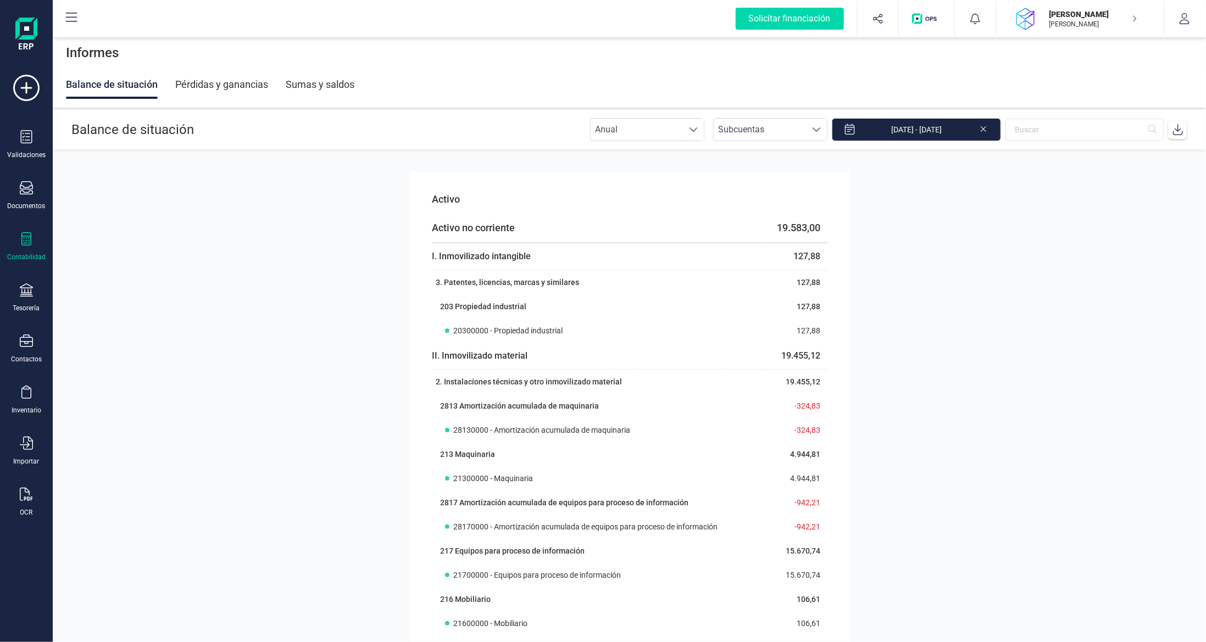
click at [313, 82] on div "Sumas y saldos" at bounding box center [320, 84] width 69 height 29
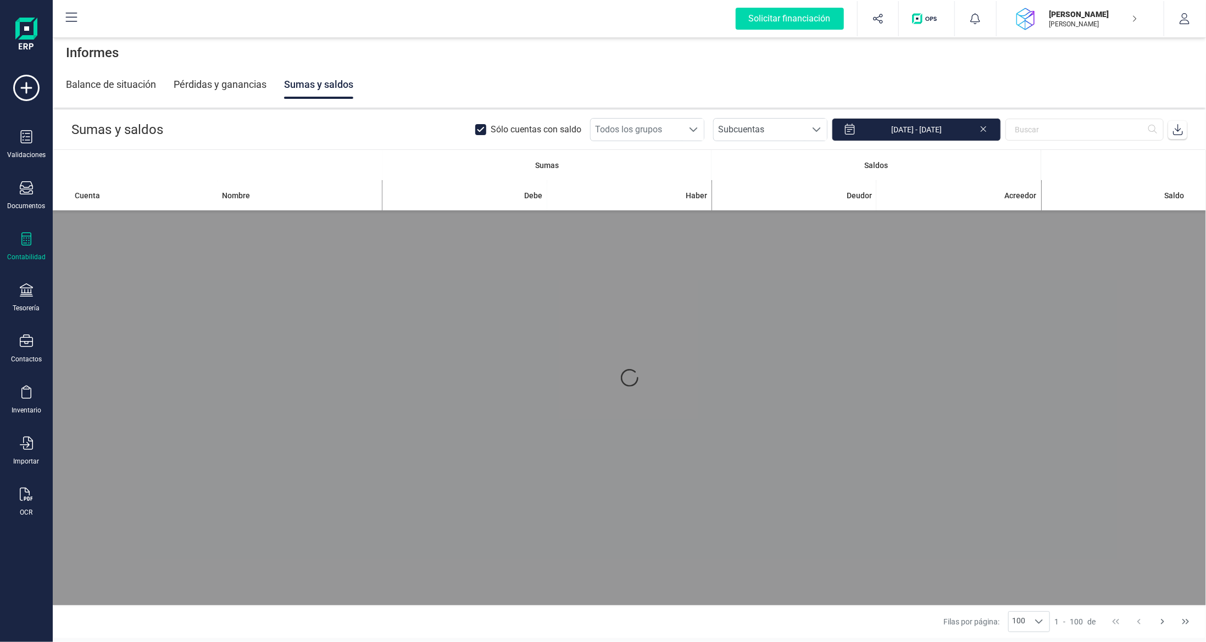
click at [234, 85] on div "Pérdidas y ganancias" at bounding box center [220, 84] width 93 height 29
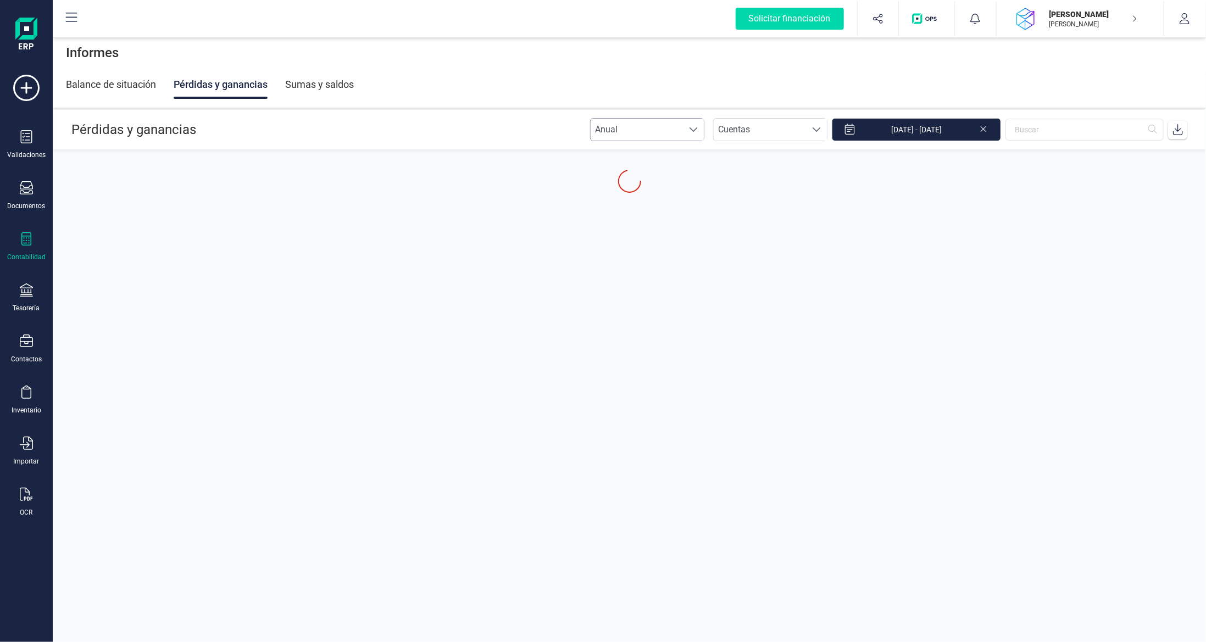
click at [660, 129] on span "Anual" at bounding box center [637, 130] width 92 height 22
click at [640, 180] on li "Mensual" at bounding box center [657, 178] width 114 height 22
click at [892, 124] on input "[DATE] - [DATE]" at bounding box center [916, 129] width 169 height 23
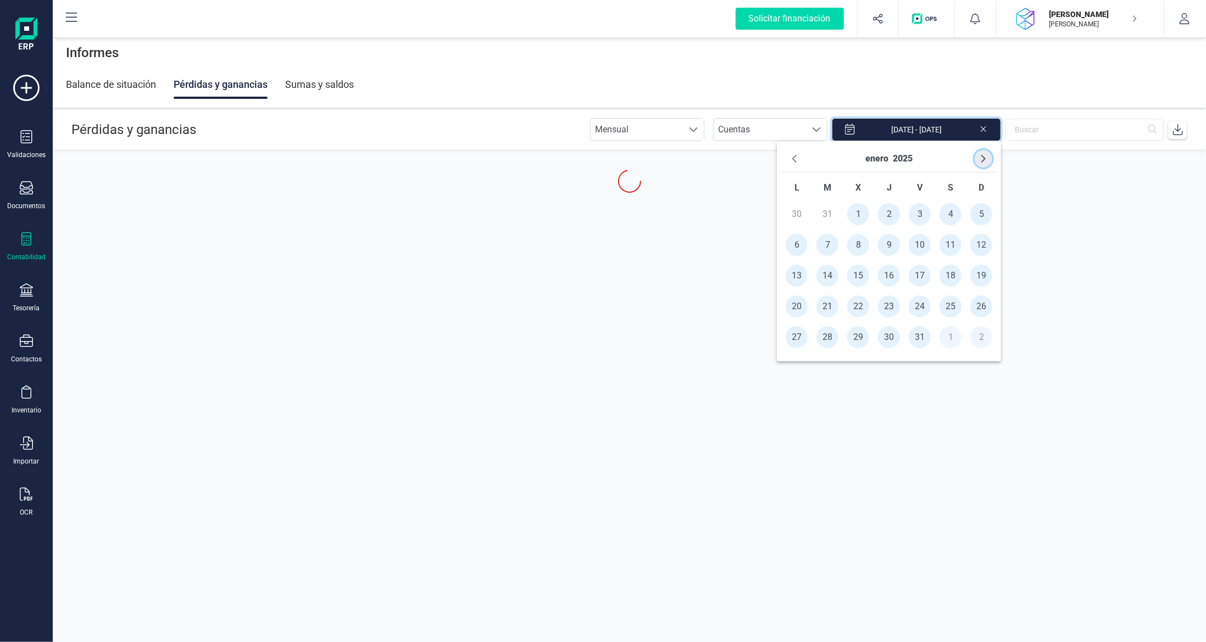
click at [981, 159] on icon "Next Month" at bounding box center [983, 158] width 9 height 9
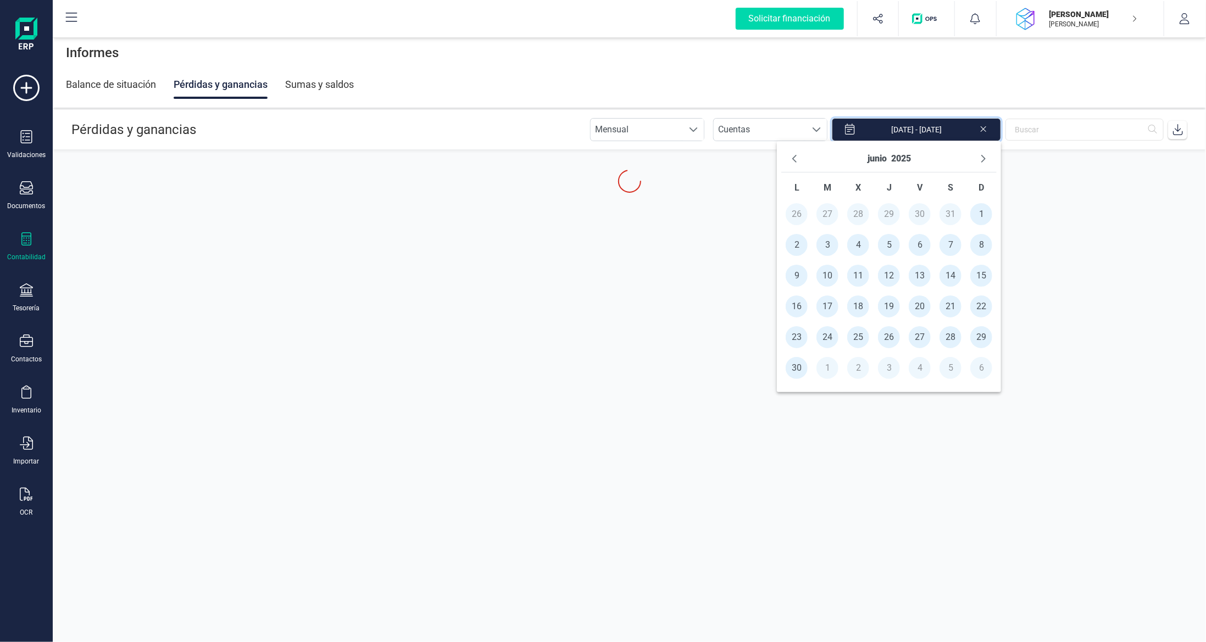
click at [981, 159] on icon "Next Month" at bounding box center [983, 158] width 9 height 9
click at [824, 209] on span "1" at bounding box center [828, 214] width 22 height 22
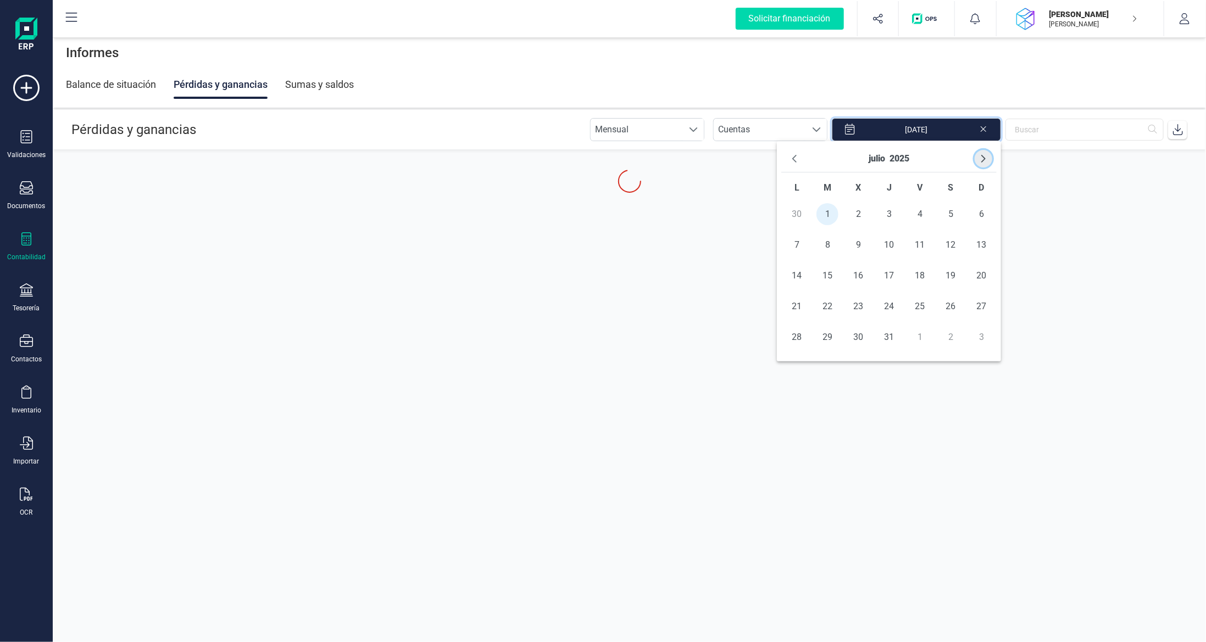
click at [979, 159] on button "Next Month" at bounding box center [984, 159] width 18 height 18
click at [979, 159] on icon "Next Month" at bounding box center [983, 158] width 9 height 9
click at [895, 303] on span "25" at bounding box center [889, 307] width 22 height 22
type input "[DATE] - [DATE]"
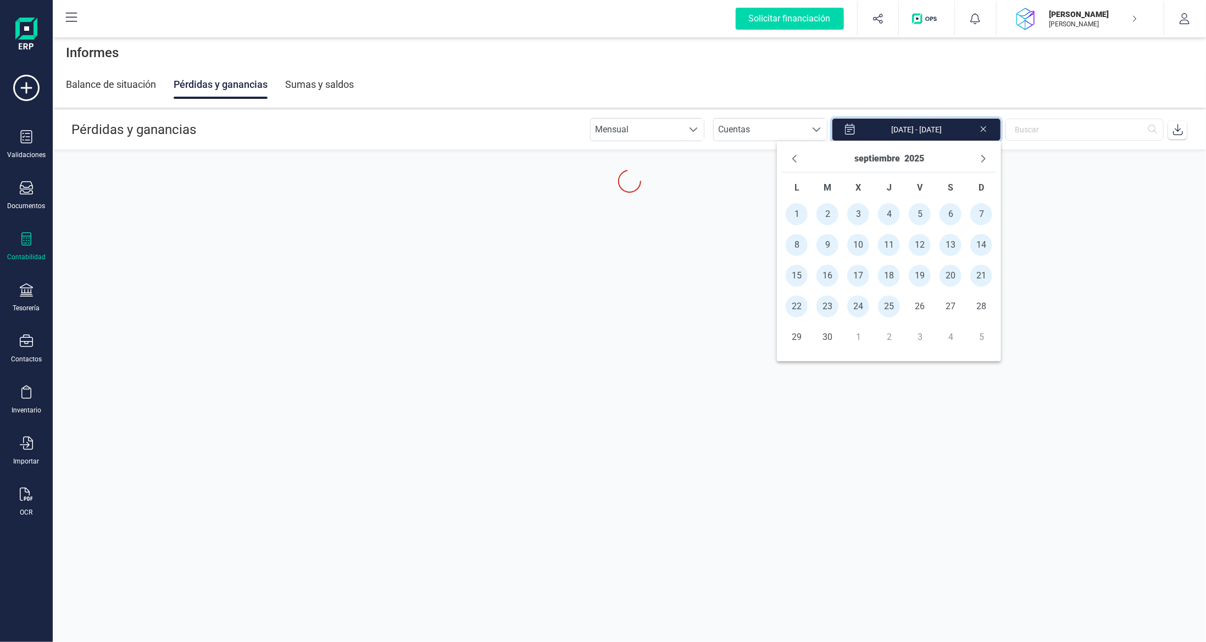
click at [1012, 85] on div "Balance de situación Pérdidas y ganancias Sumas y saldos" at bounding box center [629, 84] width 1127 height 29
click at [781, 122] on span "Cuentas" at bounding box center [760, 130] width 92 height 22
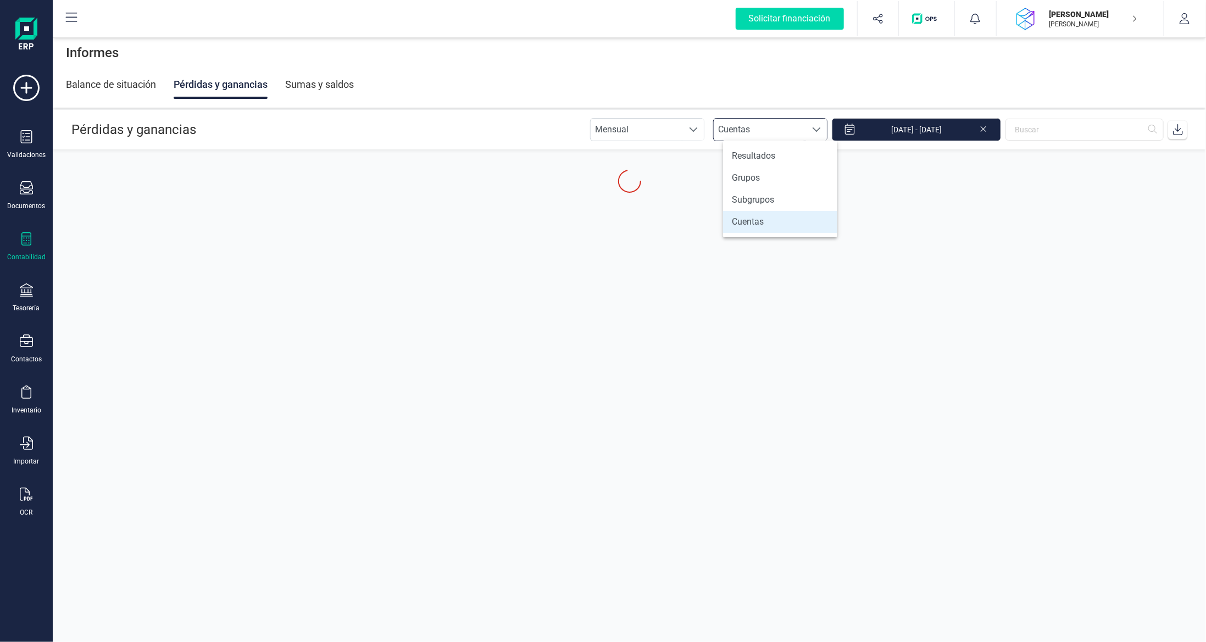
click at [781, 122] on span "Cuentas" at bounding box center [760, 130] width 92 height 22
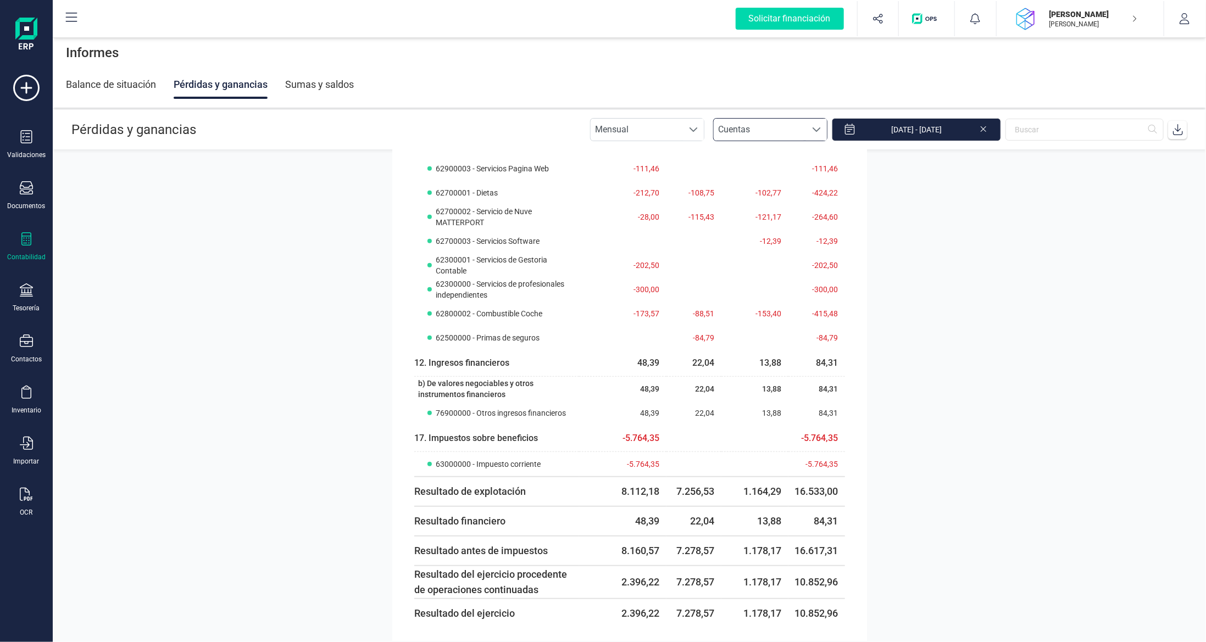
scroll to position [480, 0]
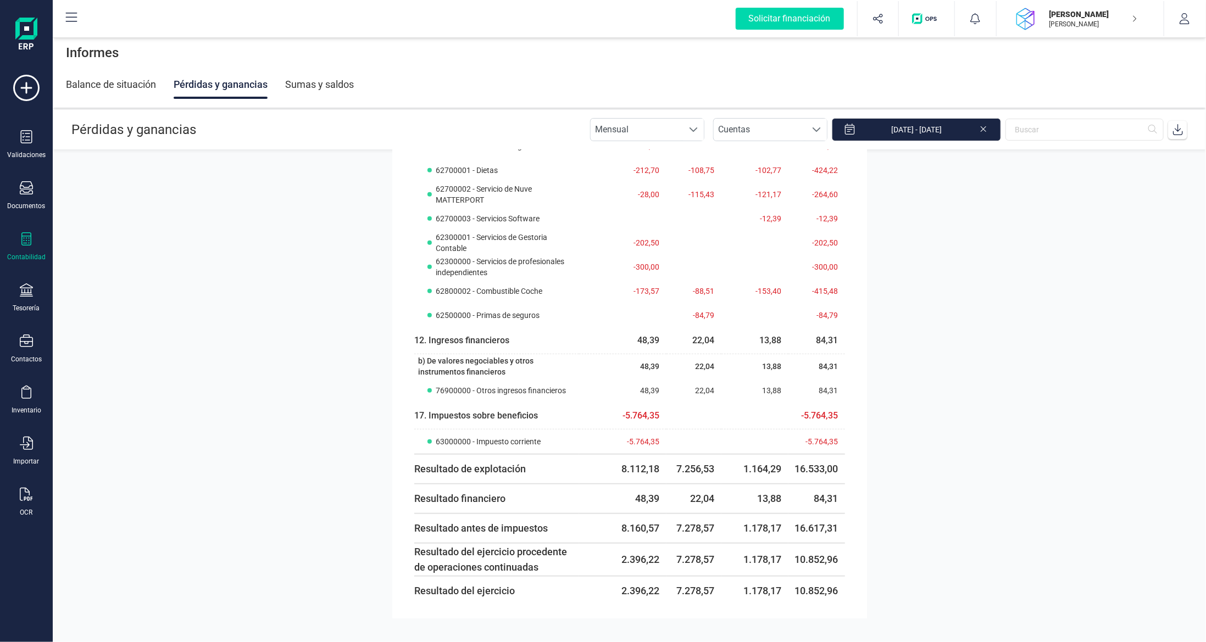
click at [1018, 382] on section "[PERSON_NAME] 25 [PERSON_NAME] 25 septiembre 25 Total 1. Importe neto de [PERSO…" at bounding box center [629, 396] width 1153 height 492
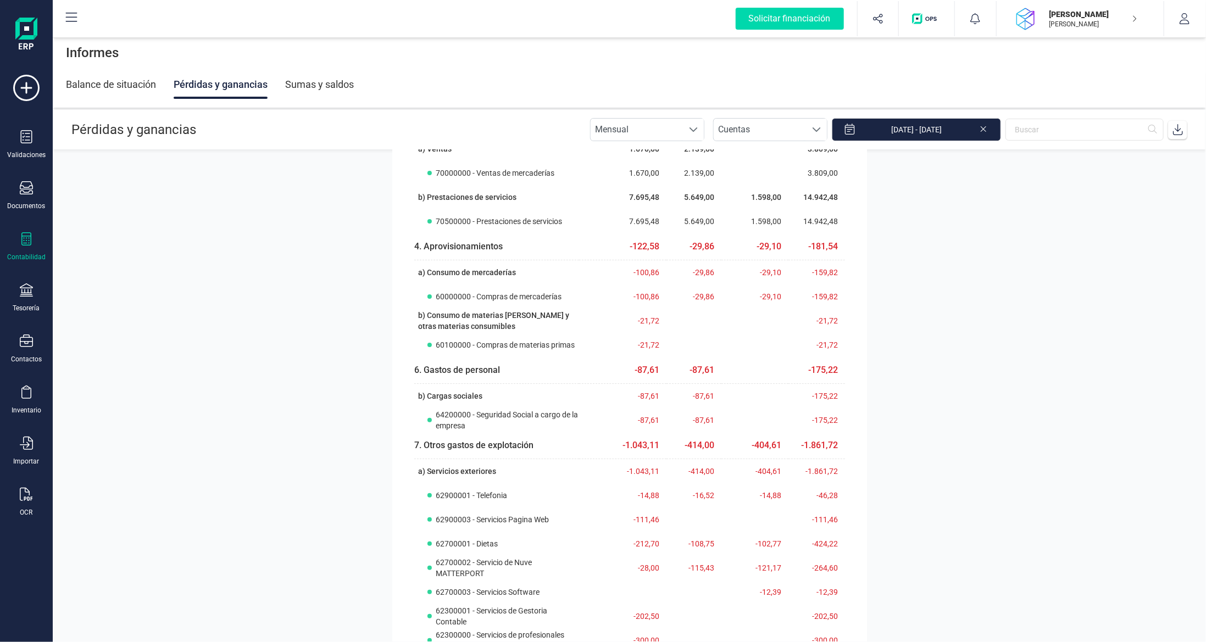
scroll to position [0, 0]
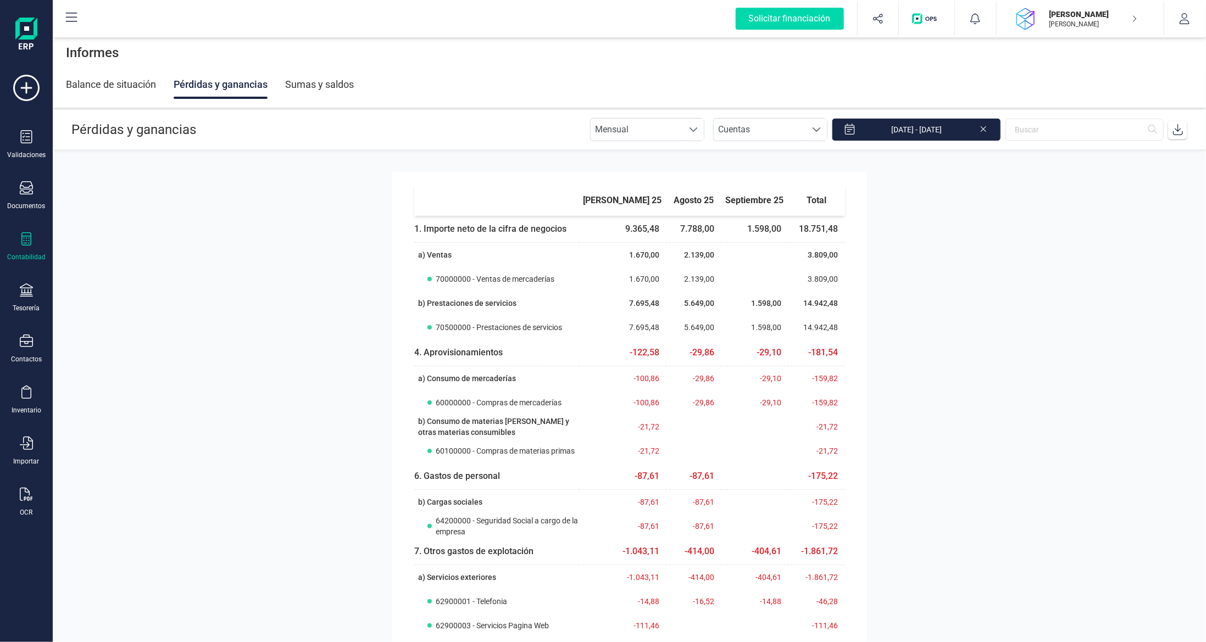
click at [1007, 270] on section "[PERSON_NAME] 25 [PERSON_NAME] 25 septiembre 25 Total 1. Importe neto de [PERSO…" at bounding box center [629, 396] width 1153 height 492
click at [24, 246] on div at bounding box center [26, 240] width 13 height 16
click at [102, 209] on span "Balance de situación" at bounding box center [138, 208] width 105 height 13
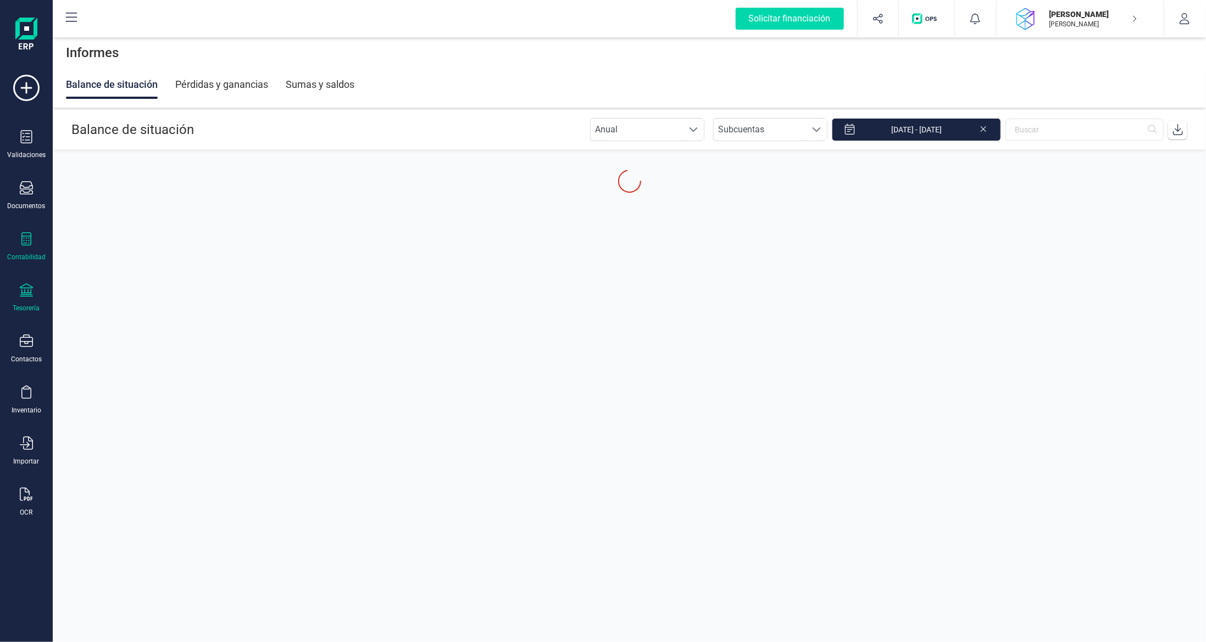
click at [27, 291] on icon at bounding box center [26, 290] width 13 height 13
click at [116, 193] on div "Cuentas bancarias" at bounding box center [136, 187] width 145 height 22
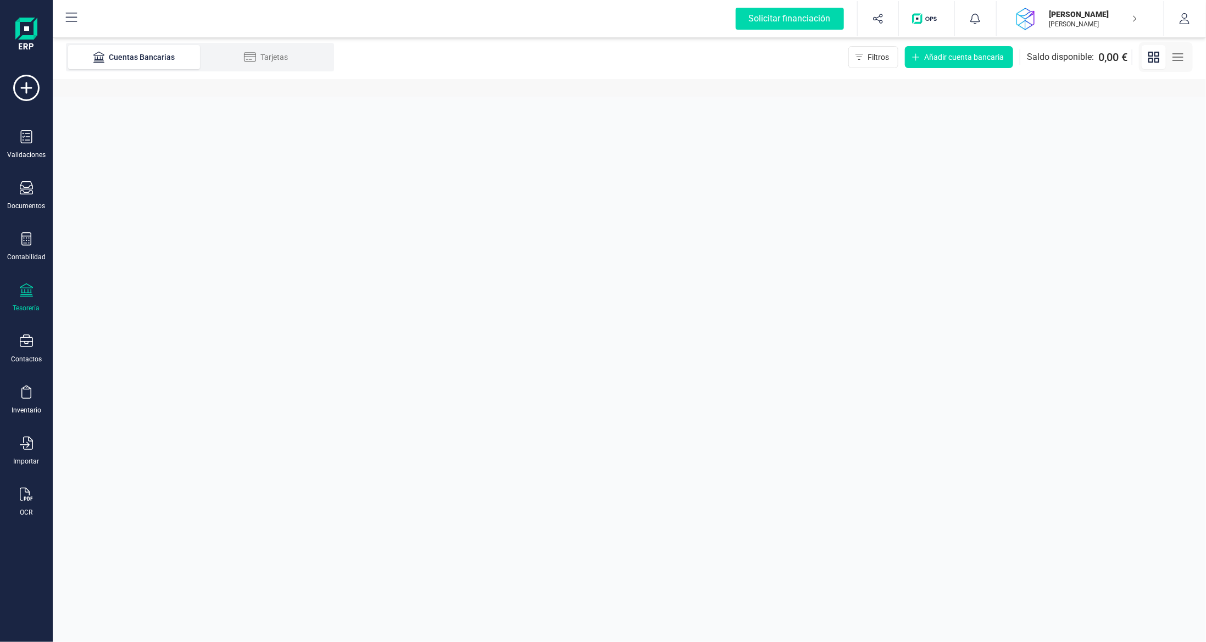
click at [663, 220] on section "Cuentas Bancarias Tarjetas Filtros Añadir cuenta bancaria Saldo disponible: 0,0…" at bounding box center [629, 338] width 1153 height 607
click at [266, 62] on div "Tarjetas" at bounding box center [266, 57] width 88 height 11
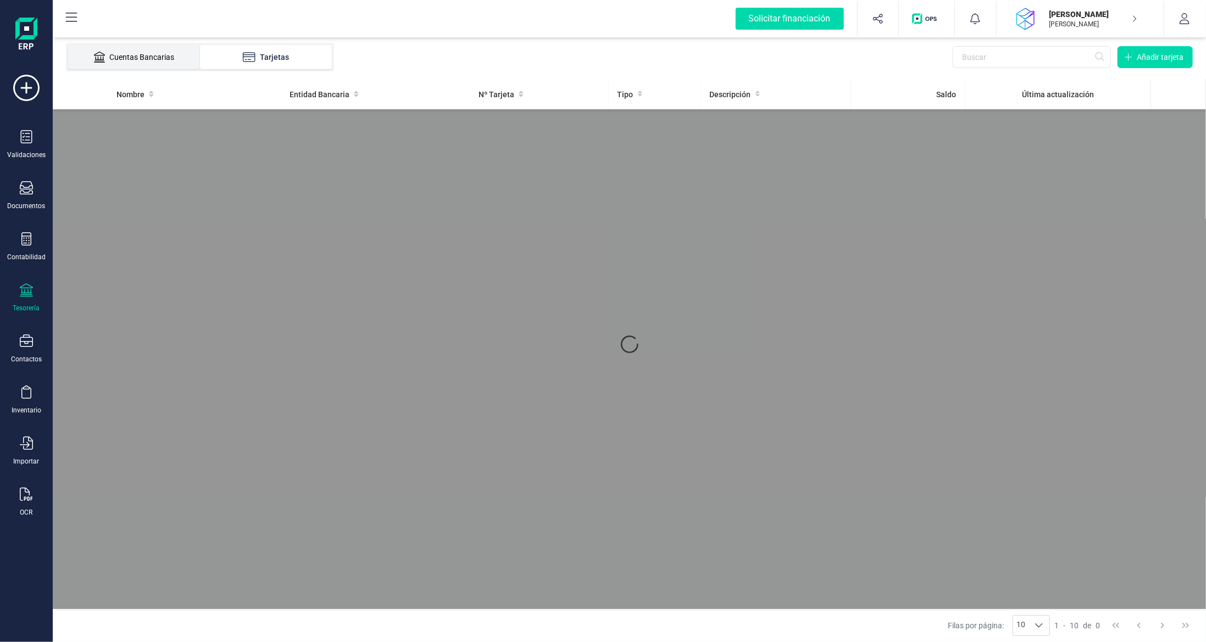
click at [157, 63] on li "Cuentas Bancarias" at bounding box center [134, 57] width 132 height 24
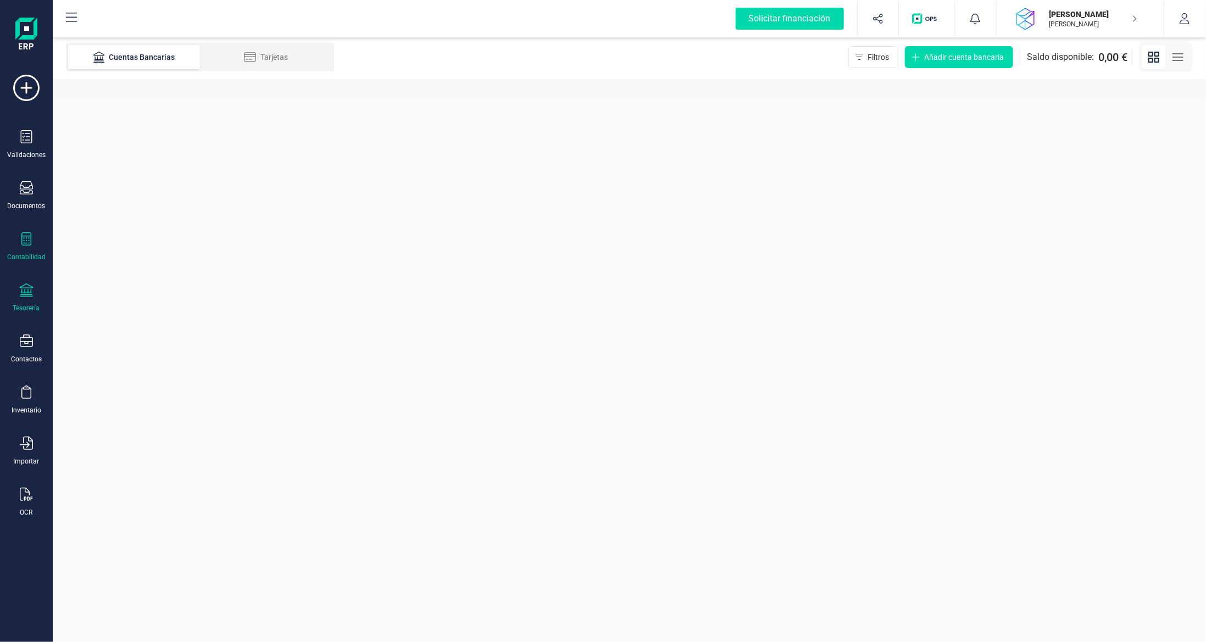
click at [23, 253] on div "Contabilidad" at bounding box center [26, 257] width 38 height 9
click at [123, 200] on div "Balance de situación" at bounding box center [129, 209] width 130 height 22
